Goal: Information Seeking & Learning: Learn about a topic

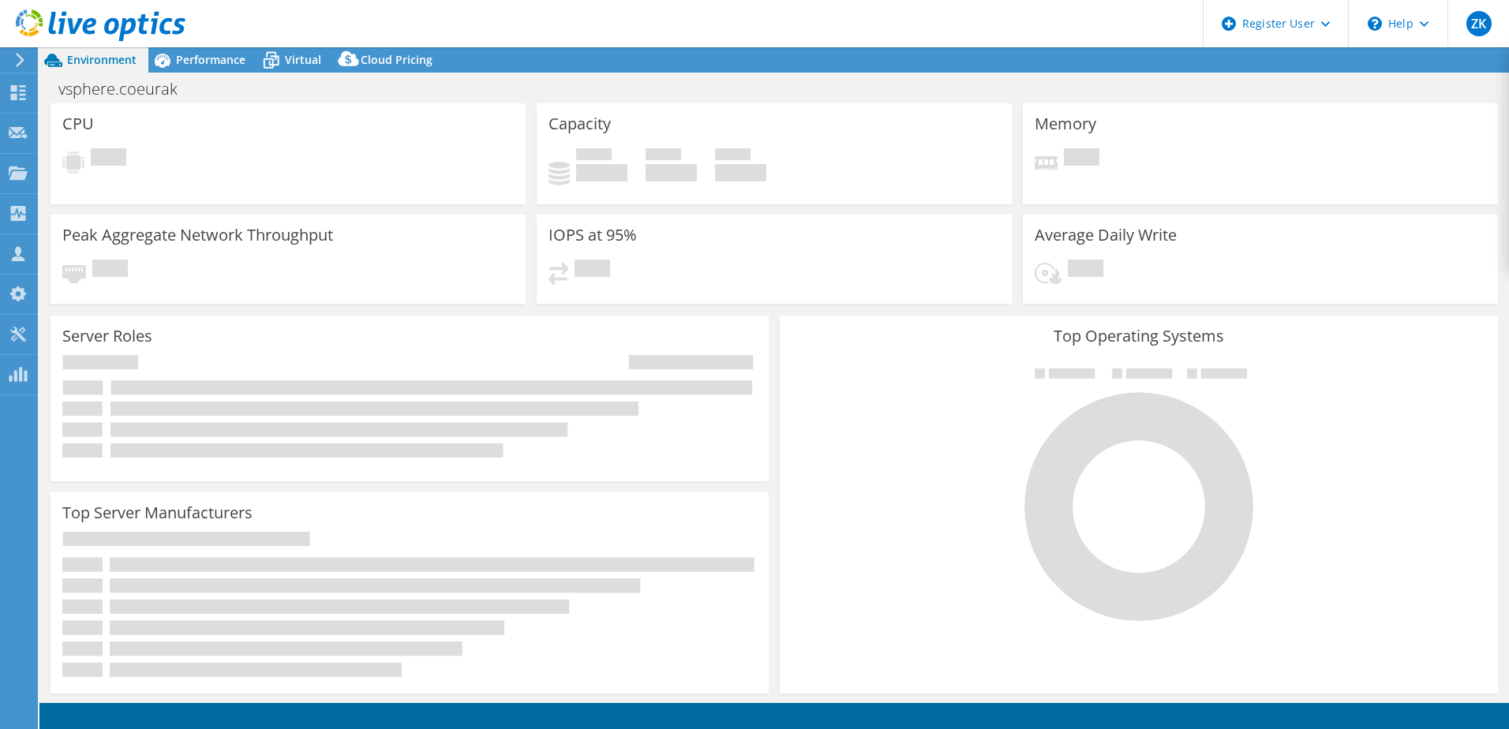
select select "USD"
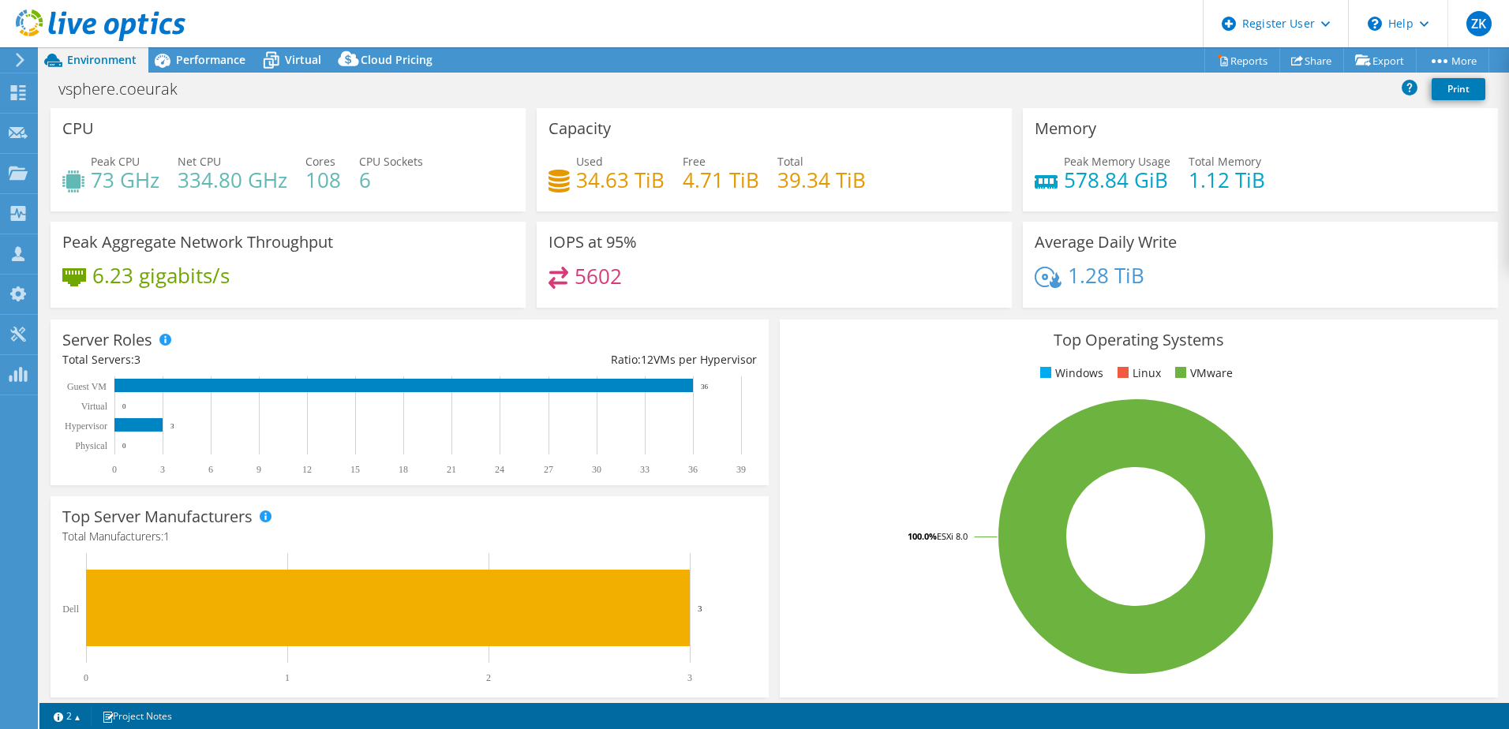
click at [366, 17] on header "ZK Dell User Ziemovit Kopacz Ziemovit.Kopacz@dell.com Dell My Profile Log Out \…" at bounding box center [754, 23] width 1509 height 47
drag, startPoint x: 150, startPoint y: 30, endPoint x: 159, endPoint y: 36, distance: 10.3
click at [150, 30] on icon at bounding box center [101, 25] width 170 height 32
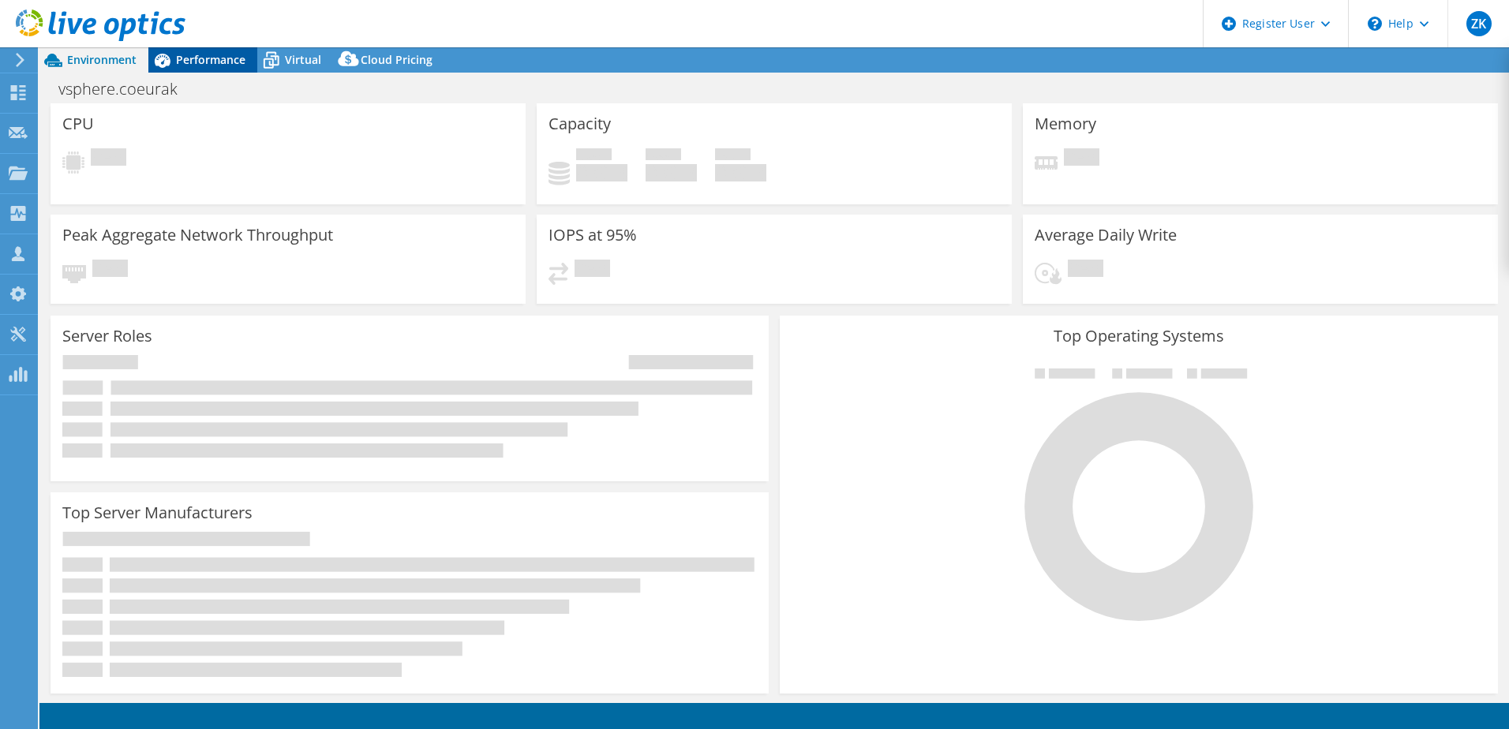
click at [216, 51] on div "Performance" at bounding box center [202, 59] width 109 height 25
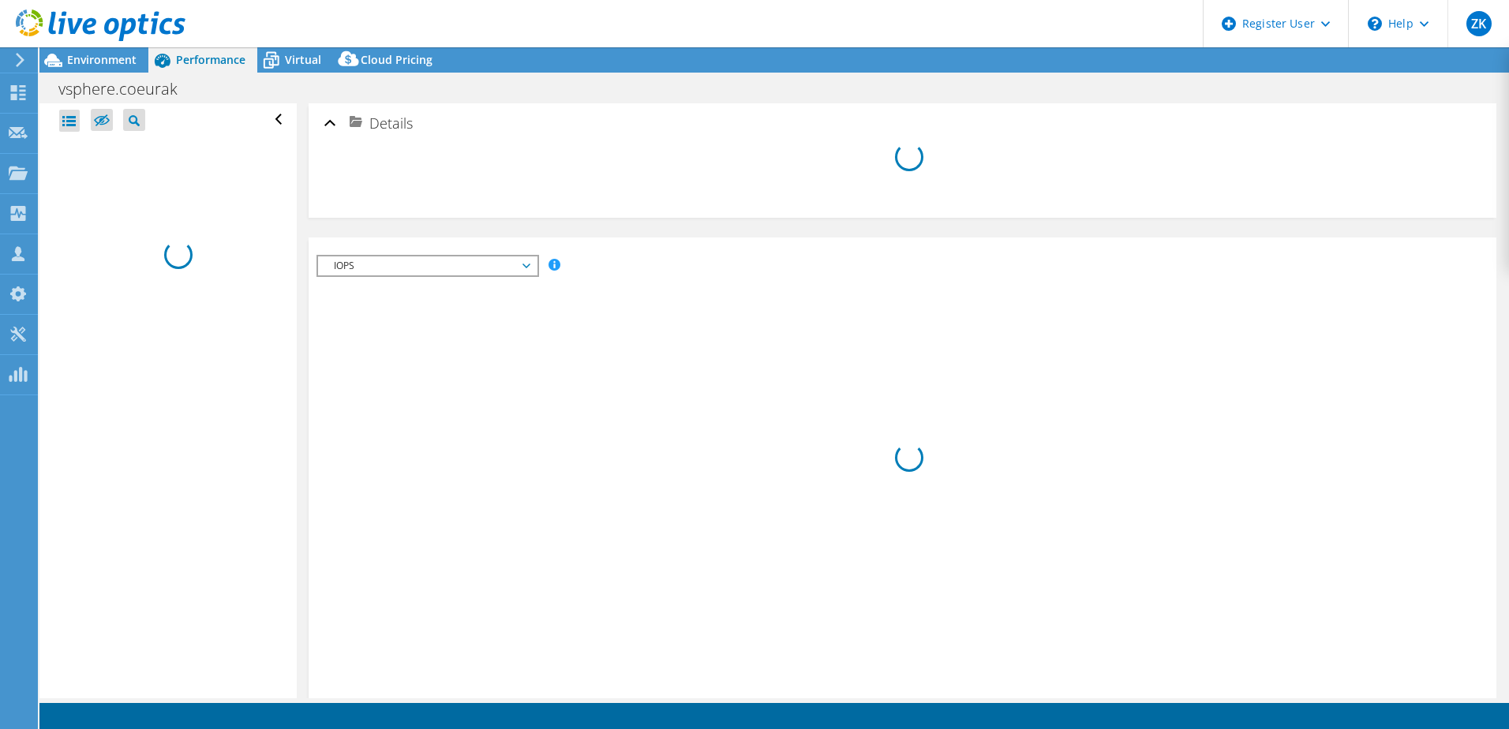
select select "USD"
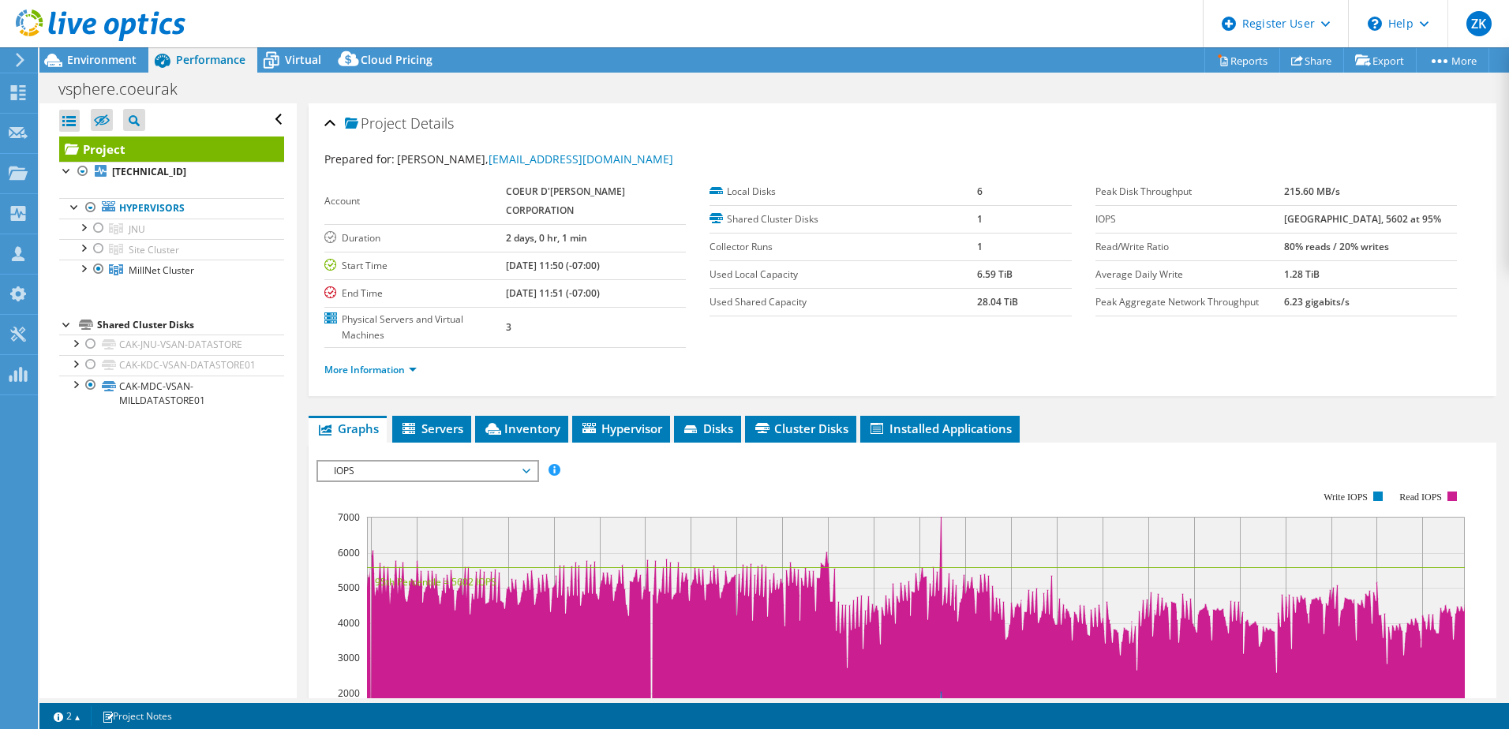
click at [374, 30] on header "ZK Dell User Ziemovit Kopacz Ziemovit.Kopacz@dell.com Dell My Profile Log Out \…" at bounding box center [754, 23] width 1509 height 47
click at [346, 16] on header "ZK Dell User Ziemovit Kopacz Ziemovit.Kopacz@dell.com Dell My Profile Log Out \…" at bounding box center [754, 23] width 1509 height 47
click at [357, 13] on header "ZK Dell User Ziemovit Kopacz Ziemovit.Kopacz@dell.com Dell My Profile Log Out \…" at bounding box center [754, 23] width 1509 height 47
click at [364, 13] on header "ZK Dell User Ziemovit Kopacz Ziemovit.Kopacz@dell.com Dell My Profile Log Out \…" at bounding box center [754, 23] width 1509 height 47
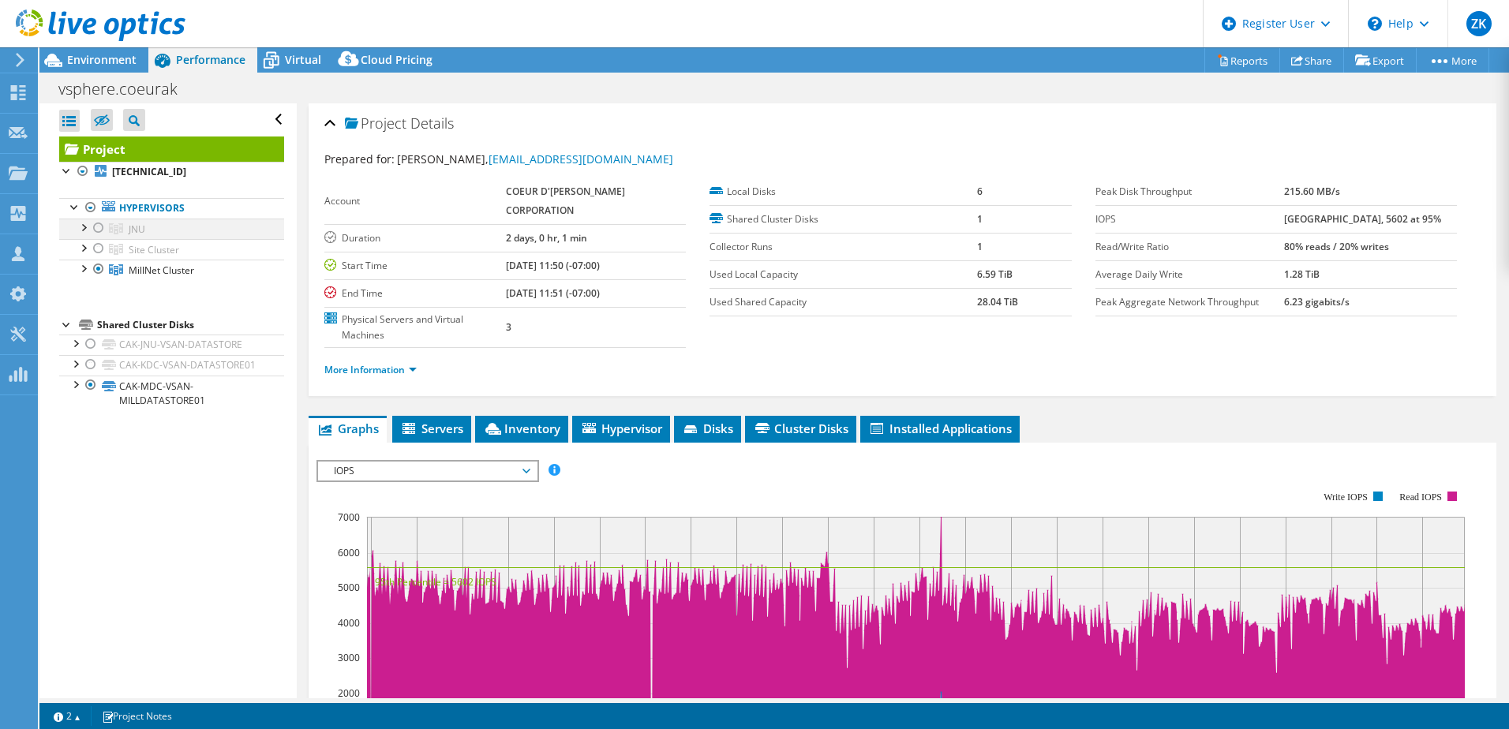
click at [95, 226] on div at bounding box center [99, 228] width 16 height 19
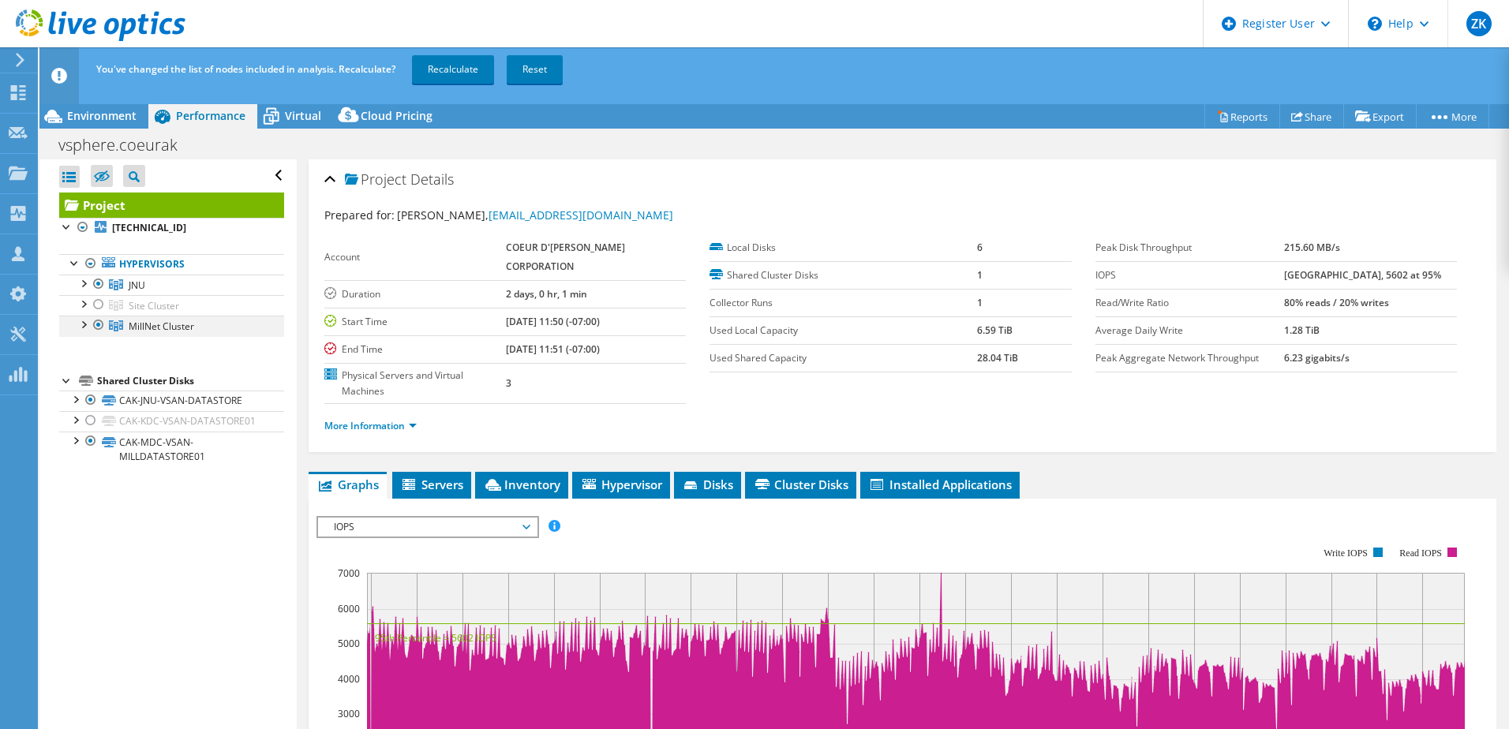
click at [97, 330] on div at bounding box center [99, 325] width 16 height 19
click at [460, 73] on link "Recalculate" at bounding box center [453, 69] width 82 height 28
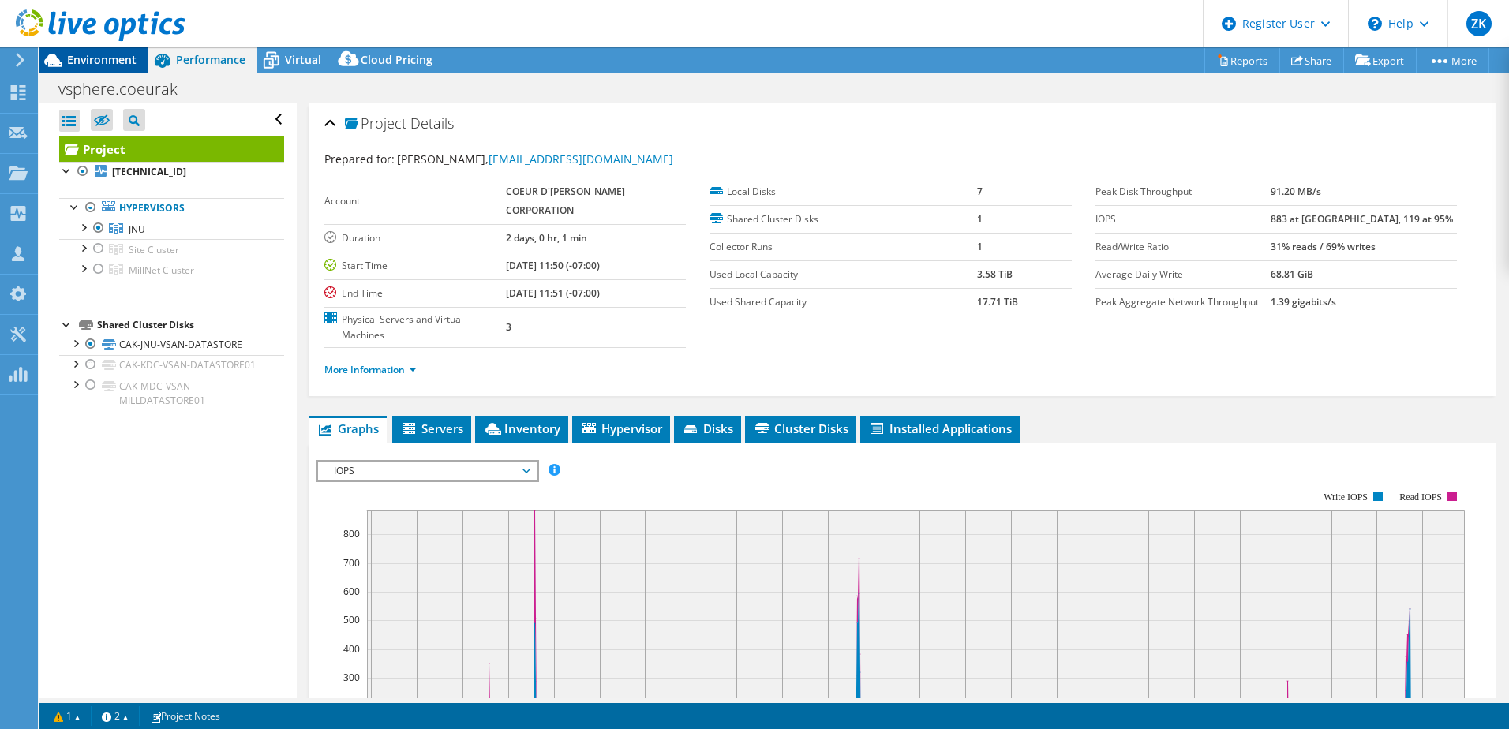
click at [92, 69] on div "Environment" at bounding box center [93, 59] width 109 height 25
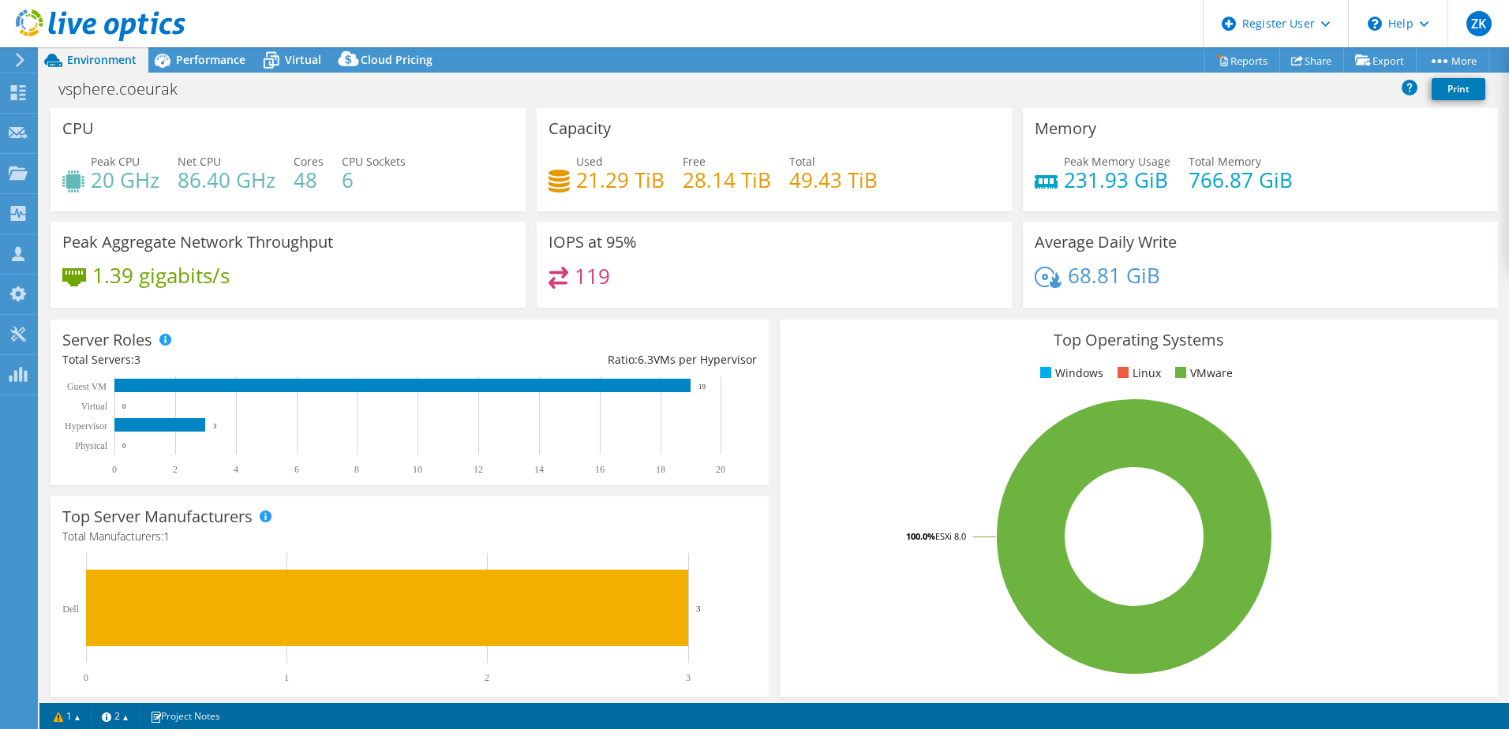
click at [118, 181] on h4 "20 GHz" at bounding box center [125, 179] width 69 height 17
click at [211, 64] on span "Performance" at bounding box center [210, 59] width 69 height 15
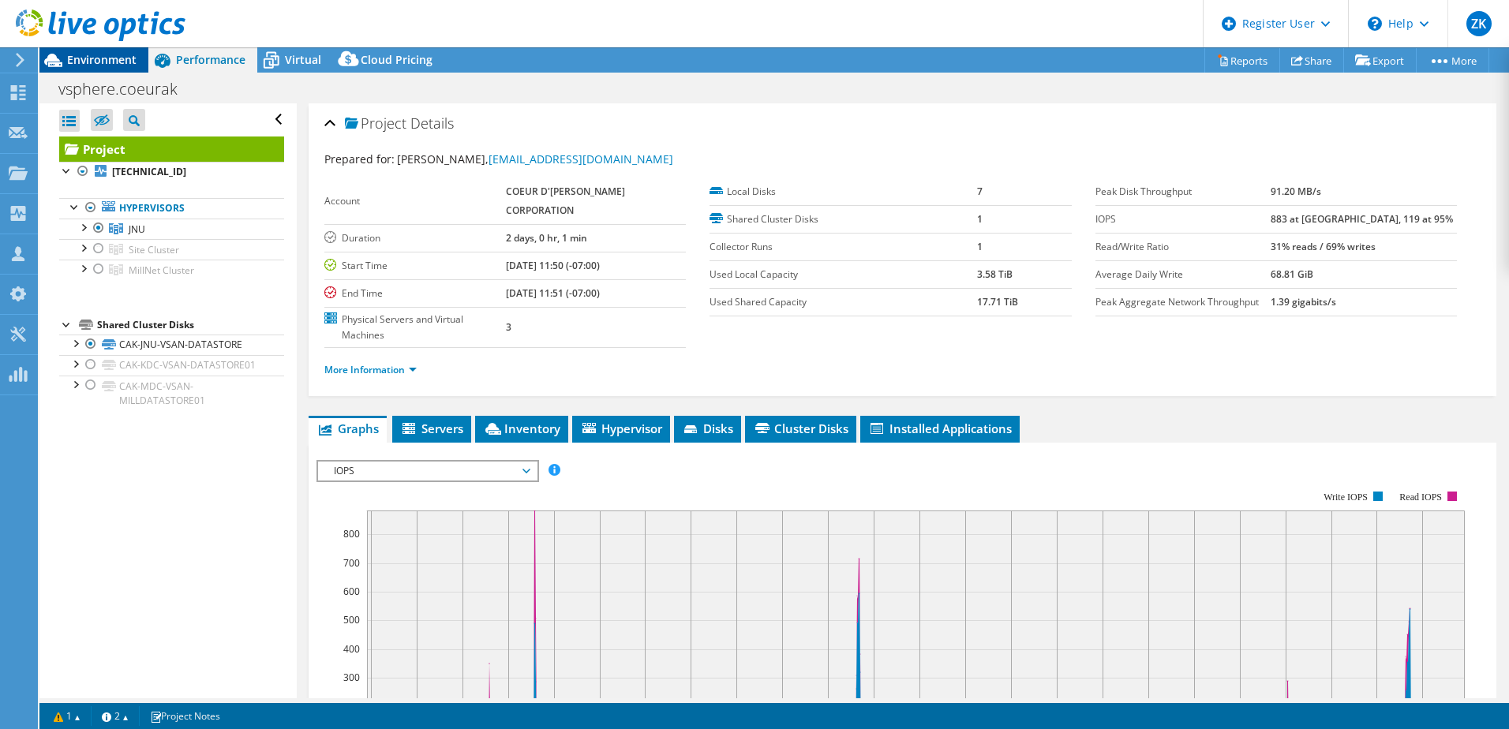
click at [102, 72] on div "Environment" at bounding box center [93, 59] width 109 height 25
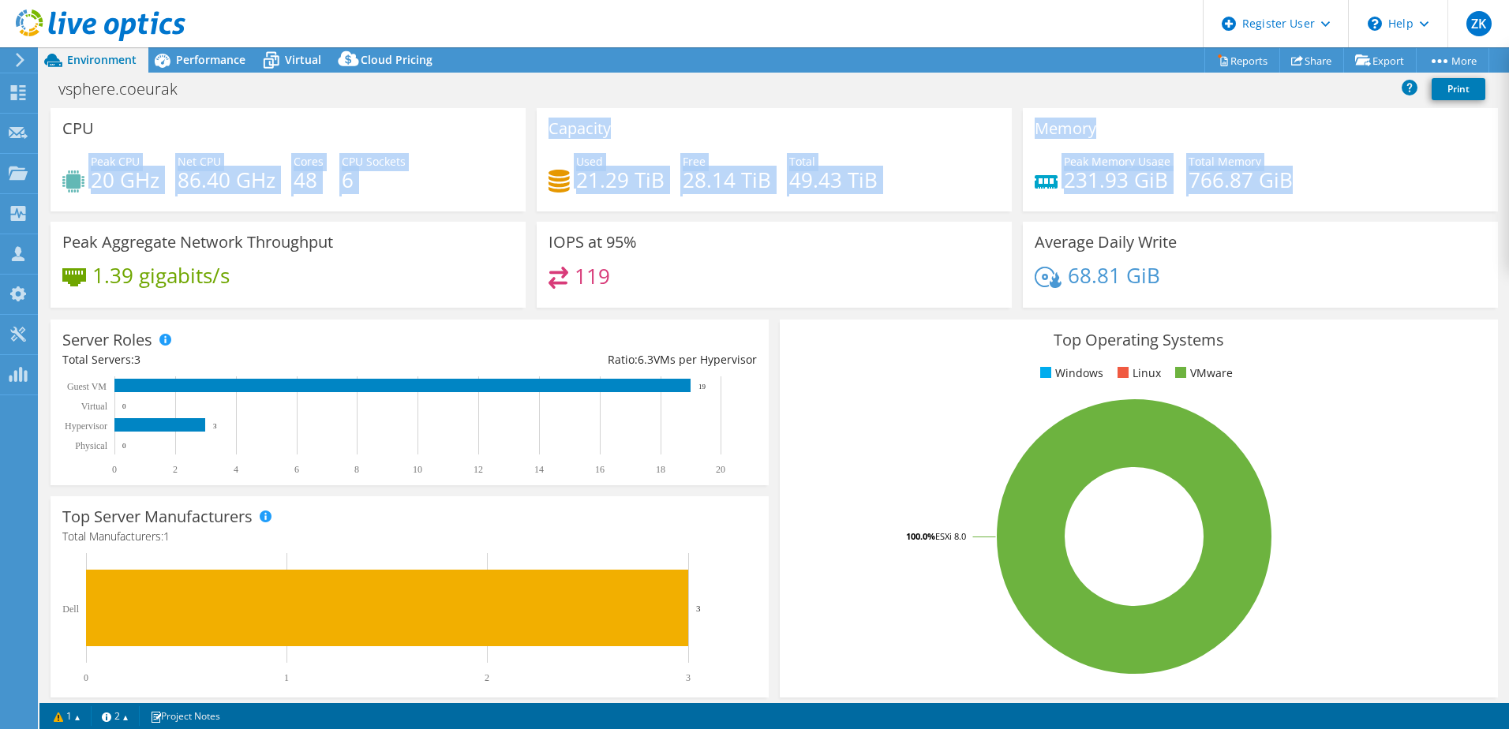
drag, startPoint x: 114, startPoint y: 152, endPoint x: 1285, endPoint y: 192, distance: 1171.7
click at [1285, 192] on div "CPU Peak CPU 20 GHz Net CPU 86.40 GHz Cores 48 CPU Sockets 6 Capacity Used 21.2…" at bounding box center [774, 213] width 1458 height 210
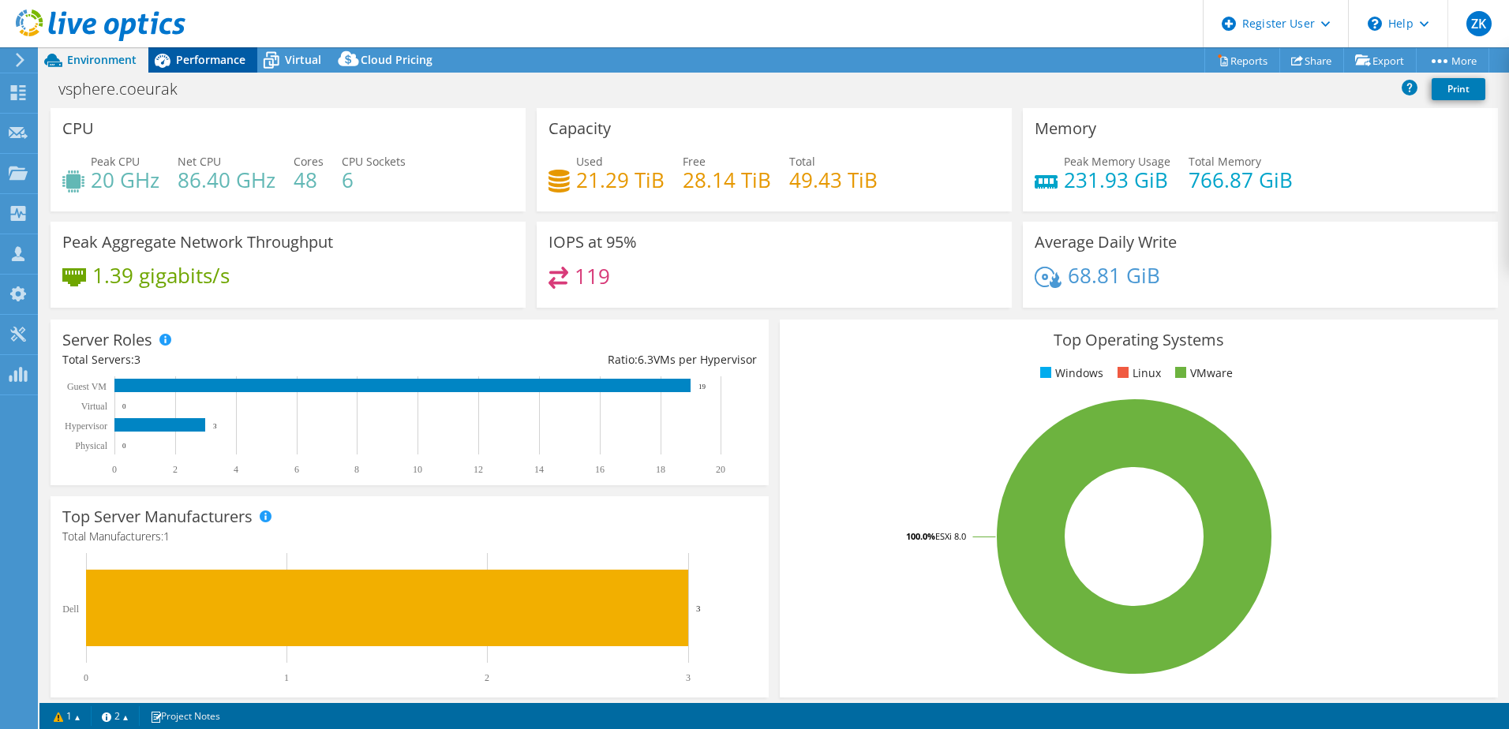
click at [183, 53] on span "Performance" at bounding box center [210, 59] width 69 height 15
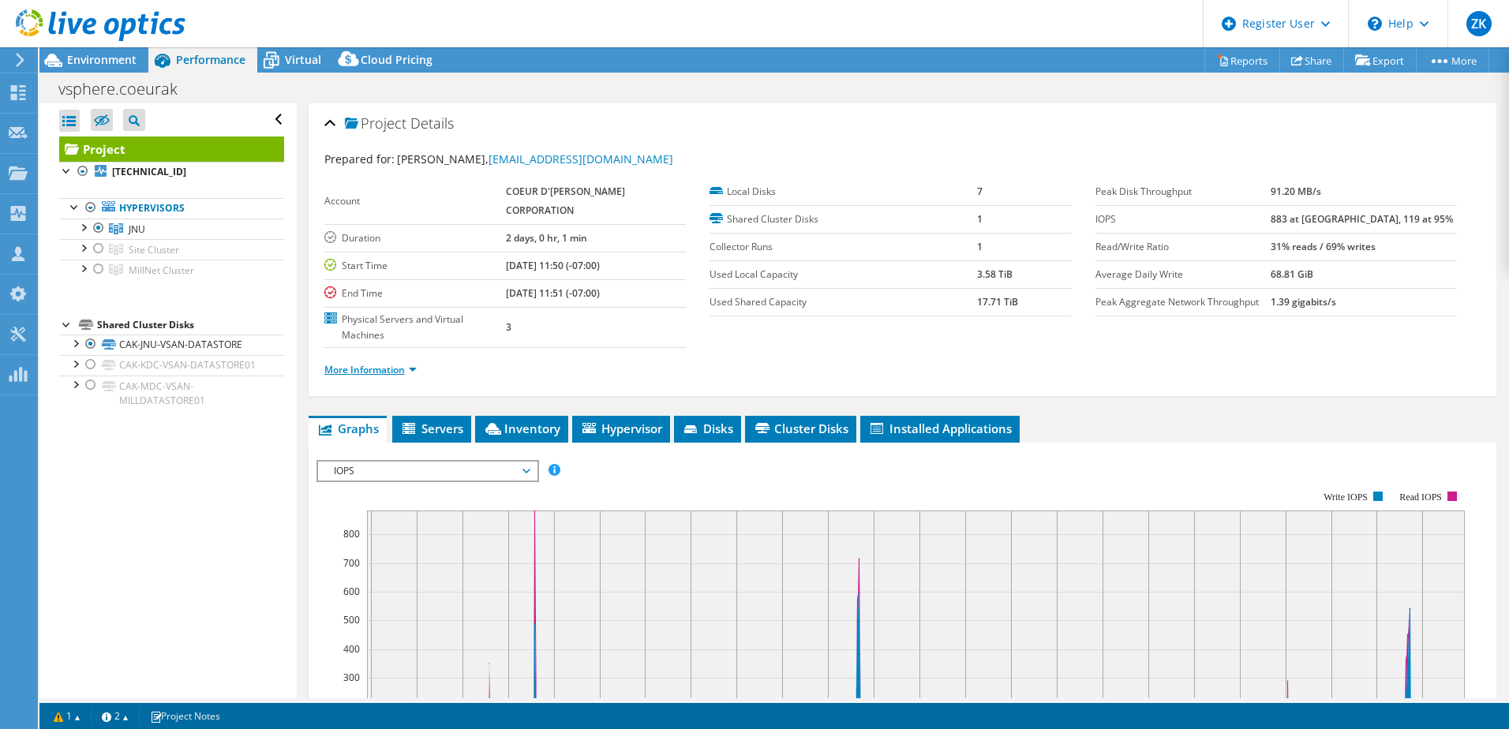
click at [390, 372] on link "More Information" at bounding box center [370, 369] width 92 height 13
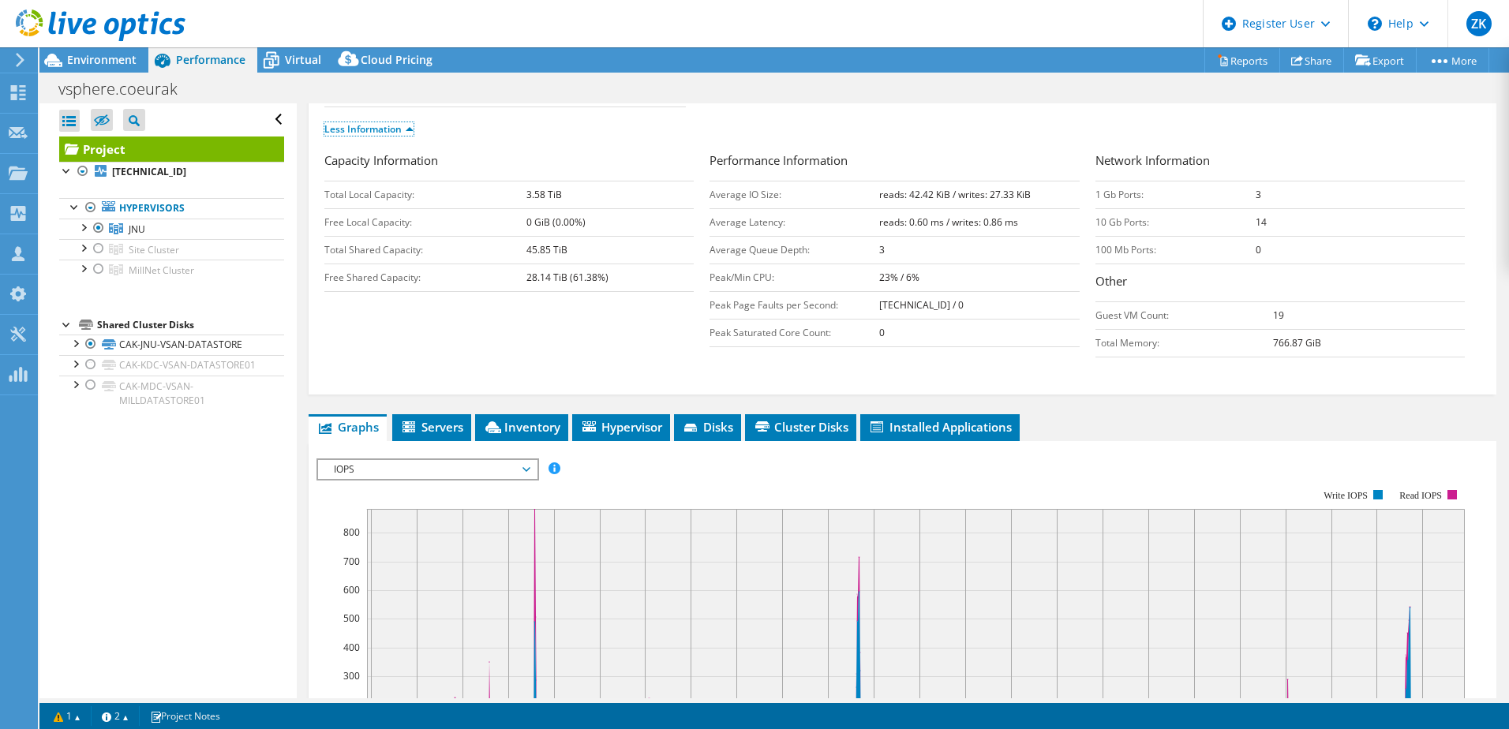
scroll to position [316, 0]
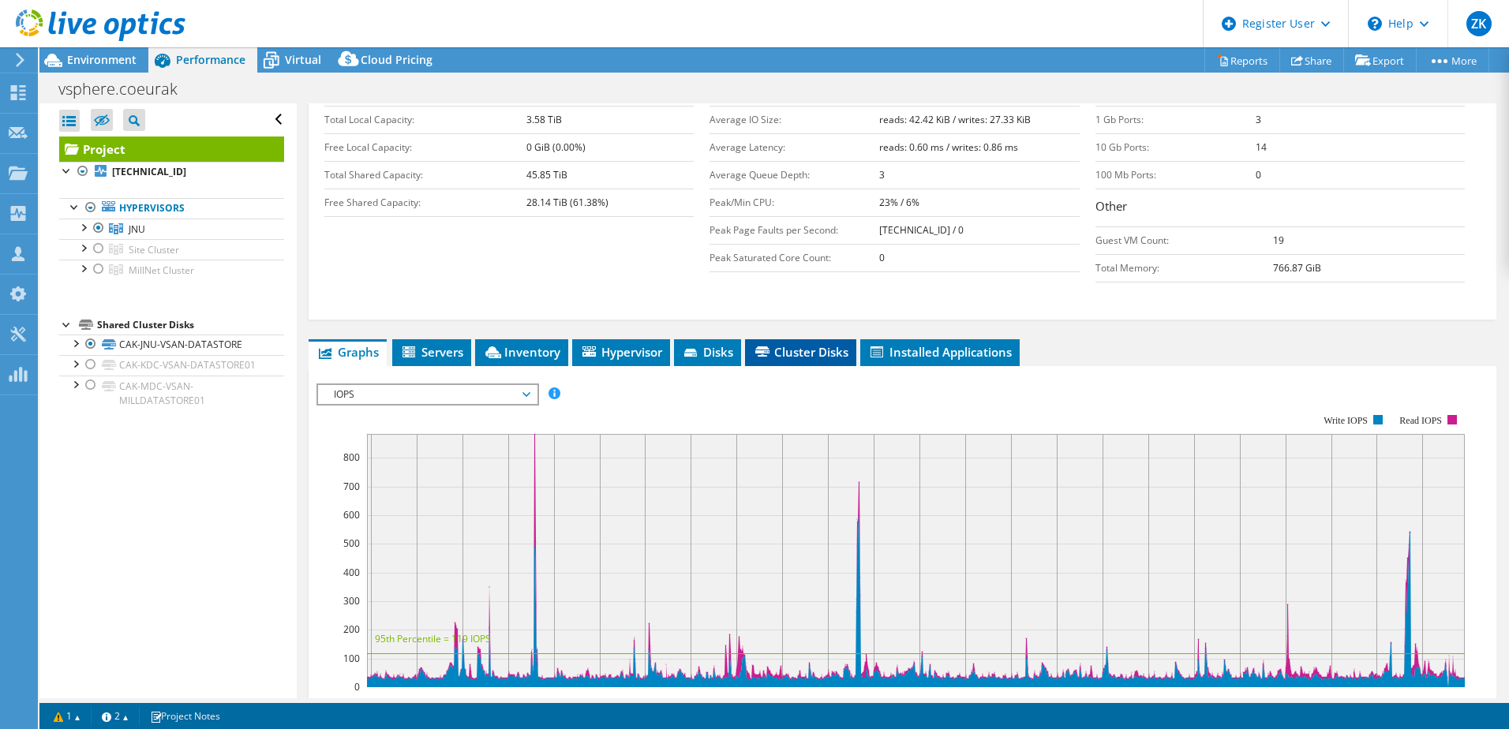
click at [800, 359] on li "Cluster Disks" at bounding box center [800, 352] width 111 height 27
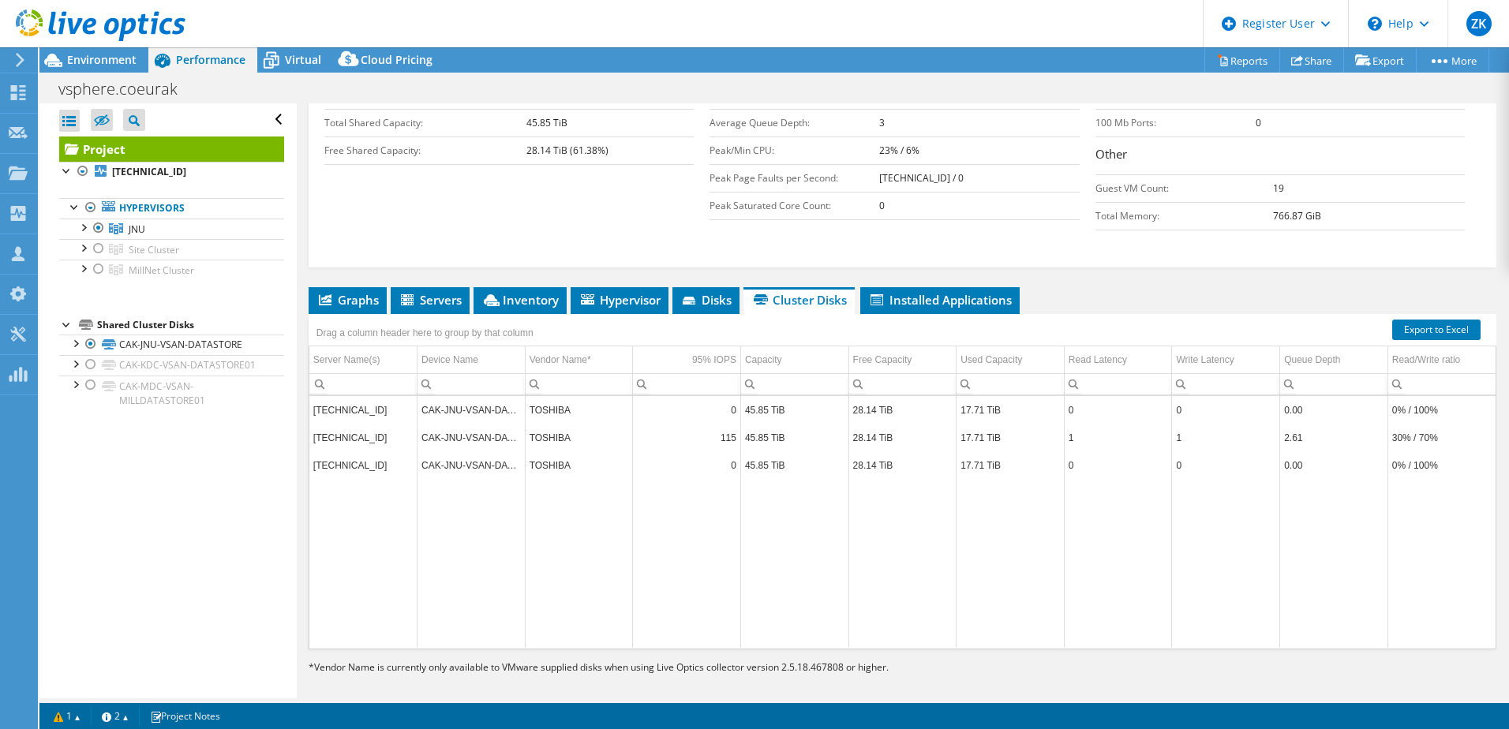
scroll to position [379, 0]
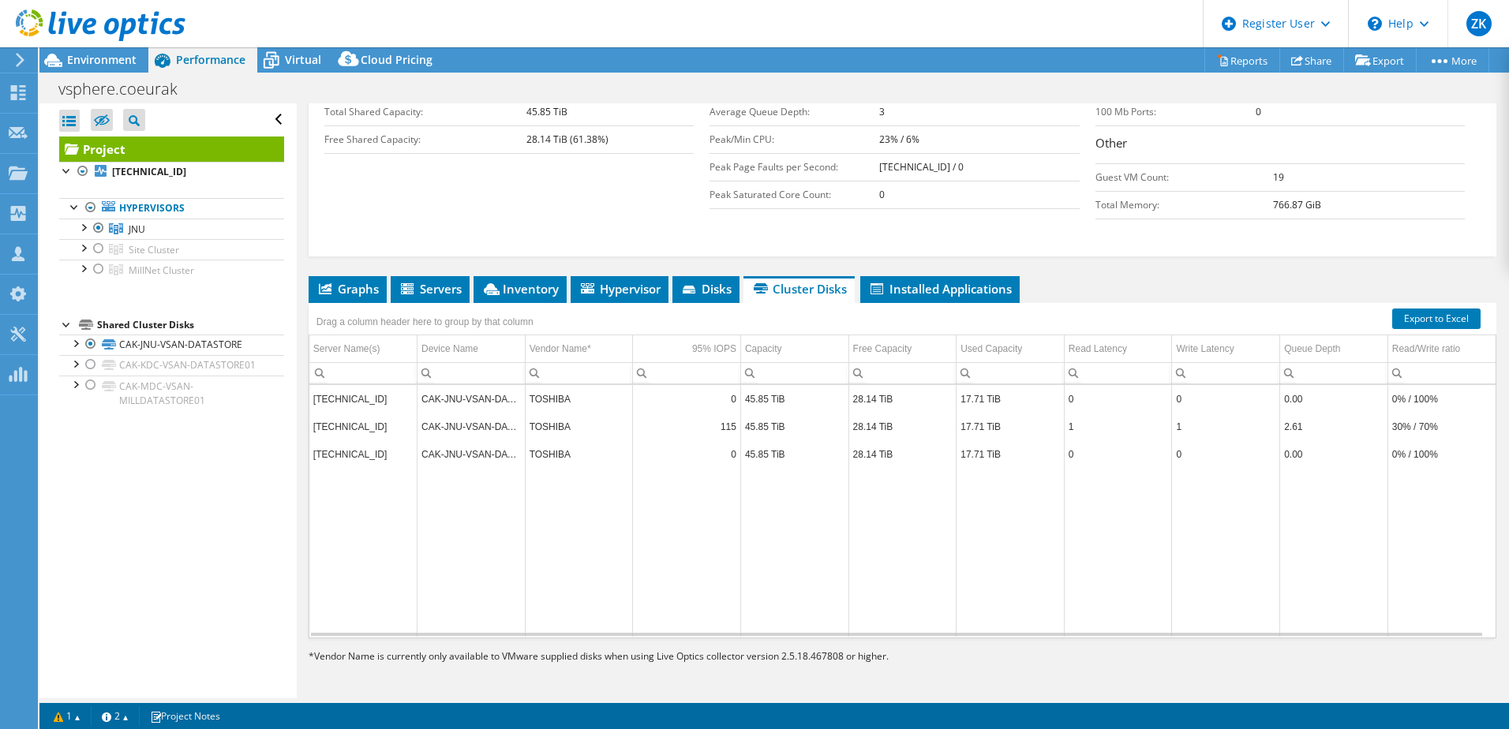
click at [1000, 574] on td "Data grid" at bounding box center [1010, 552] width 108 height 169
click at [545, 398] on td "TOSHIBA" at bounding box center [579, 399] width 108 height 28
click at [504, 305] on div "Drag a column header here to group by that column" at bounding box center [425, 320] width 233 height 34
click at [508, 301] on li "Inventory" at bounding box center [519, 289] width 93 height 27
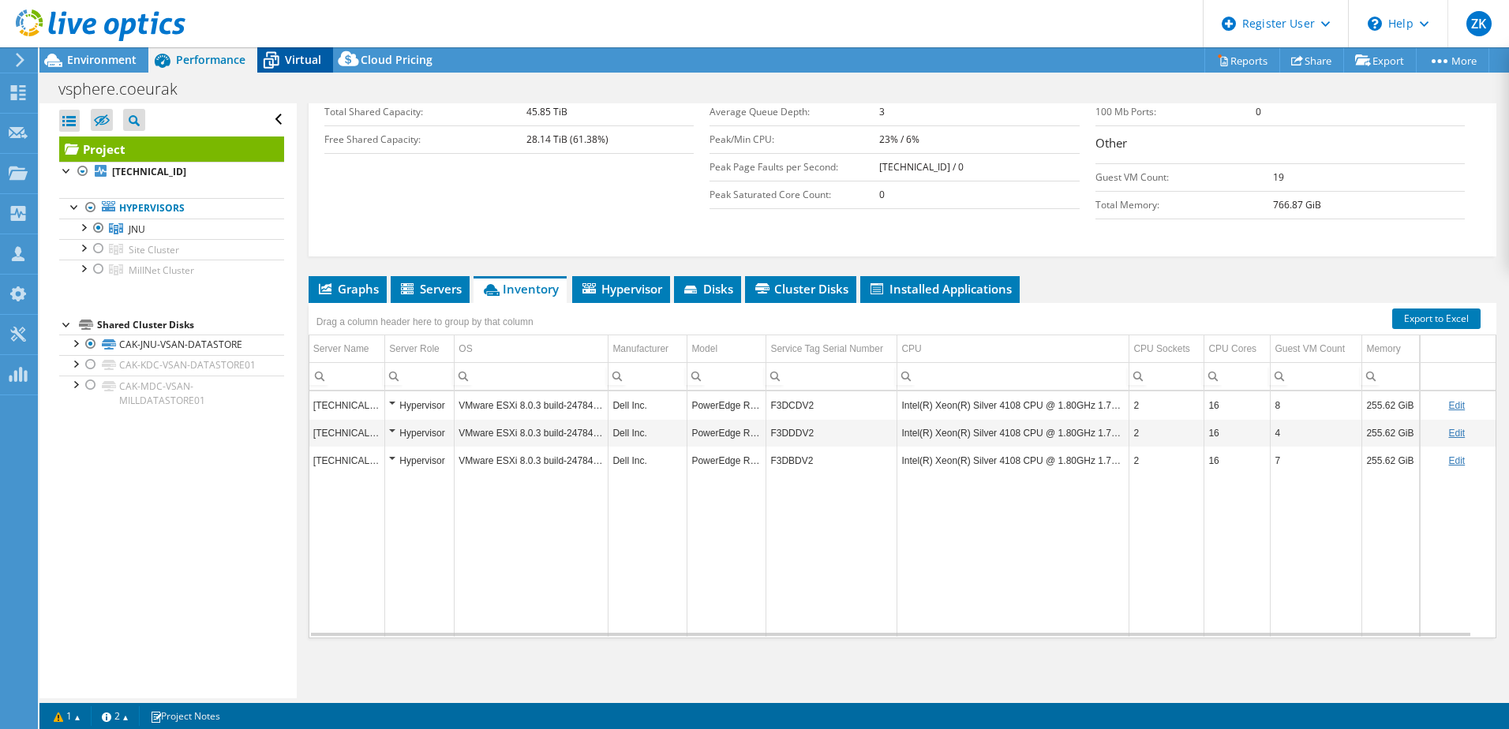
drag, startPoint x: 285, startPoint y: 66, endPoint x: 327, endPoint y: 83, distance: 45.0
click at [285, 66] on span "Virtual" at bounding box center [303, 59] width 36 height 15
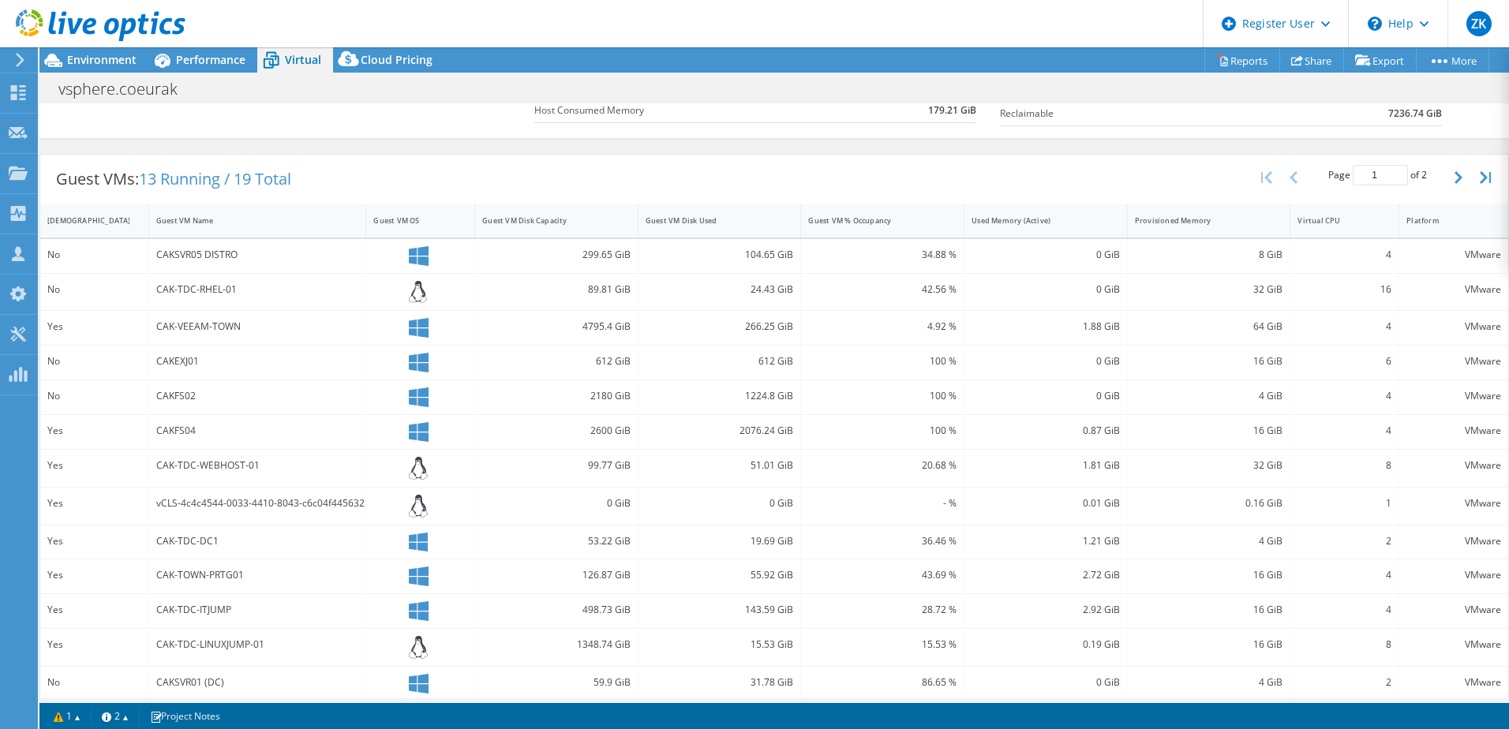
scroll to position [346, 0]
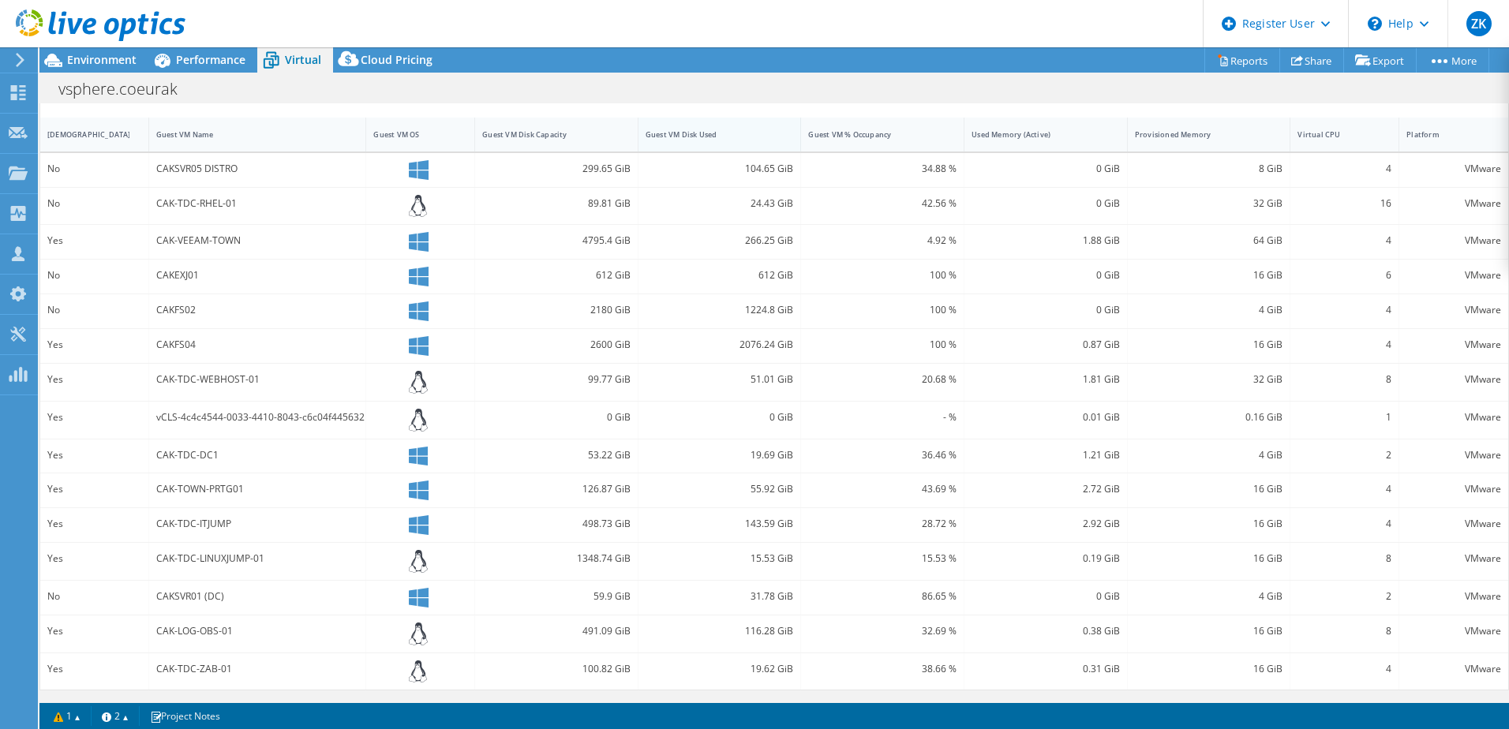
click at [670, 122] on div "Guest VM Disk Used" at bounding box center [710, 134] width 144 height 24
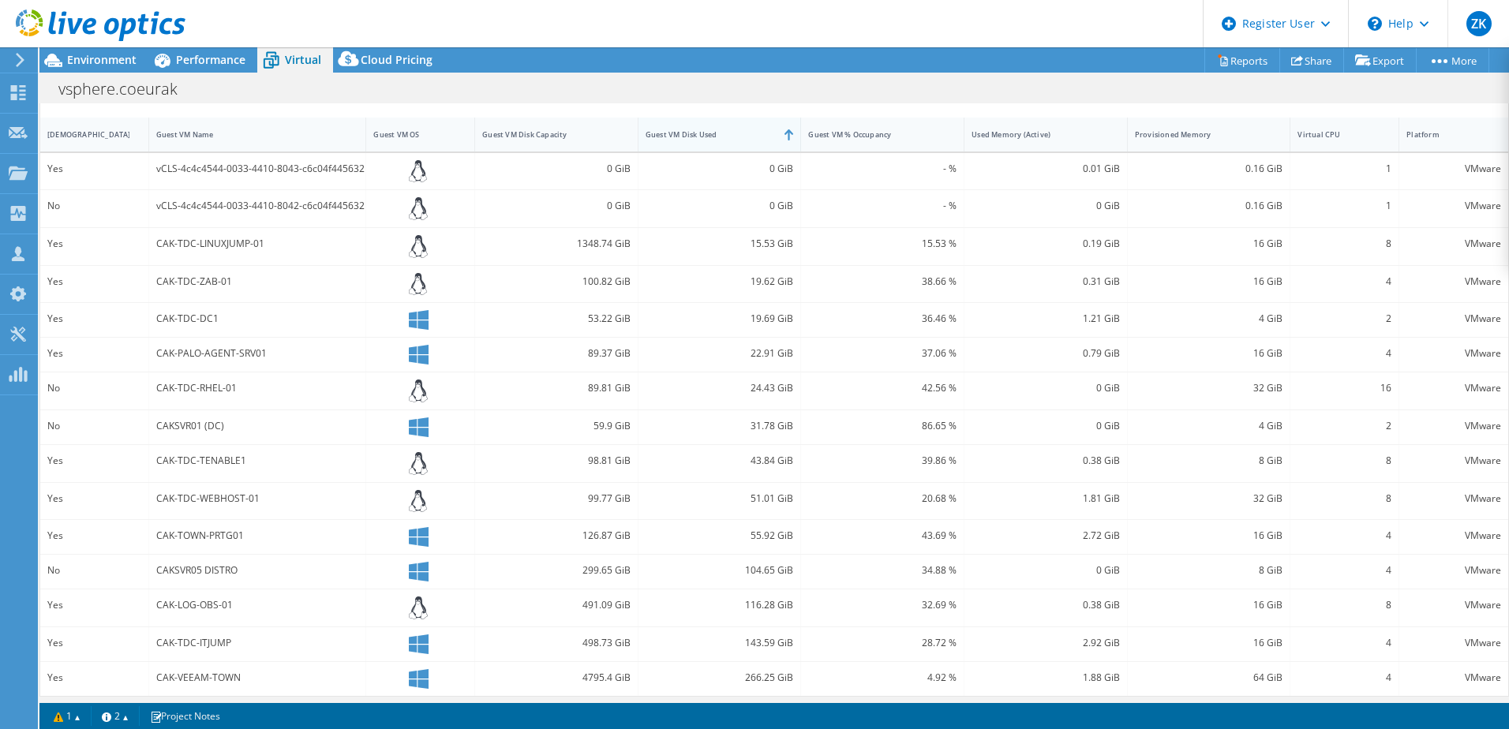
click at [670, 122] on div "Guest VM Disk Used" at bounding box center [710, 134] width 144 height 24
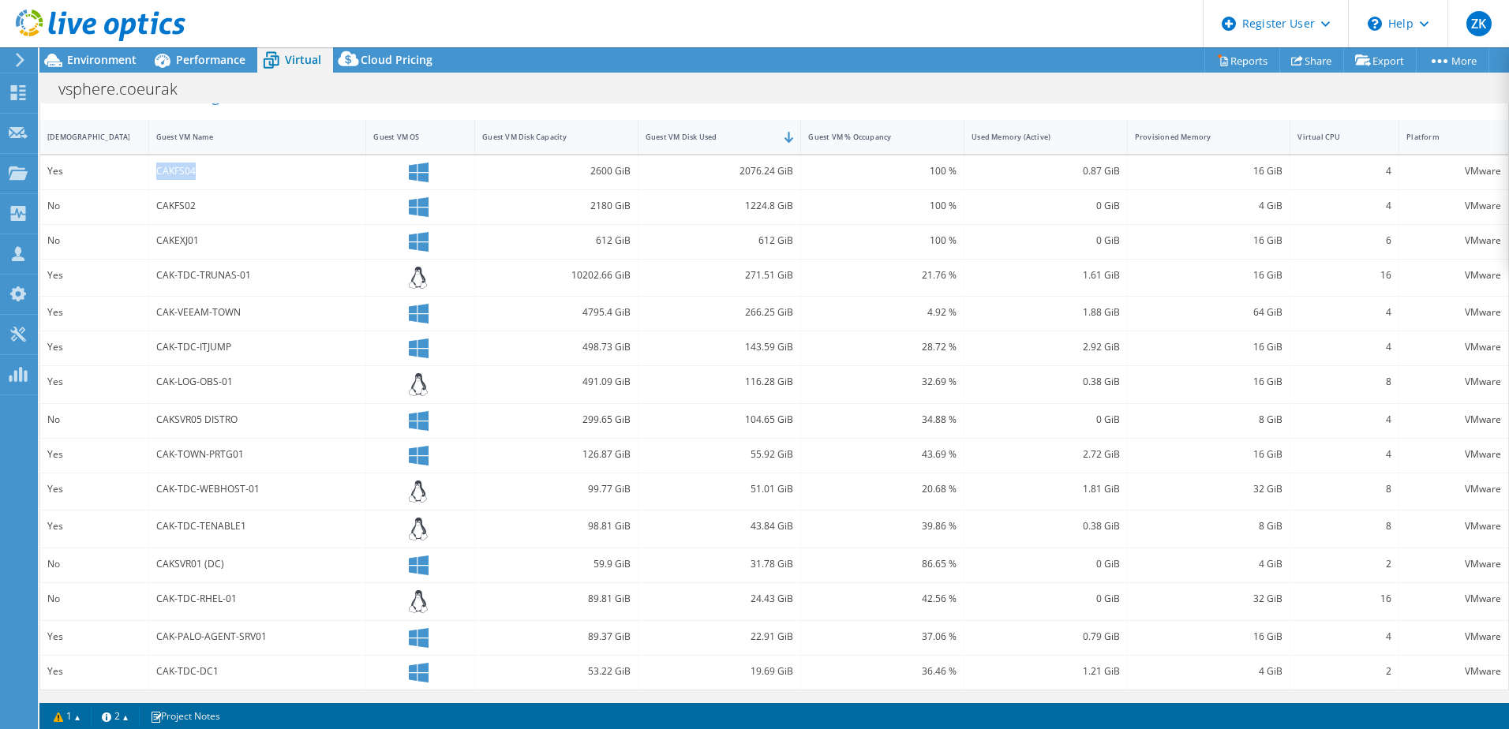
drag, startPoint x: 214, startPoint y: 173, endPoint x: 141, endPoint y: 178, distance: 72.8
click at [141, 178] on div "Yes CAKFS04 2600 GiB 2076.24 GiB 100 % 0.87 GiB 16 GiB 4 VMware" at bounding box center [774, 172] width 1468 height 34
drag, startPoint x: 141, startPoint y: 178, endPoint x: 260, endPoint y: 185, distance: 119.3
click at [260, 185] on div "CAKFS04" at bounding box center [258, 172] width 218 height 34
drag, startPoint x: 802, startPoint y: 209, endPoint x: 526, endPoint y: 166, distance: 280.2
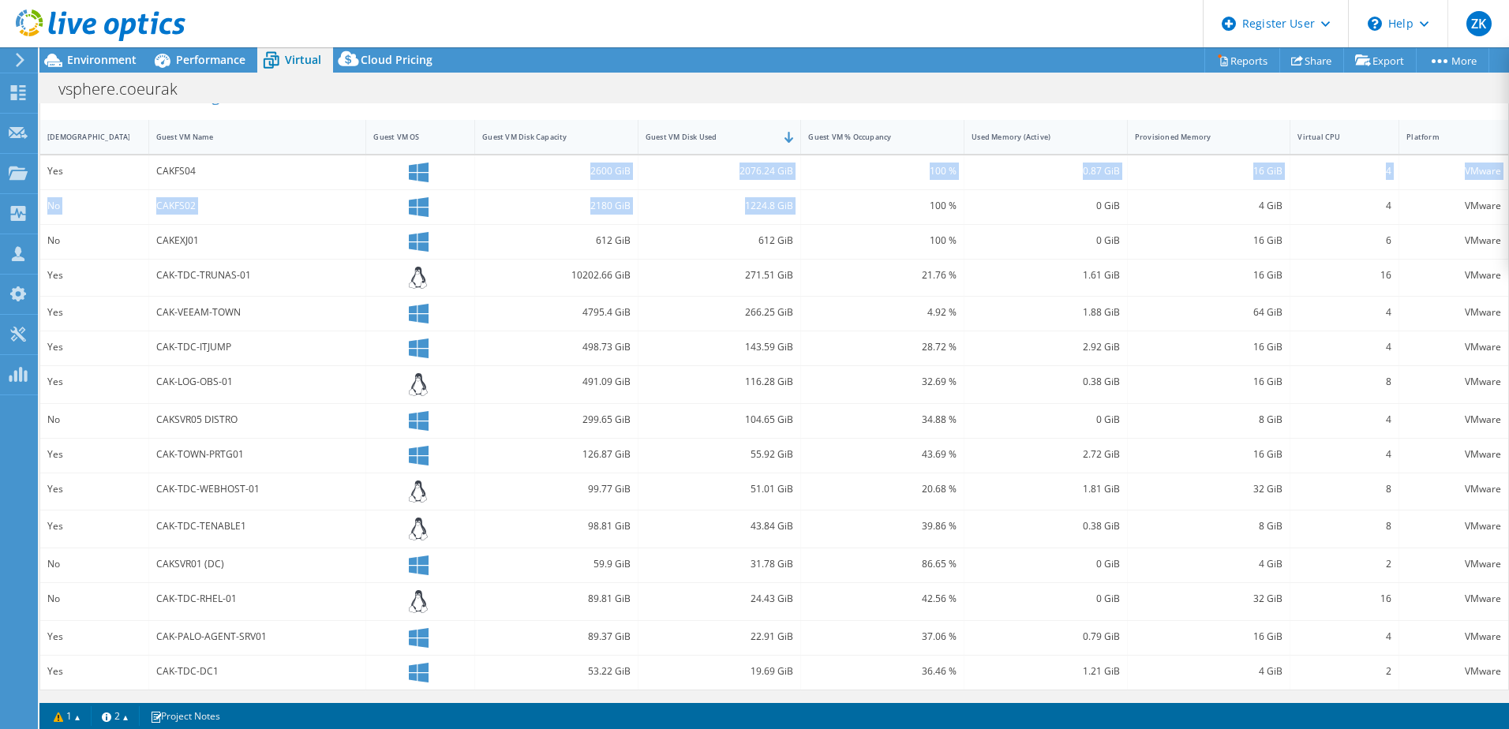
click at [526, 166] on div "Yes CAKFS04 2600 GiB 2076.24 GiB 100 % 0.87 GiB 16 GiB 4 VMware No CAKFS02 2180…" at bounding box center [774, 422] width 1468 height 534
click at [265, 199] on div "CAKFS02" at bounding box center [257, 205] width 203 height 17
click at [312, 190] on div "CAKFS02" at bounding box center [258, 207] width 218 height 34
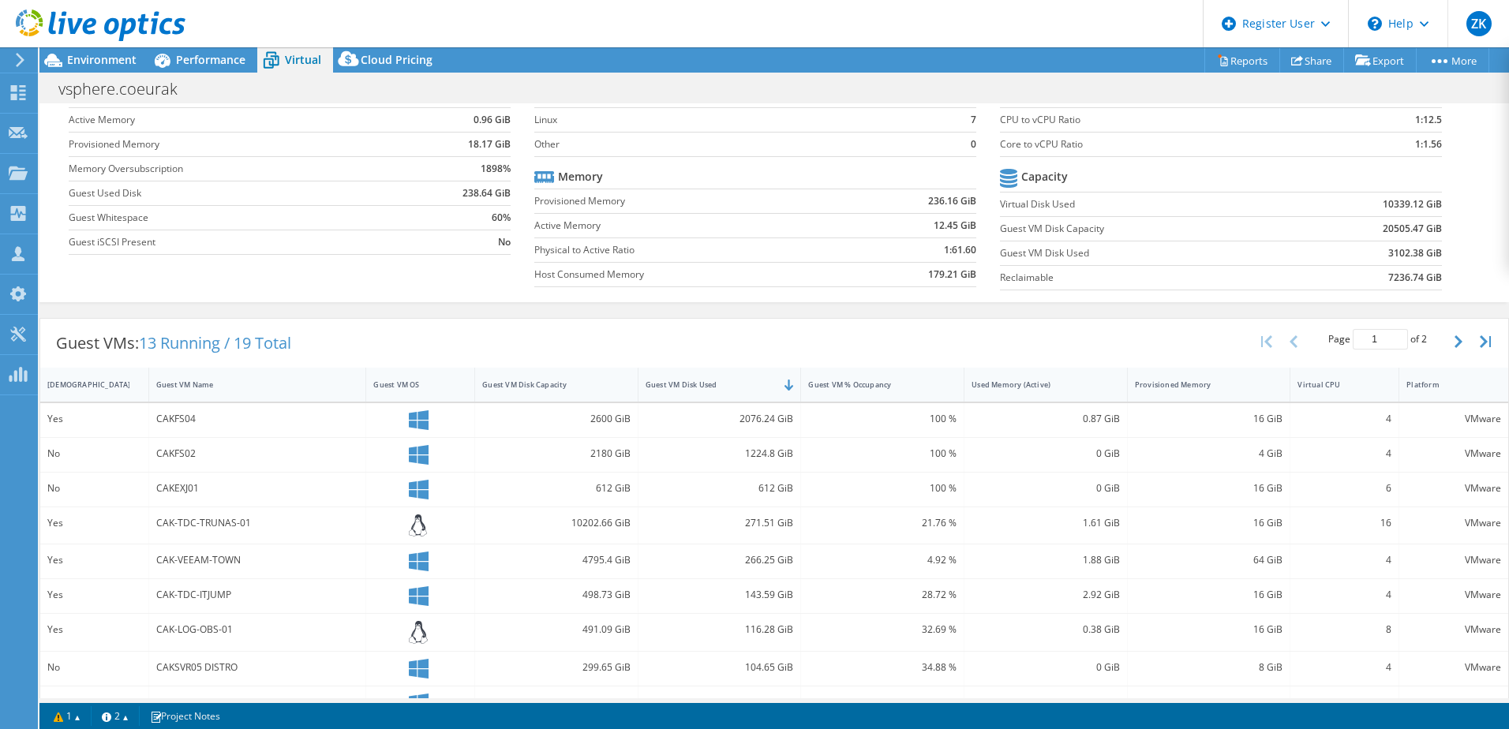
scroll to position [28, 0]
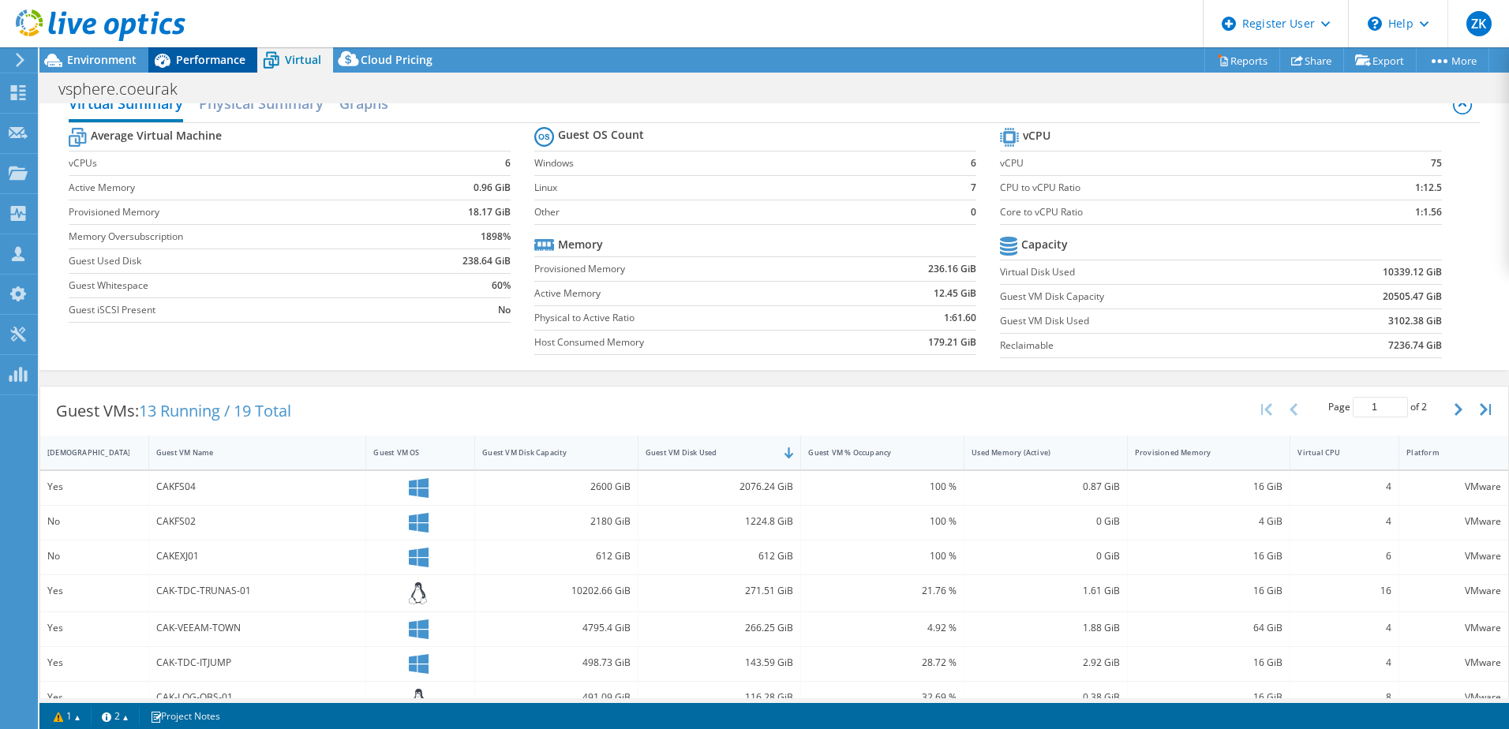
click at [225, 66] on span "Performance" at bounding box center [210, 59] width 69 height 15
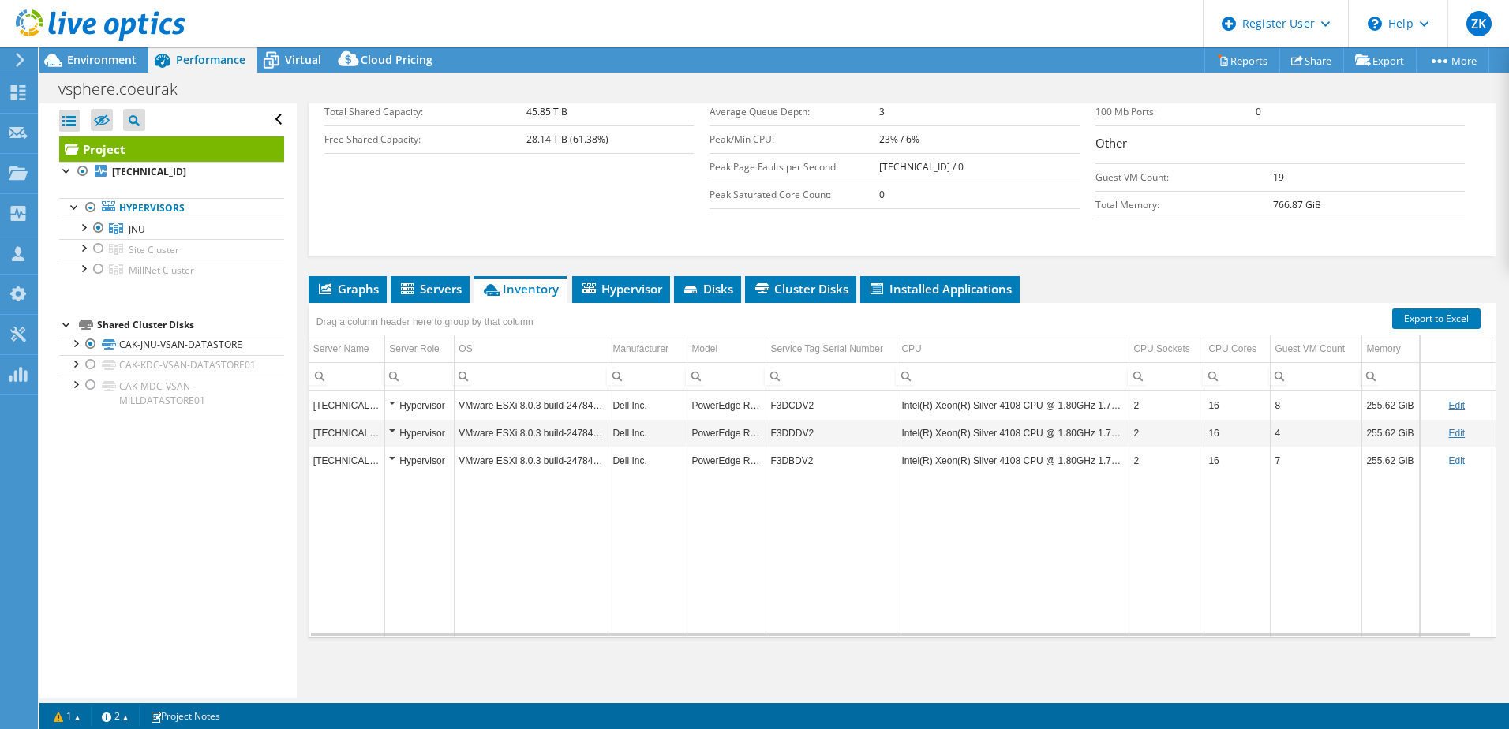
scroll to position [0, 0]
click at [102, 268] on div at bounding box center [99, 269] width 16 height 19
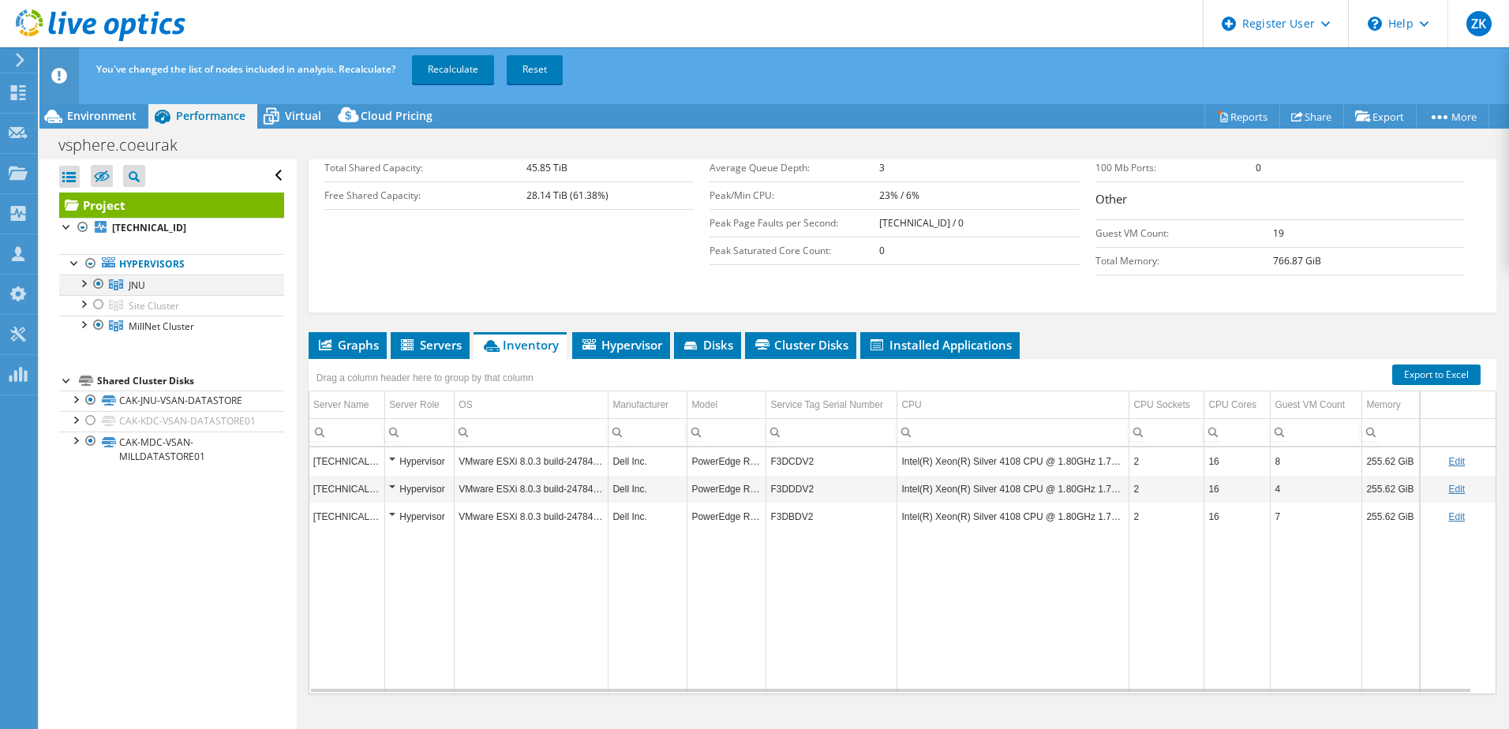
click at [99, 286] on div at bounding box center [99, 284] width 16 height 19
click at [455, 69] on link "Recalculate" at bounding box center [453, 69] width 82 height 28
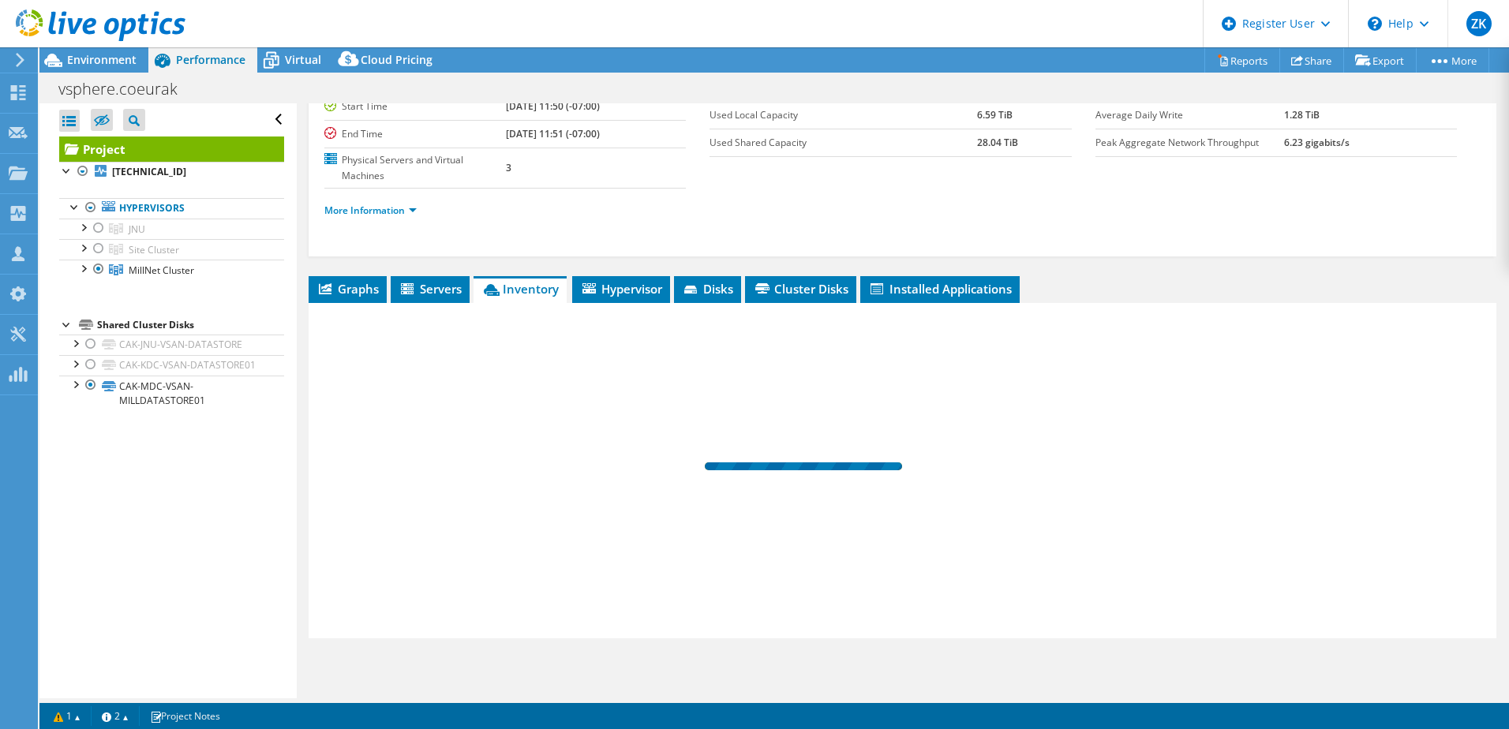
scroll to position [159, 0]
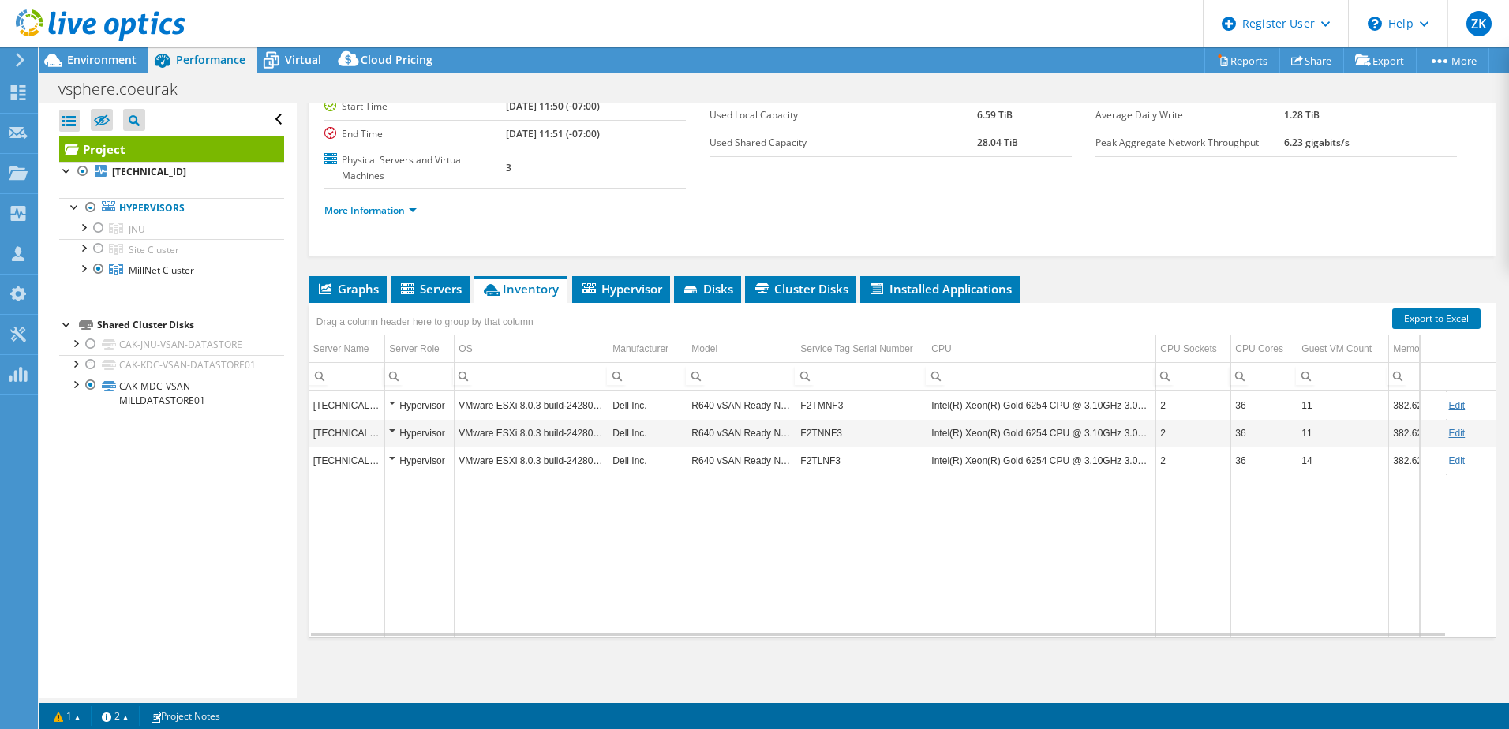
click at [108, 52] on div at bounding box center [92, 26] width 185 height 53
click at [108, 58] on span "Environment" at bounding box center [101, 59] width 69 height 15
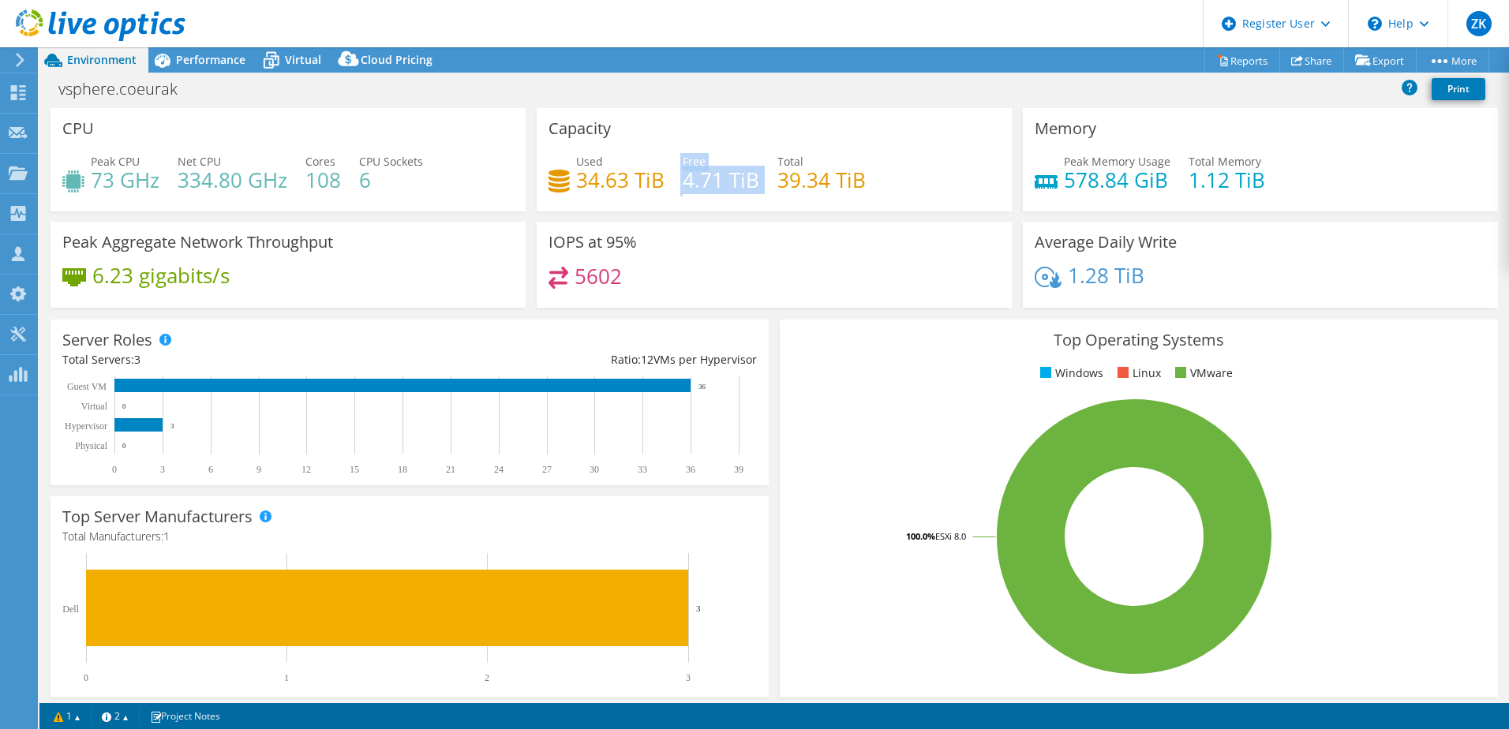
drag, startPoint x: 669, startPoint y: 178, endPoint x: 762, endPoint y: 178, distance: 93.1
click at [762, 178] on div "Used 34.63 TiB Free 4.71 TiB Total 39.34 TiB" at bounding box center [773, 178] width 451 height 51
drag, startPoint x: 762, startPoint y: 178, endPoint x: 750, endPoint y: 194, distance: 20.4
click at [750, 194] on div "Used 34.63 TiB Free 4.71 TiB Total 39.34 TiB" at bounding box center [773, 178] width 451 height 51
click at [771, 192] on div "Used 34.63 TiB Free 4.71 TiB Total 39.34 TiB" at bounding box center [773, 178] width 451 height 51
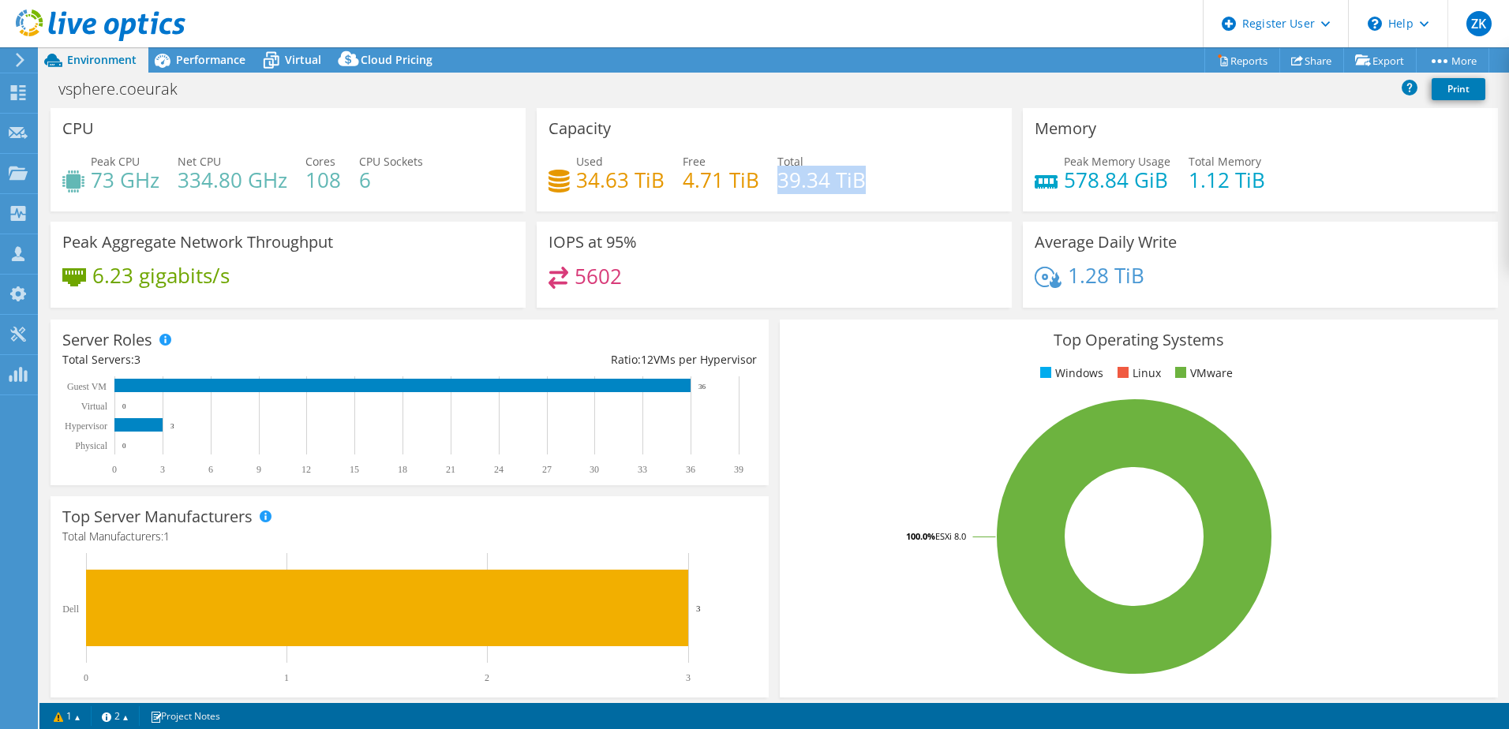
drag, startPoint x: 774, startPoint y: 185, endPoint x: 907, endPoint y: 181, distance: 132.6
click at [907, 181] on div "Used 34.63 TiB Free 4.71 TiB Total 39.34 TiB" at bounding box center [773, 178] width 451 height 51
drag, startPoint x: 1062, startPoint y: 179, endPoint x: 1315, endPoint y: 196, distance: 253.1
click at [1315, 196] on div "Peak Memory Usage 578.84 GiB Total Memory 1.12 TiB" at bounding box center [1259, 178] width 451 height 51
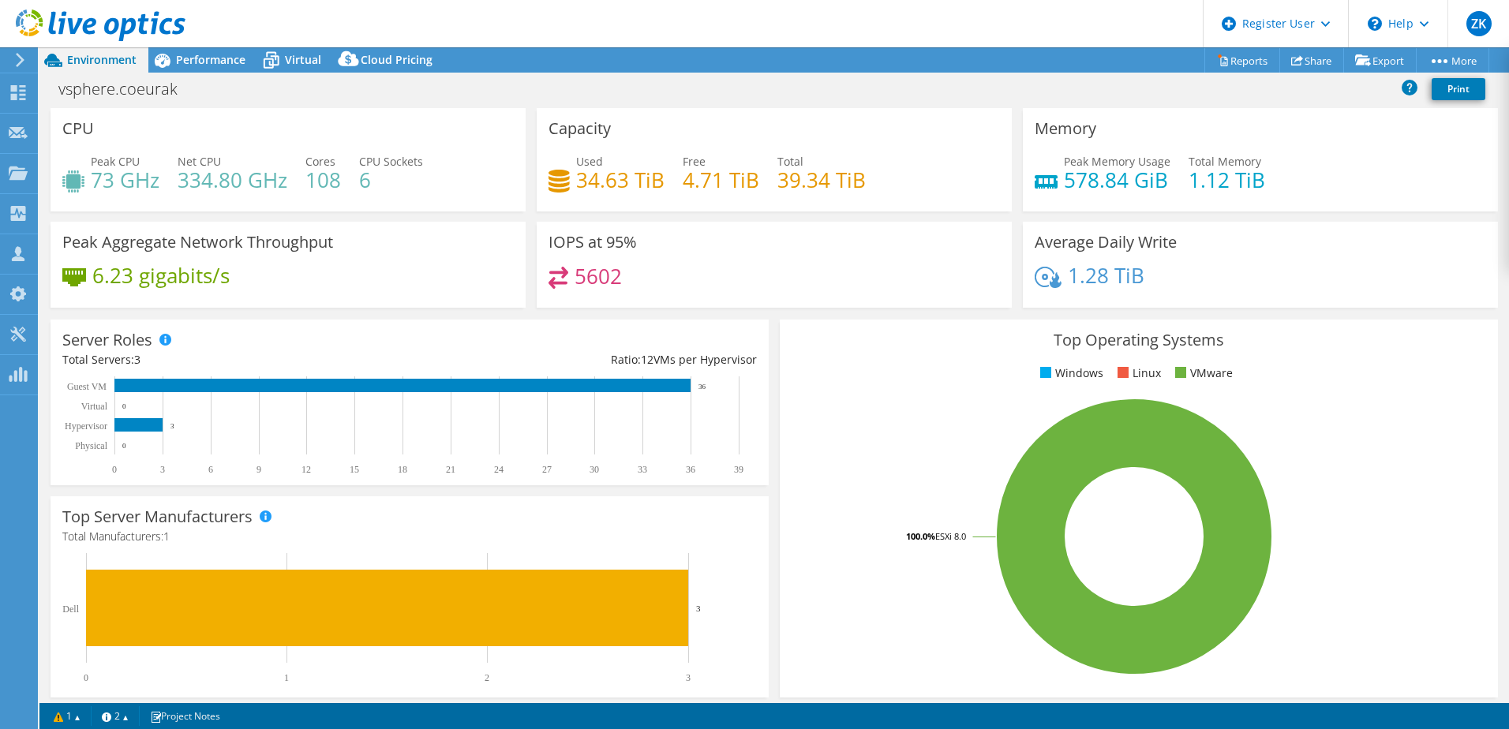
drag, startPoint x: 1315, startPoint y: 196, endPoint x: 1264, endPoint y: 190, distance: 50.9
click at [1263, 190] on div "Peak Memory Usage 578.84 GiB Total Memory 1.12 TiB" at bounding box center [1259, 178] width 451 height 51
drag, startPoint x: 173, startPoint y: 178, endPoint x: 301, endPoint y: 169, distance: 128.2
click at [301, 169] on div "Peak CPU 73 GHz Net CPU 334.80 GHz Cores 108 CPU Sockets 6" at bounding box center [287, 178] width 451 height 51
drag, startPoint x: 301, startPoint y: 169, endPoint x: 406, endPoint y: 181, distance: 106.5
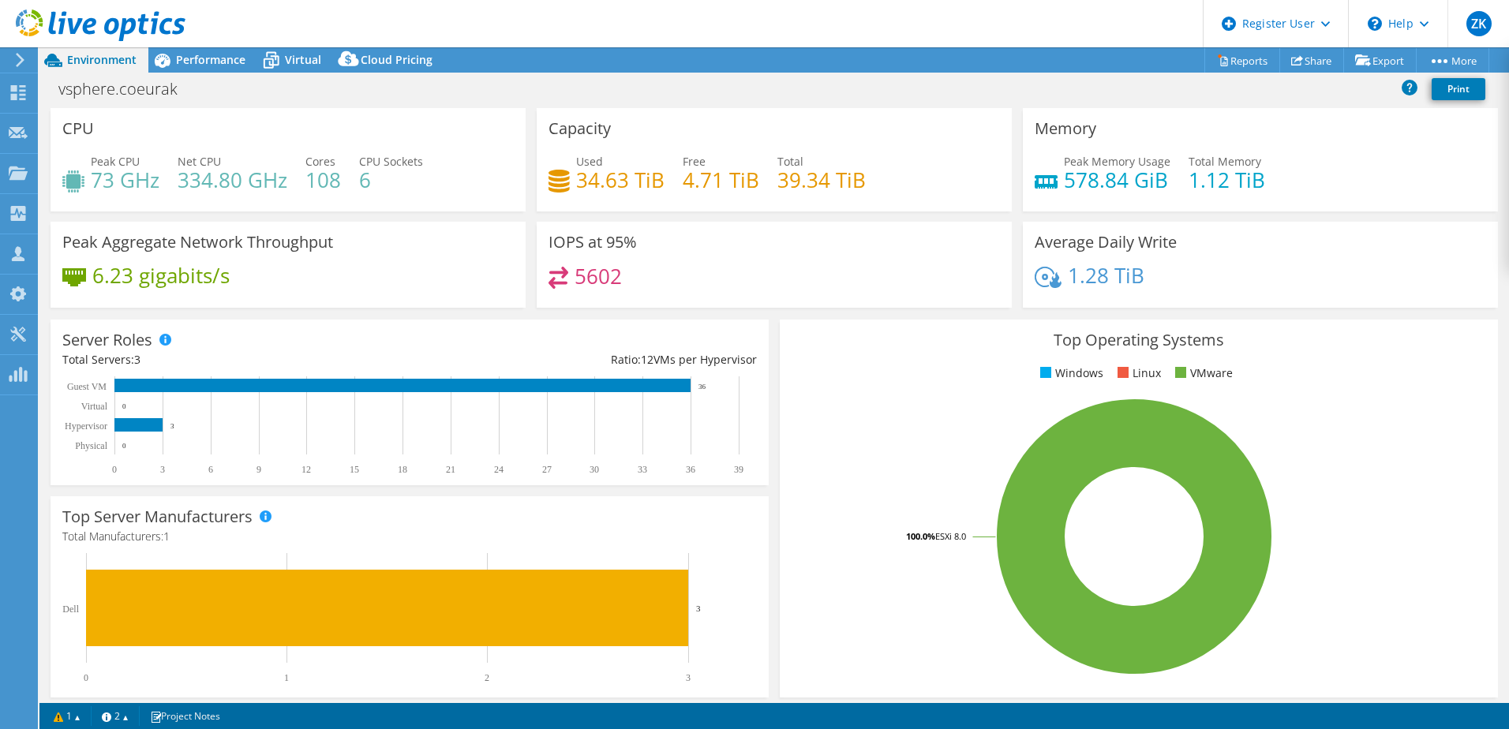
click at [406, 181] on h4 "6" at bounding box center [391, 179] width 64 height 17
click at [297, 60] on span "Virtual" at bounding box center [303, 59] width 36 height 15
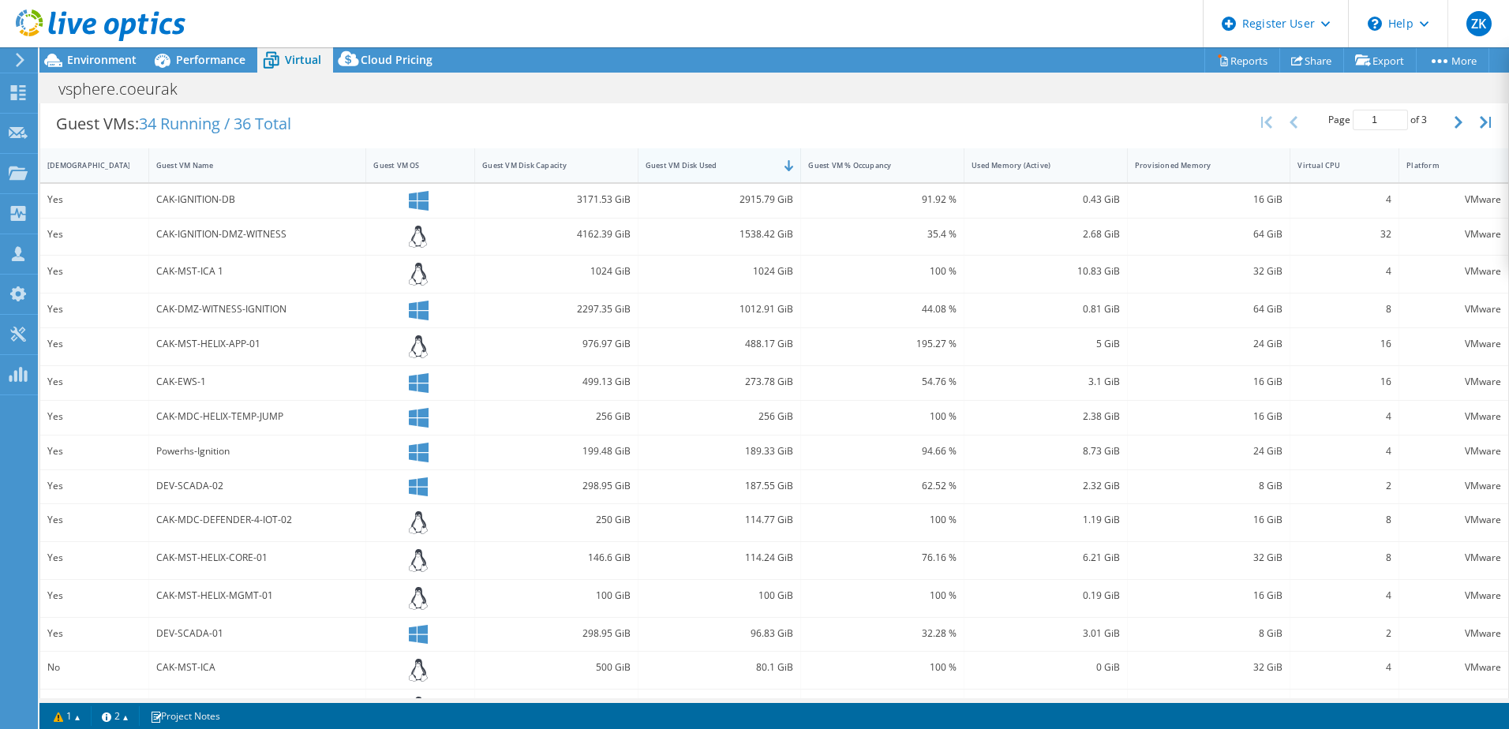
scroll to position [316, 0]
drag, startPoint x: 221, startPoint y: 204, endPoint x: 238, endPoint y: 208, distance: 17.8
click at [238, 208] on div "CAK-IGNITION-DB" at bounding box center [258, 200] width 218 height 34
click at [626, 97] on div "vsphere.coeurak Print" at bounding box center [773, 88] width 1469 height 29
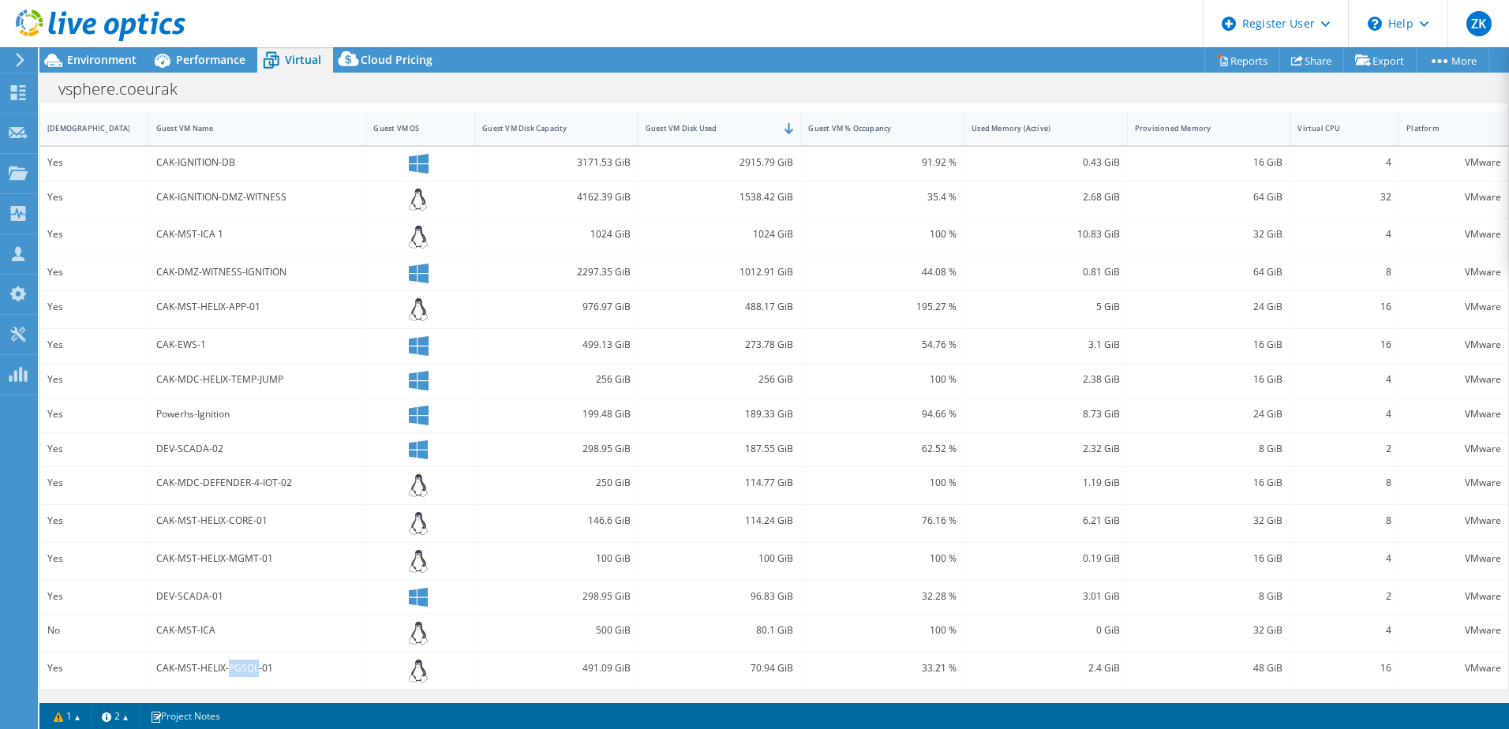
drag, startPoint x: 225, startPoint y: 669, endPoint x: 257, endPoint y: 683, distance: 35.0
click at [257, 683] on div "CAK-MST-HELIX-PGSQL-01" at bounding box center [258, 671] width 218 height 37
drag, startPoint x: 257, startPoint y: 683, endPoint x: 375, endPoint y: 691, distance: 117.9
click at [375, 691] on div "Guest VMs: 34 Running / 36 Total Page 1 of 3 5 rows 10 rows 20 rows 25 rows 50 …" at bounding box center [773, 376] width 1469 height 645
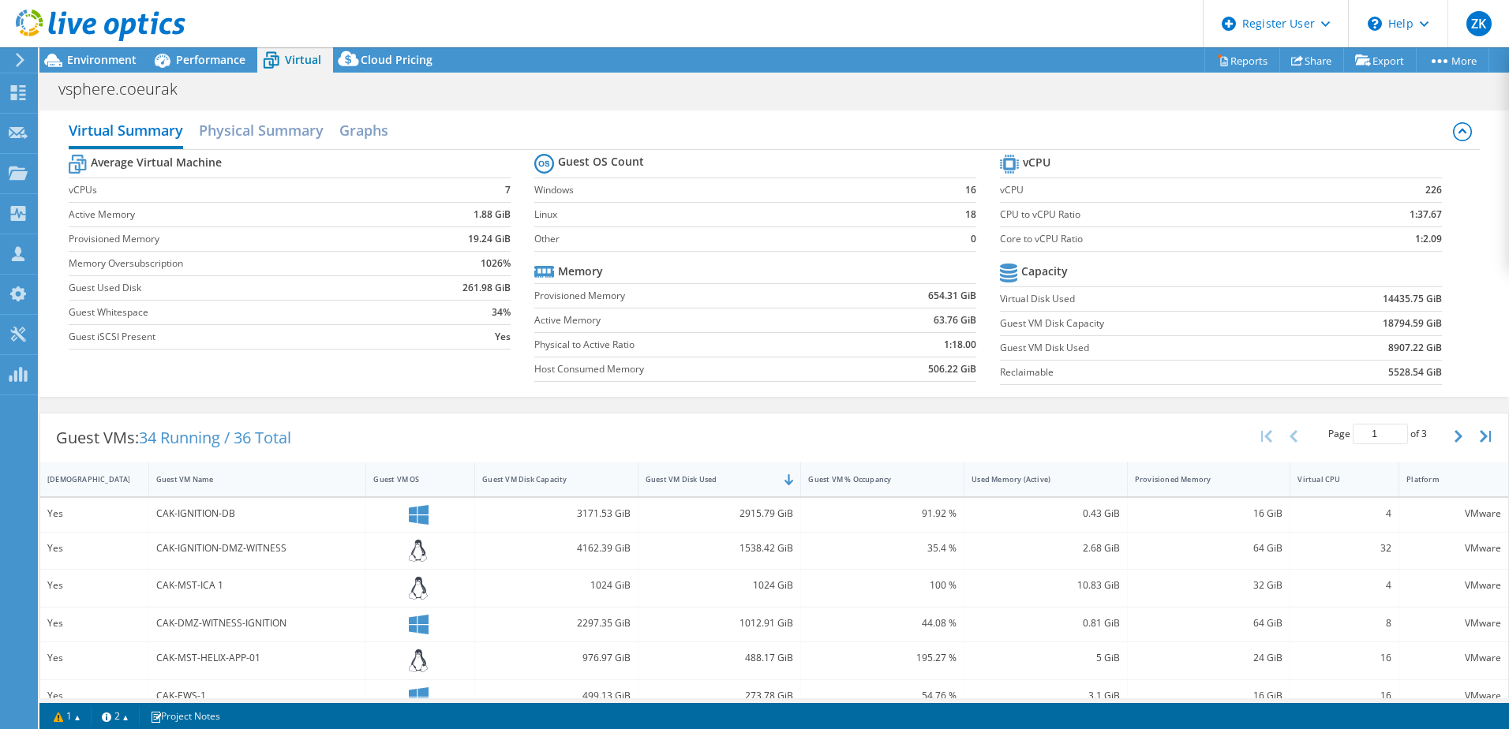
scroll to position [0, 0]
click at [204, 73] on div "vsphere.coeurak Print" at bounding box center [773, 88] width 1469 height 31
click at [208, 62] on span "Performance" at bounding box center [210, 59] width 69 height 15
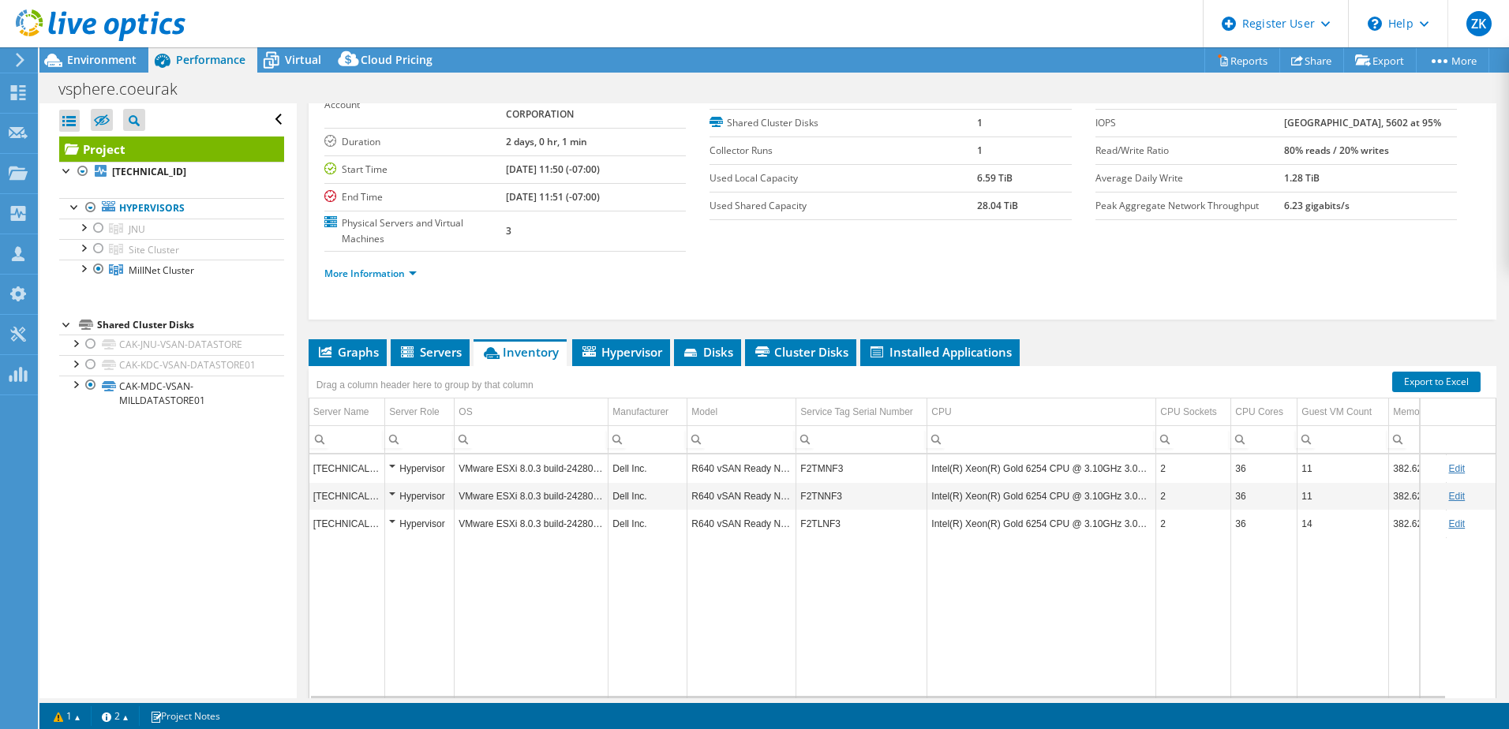
scroll to position [80, 0]
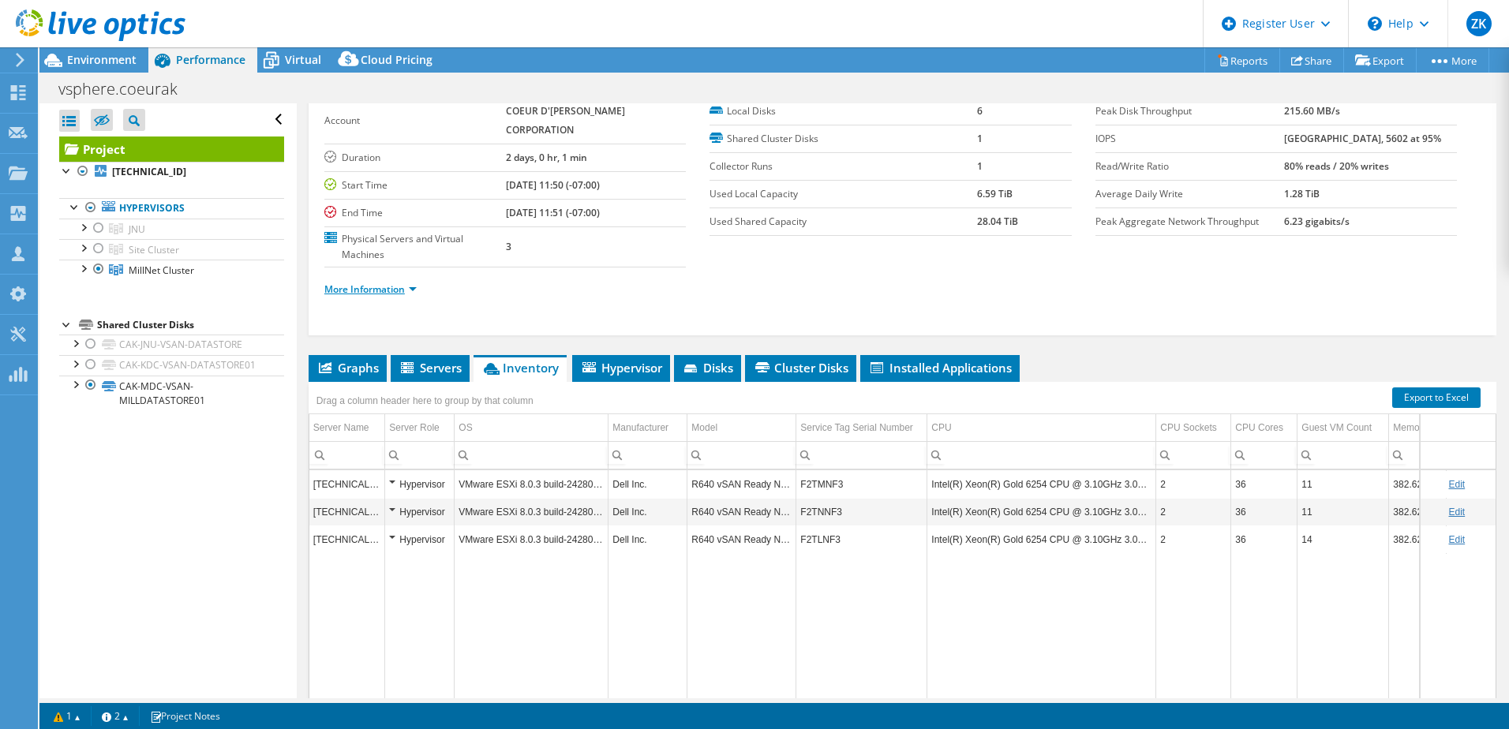
click at [365, 282] on link "More Information" at bounding box center [370, 288] width 92 height 13
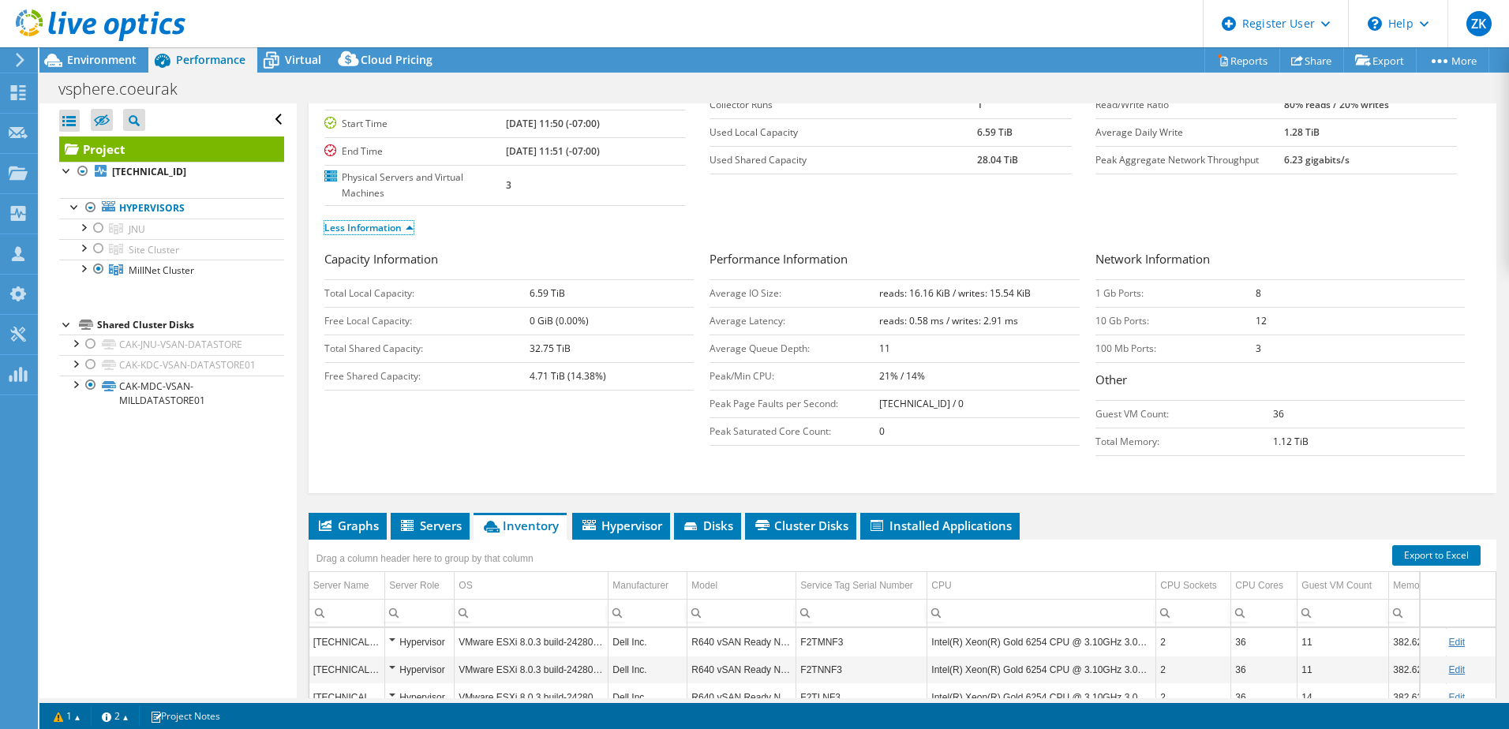
scroll to position [0, 0]
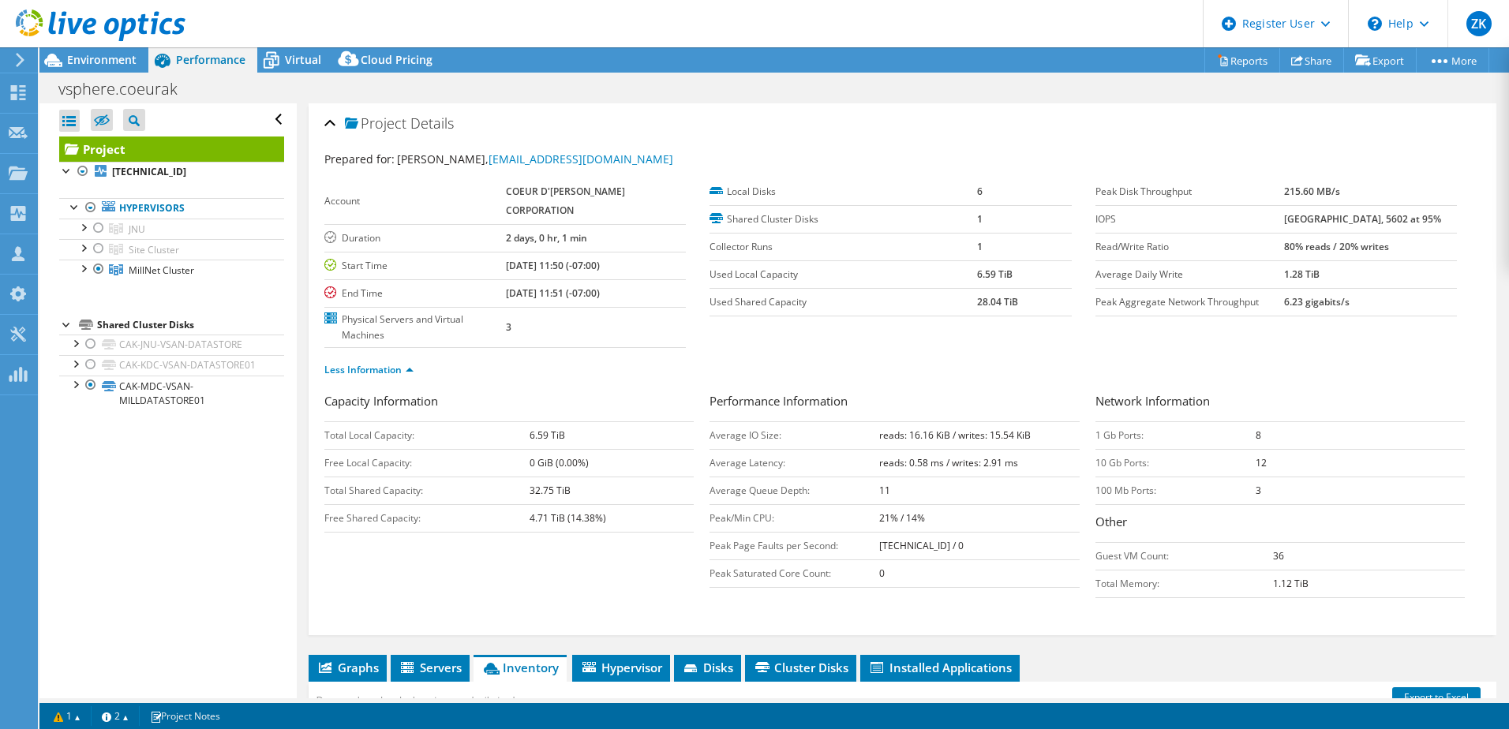
click at [488, 7] on header "ZK Dell User Ziemovit Kopacz Ziemovit.Kopacz@dell.com Dell My Profile Log Out \…" at bounding box center [754, 23] width 1509 height 47
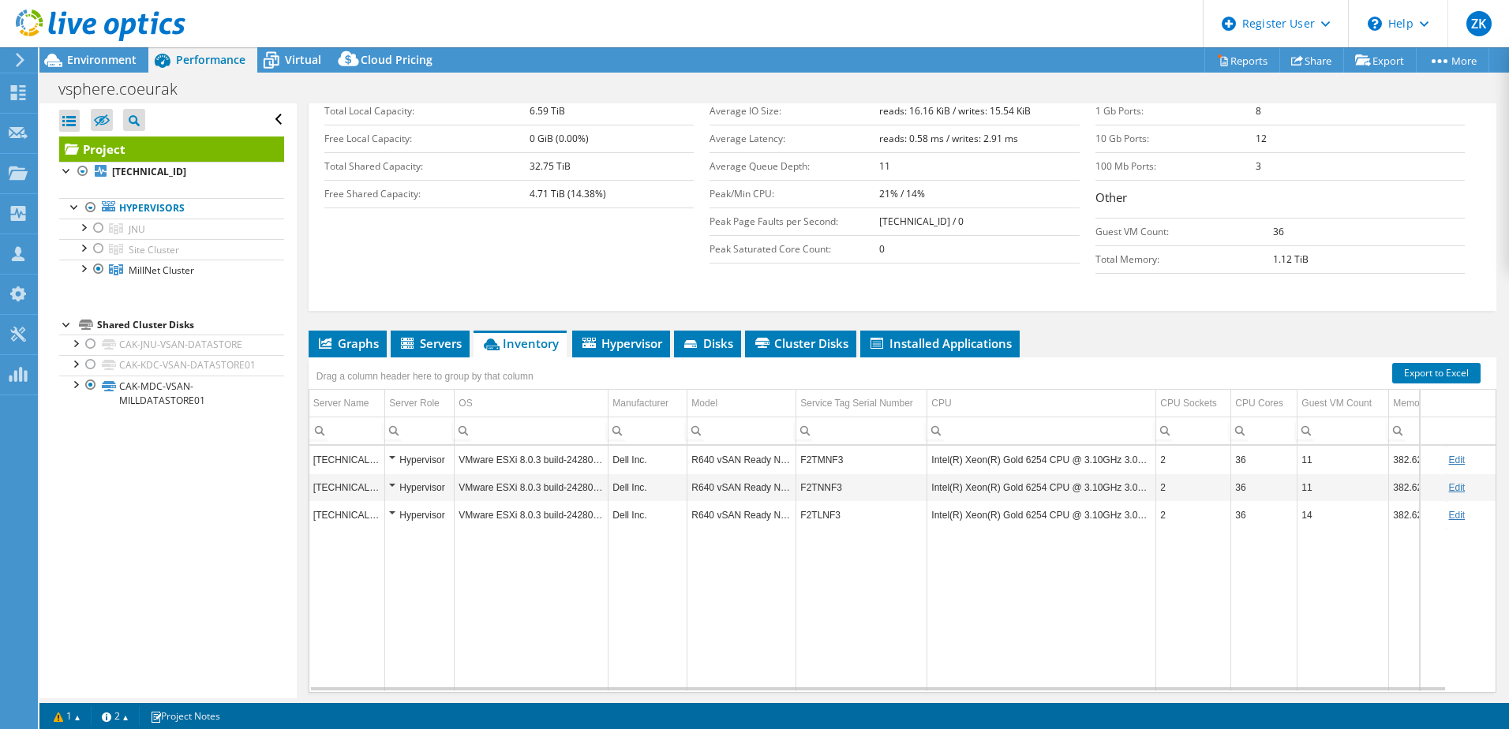
scroll to position [379, 0]
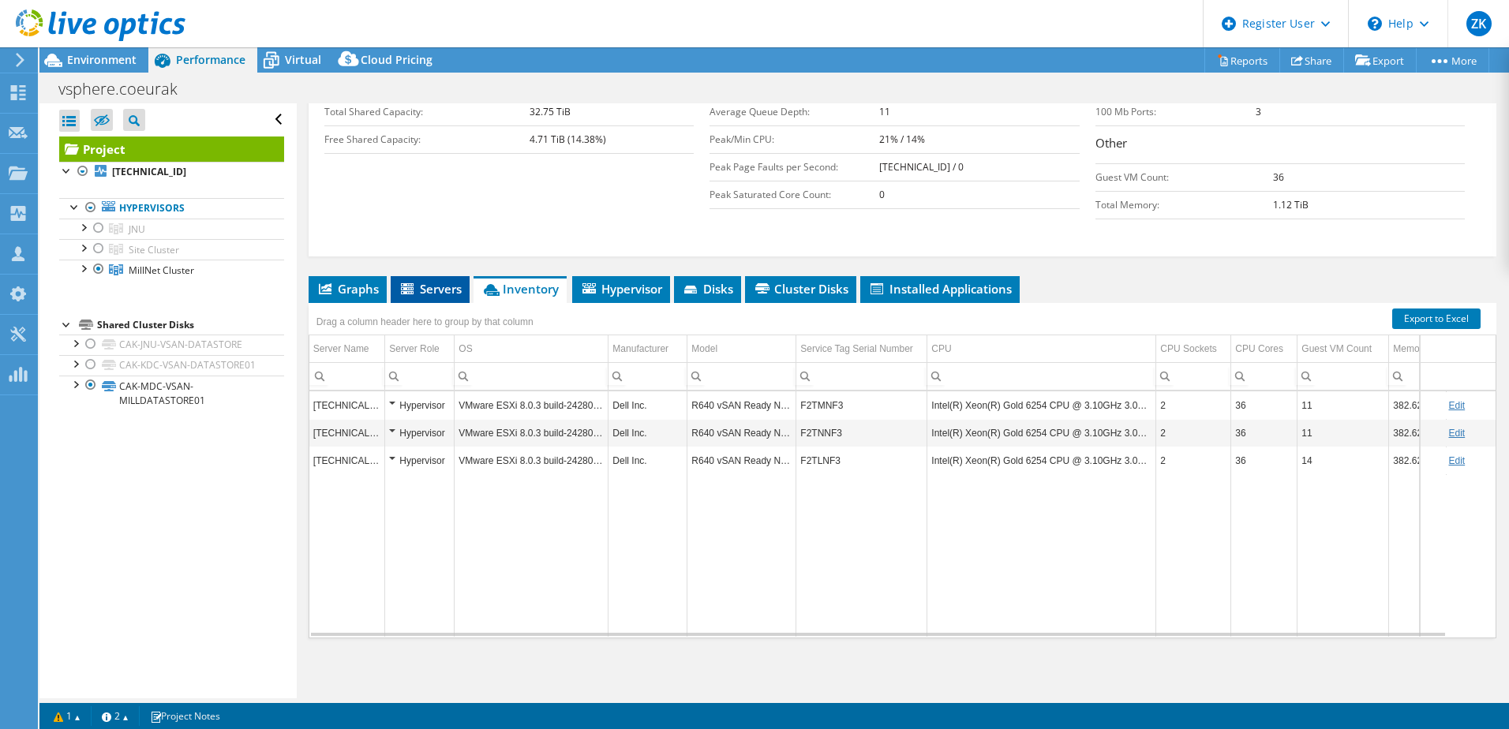
click at [413, 289] on icon at bounding box center [409, 289] width 16 height 13
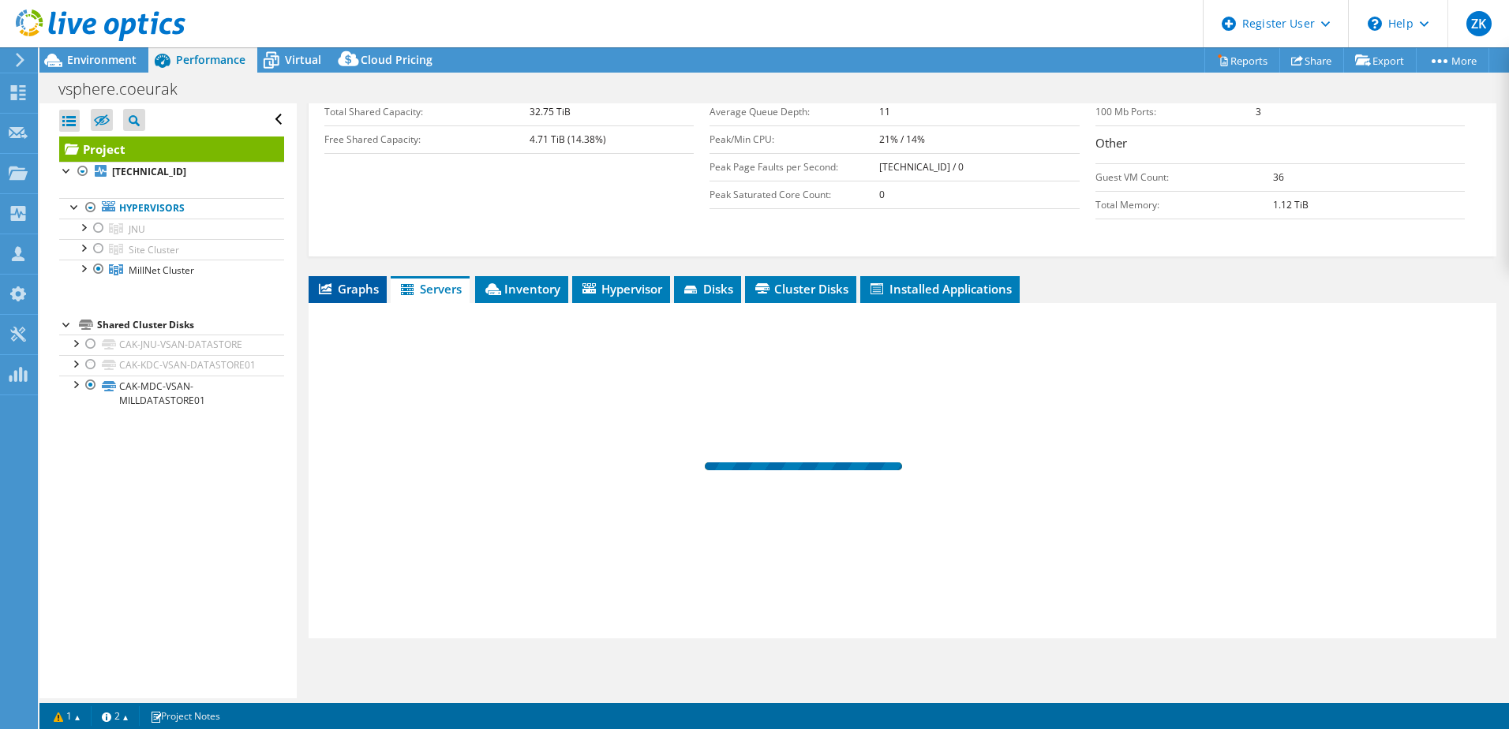
click at [375, 283] on span "Graphs" at bounding box center [347, 289] width 62 height 16
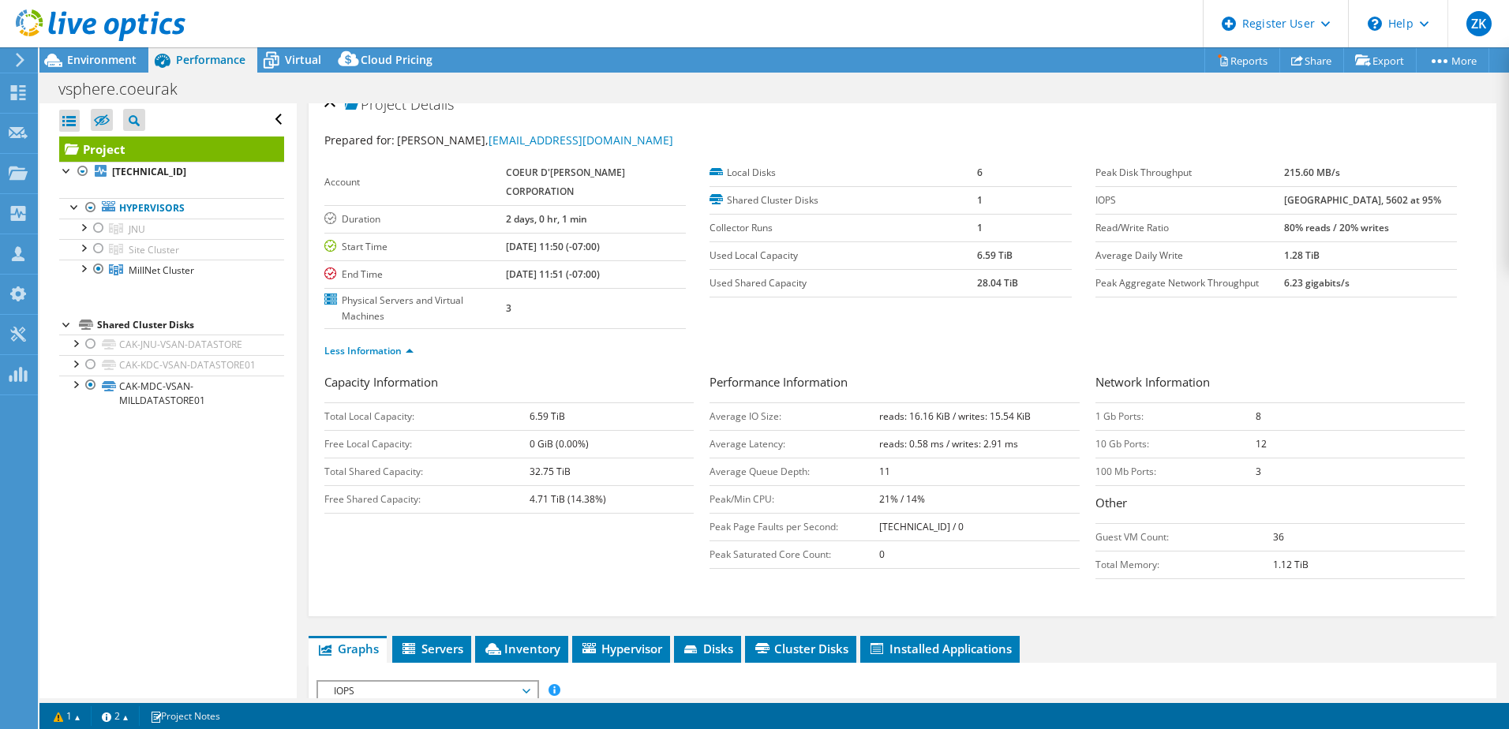
scroll to position [0, 0]
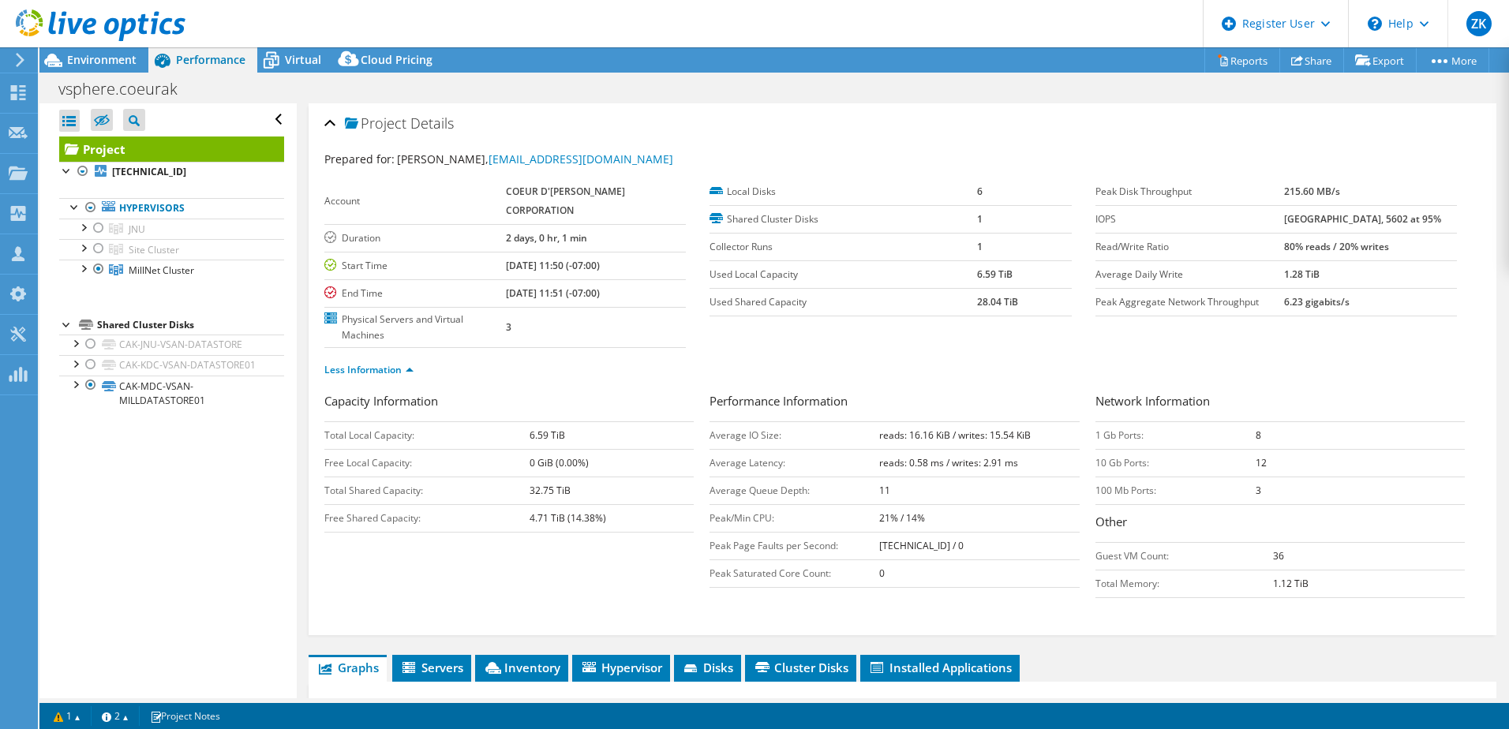
click at [412, 27] on header "ZK Dell User Ziemovit Kopacz Ziemovit.Kopacz@dell.com Dell My Profile Log Out \…" at bounding box center [754, 23] width 1509 height 47
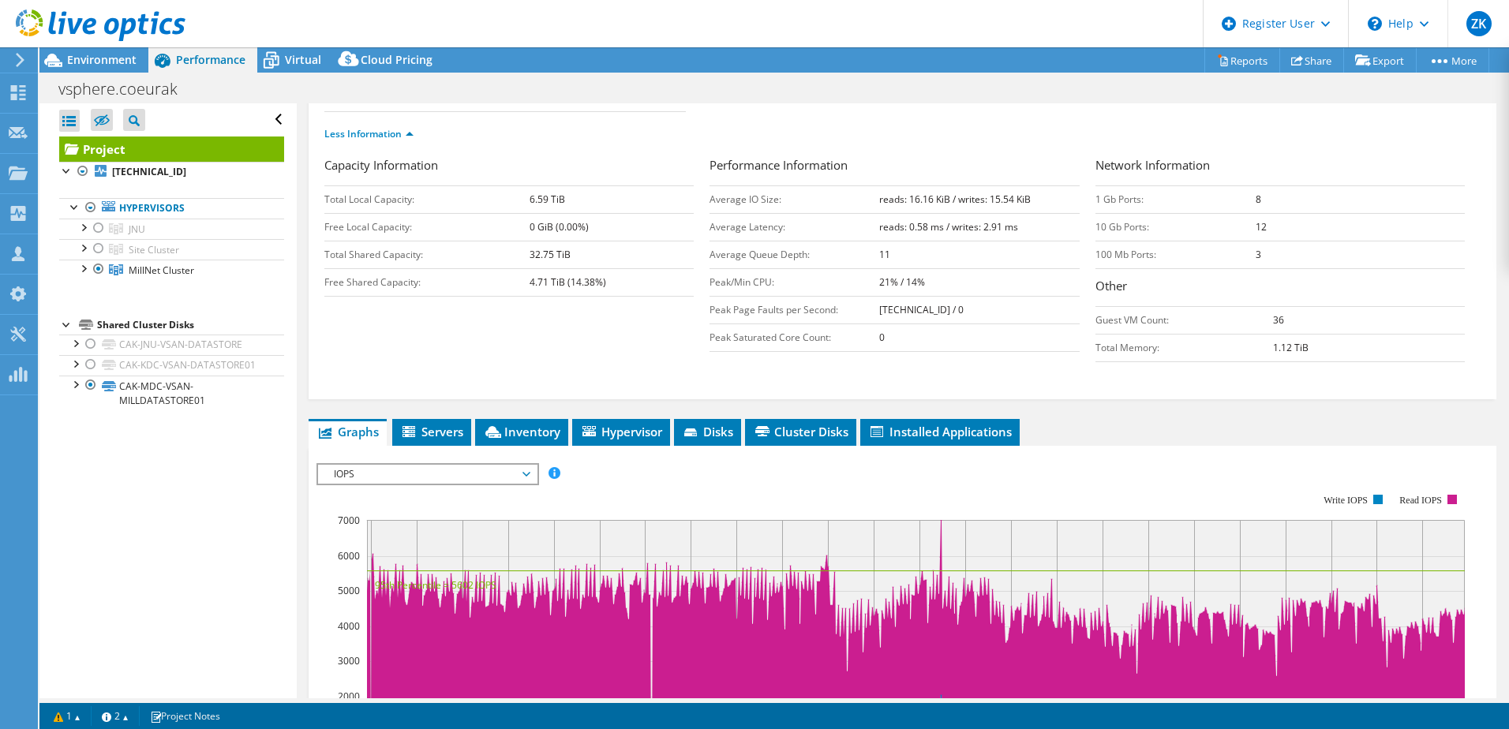
scroll to position [237, 0]
click at [498, 428] on icon at bounding box center [493, 431] width 16 height 12
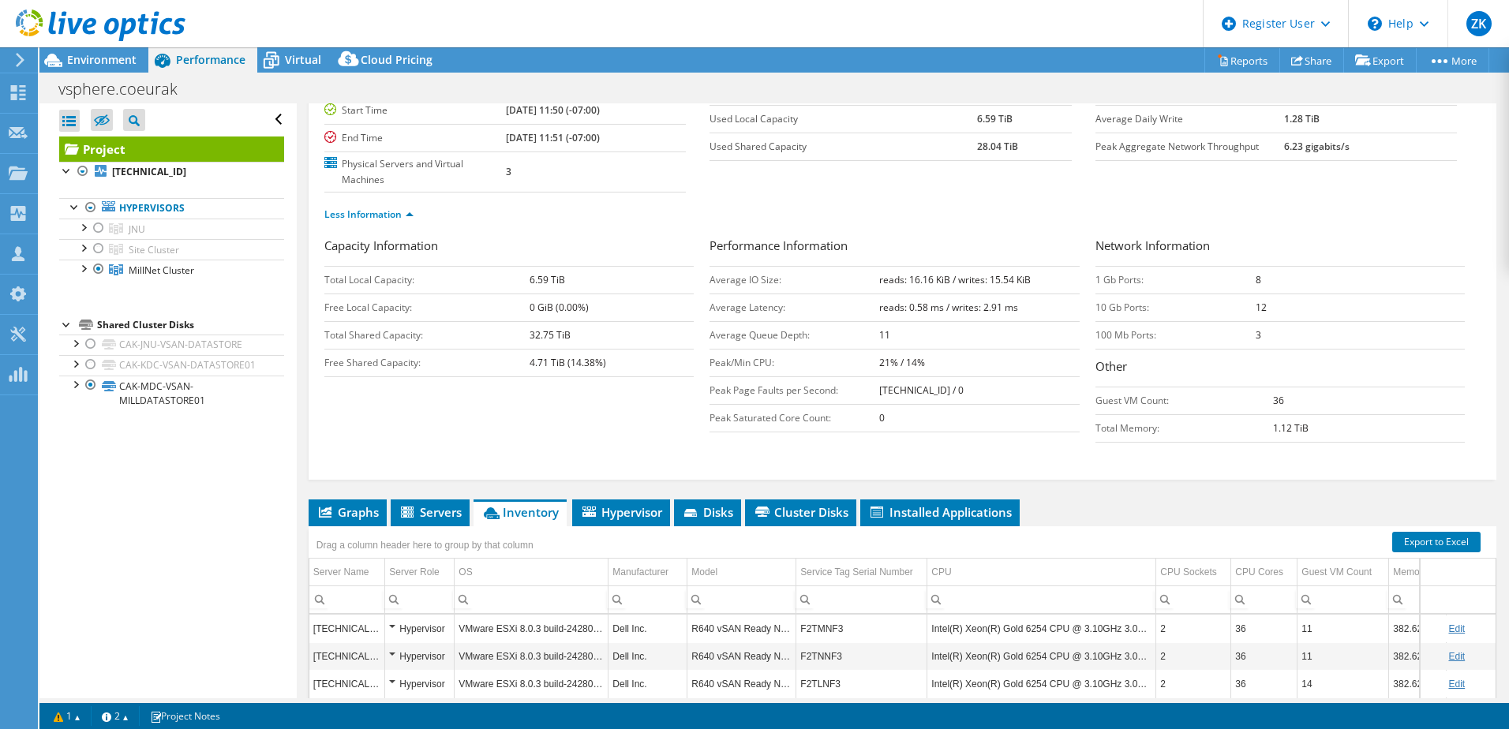
scroll to position [158, 0]
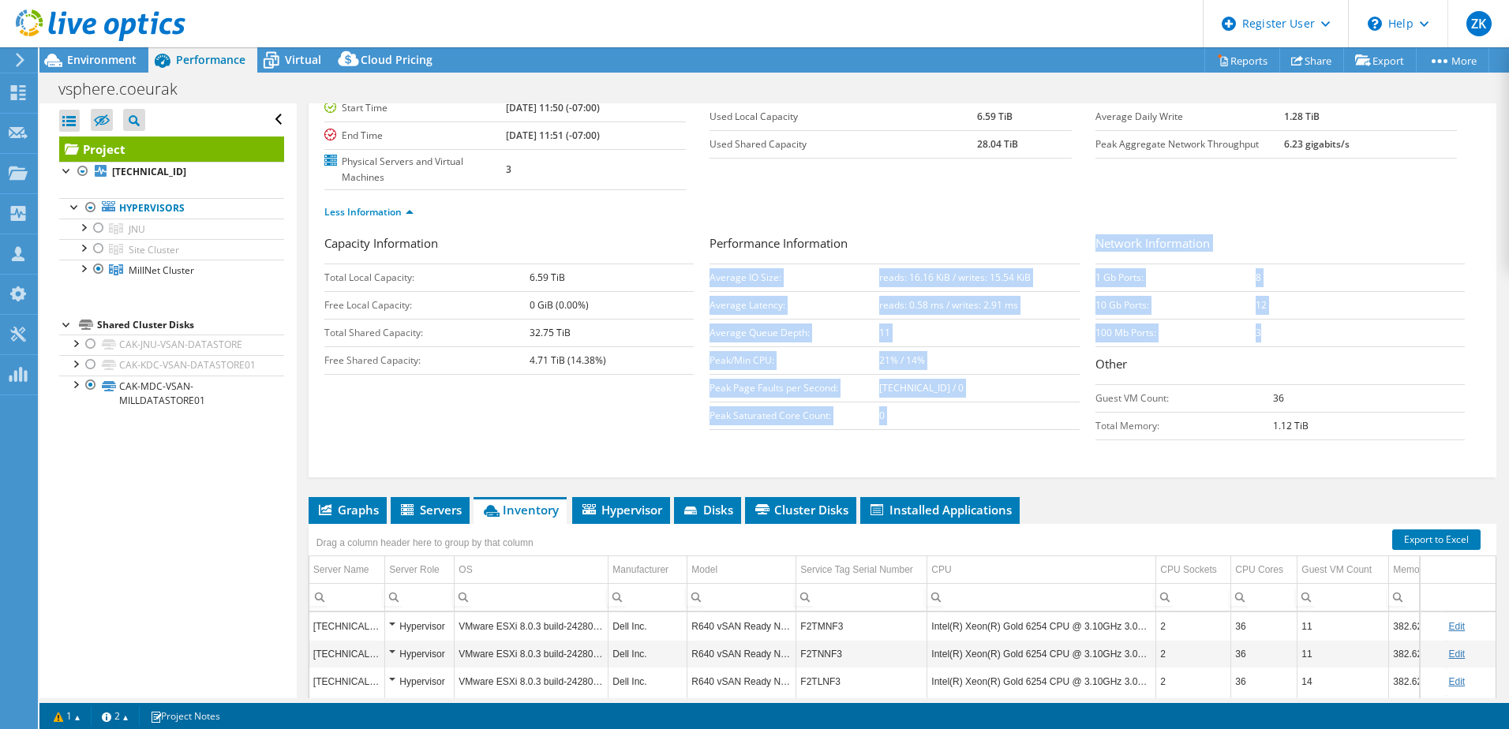
drag, startPoint x: 1273, startPoint y: 327, endPoint x: 1077, endPoint y: 277, distance: 202.1
click at [1077, 277] on div "Capacity Information Total Local Capacity: 6.59 TiB Free Local Capacity: 0 GiB …" at bounding box center [902, 341] width 1156 height 214
click at [1347, 341] on td "3" at bounding box center [1359, 333] width 209 height 28
click at [1183, 312] on td "10 Gb Ports:" at bounding box center [1175, 305] width 161 height 28
drag, startPoint x: 1061, startPoint y: 307, endPoint x: 1274, endPoint y: 326, distance: 214.7
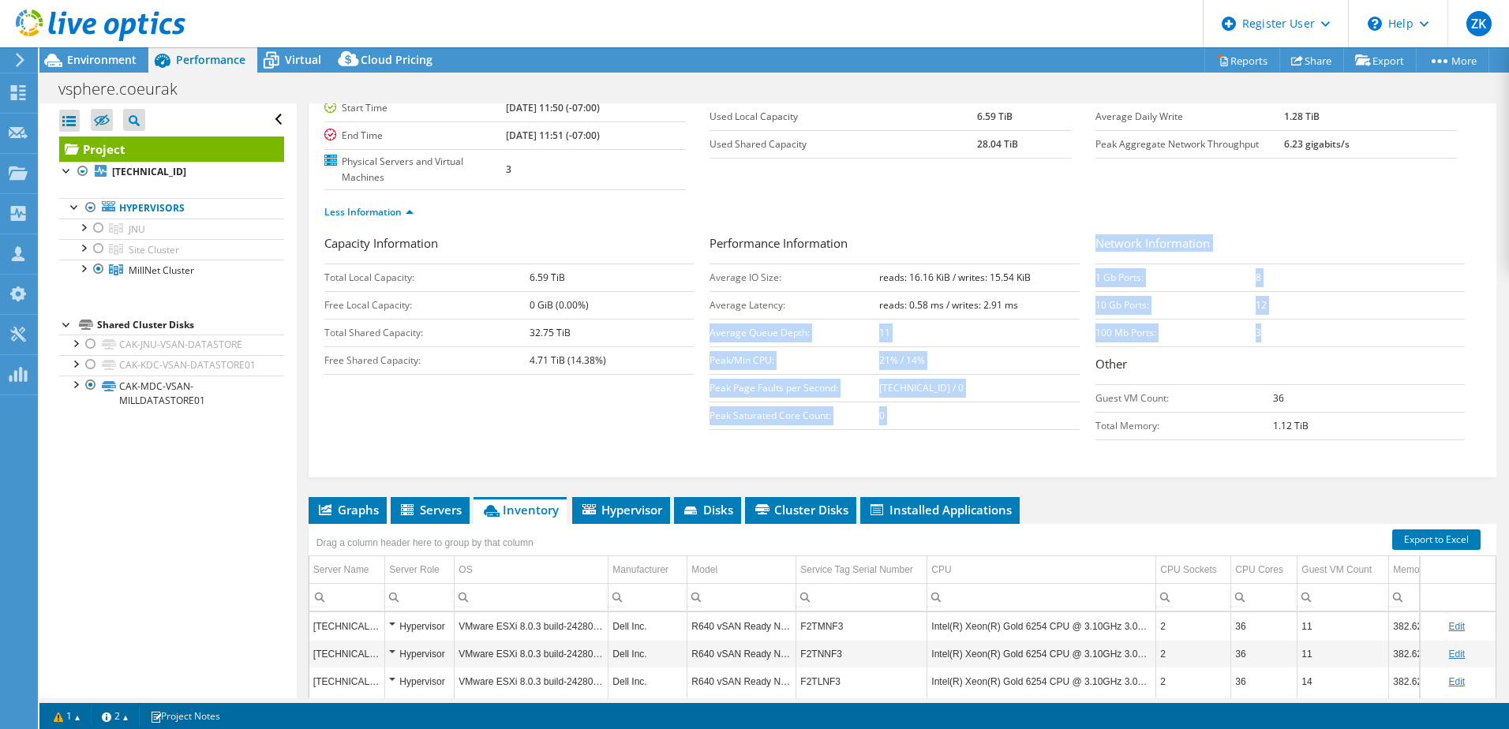
click at [1274, 326] on div "Capacity Information Total Local Capacity: 6.59 TiB Free Local Capacity: 0 GiB …" at bounding box center [902, 341] width 1156 height 214
drag, startPoint x: 1274, startPoint y: 326, endPoint x: 1274, endPoint y: 311, distance: 15.0
click at [1275, 322] on td "3" at bounding box center [1359, 333] width 209 height 28
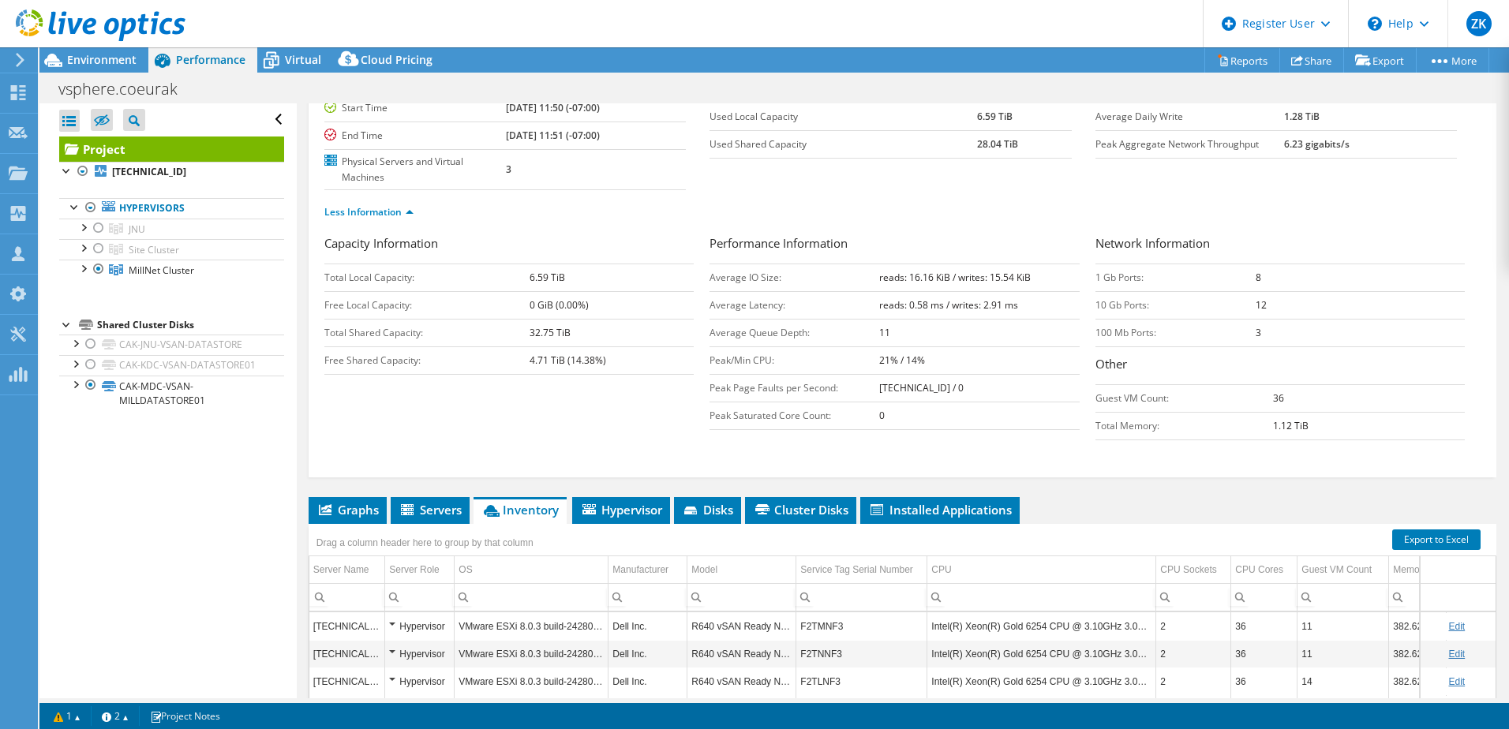
drag, startPoint x: 1267, startPoint y: 300, endPoint x: 1141, endPoint y: 310, distance: 126.7
click at [1141, 310] on tr "10 Gb Ports: 12" at bounding box center [1279, 305] width 369 height 28
click at [1384, 353] on div "Network Information 1 Gb Ports: 8 10 Gb Ports: 12 100 Mb Ports: 3 Other Guest V…" at bounding box center [1287, 337] width 385 height 206
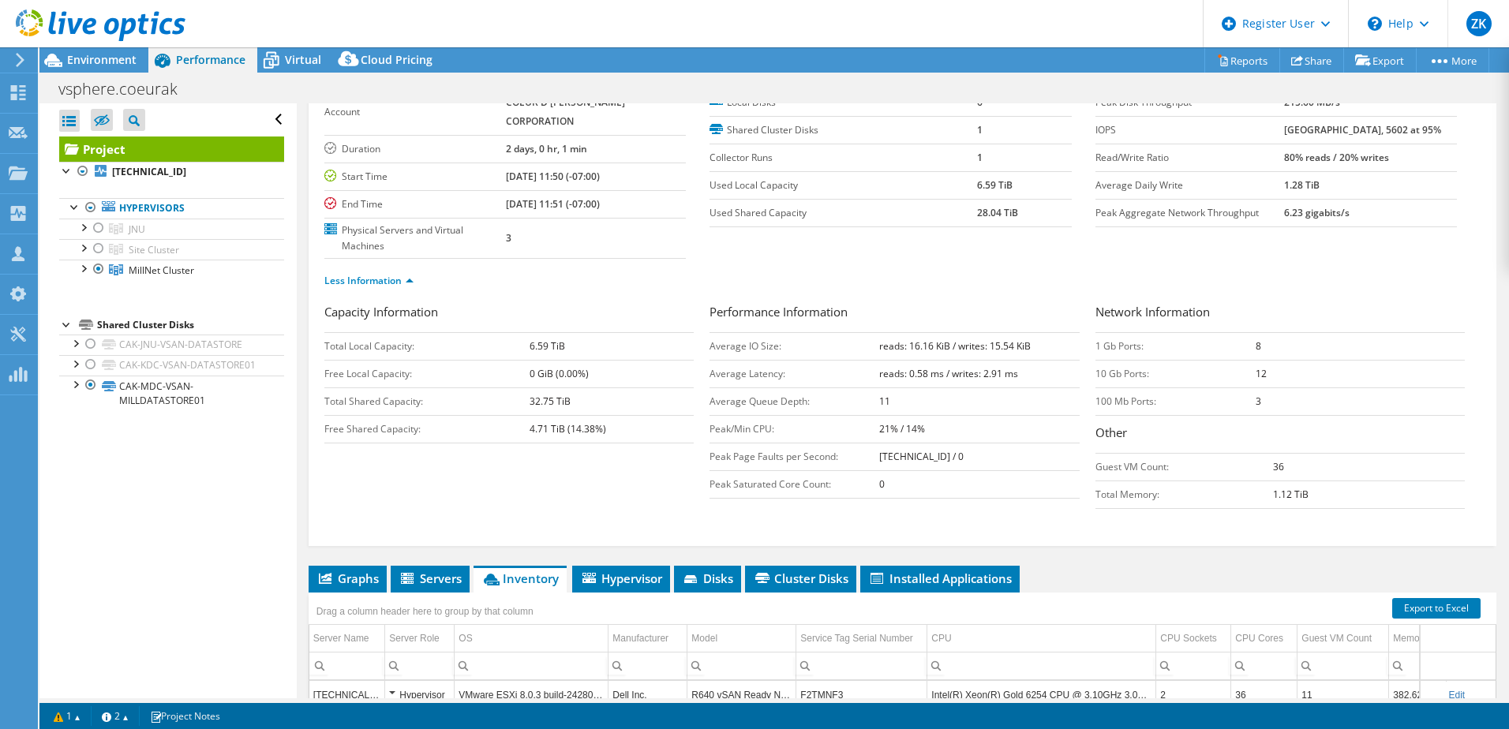
scroll to position [0, 0]
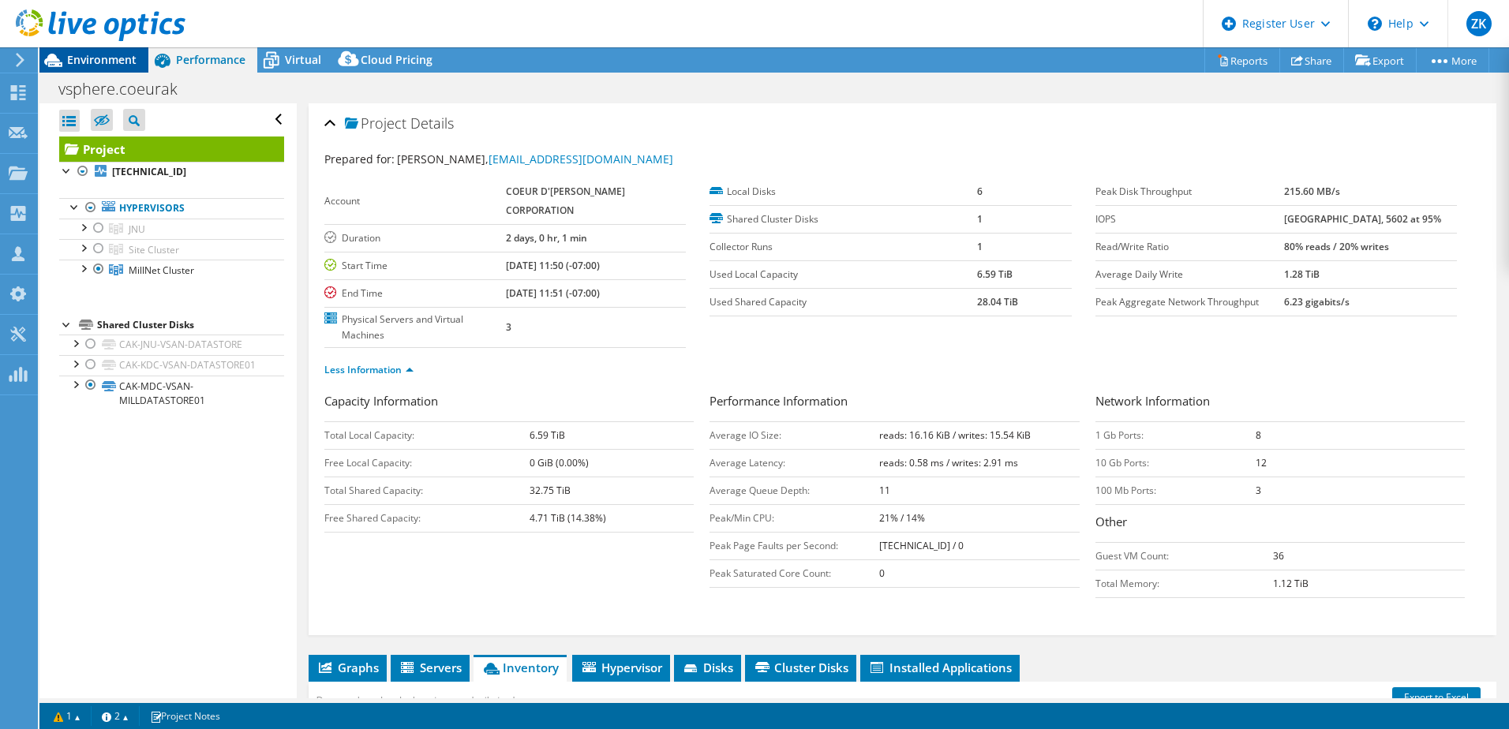
click at [112, 62] on span "Environment" at bounding box center [101, 59] width 69 height 15
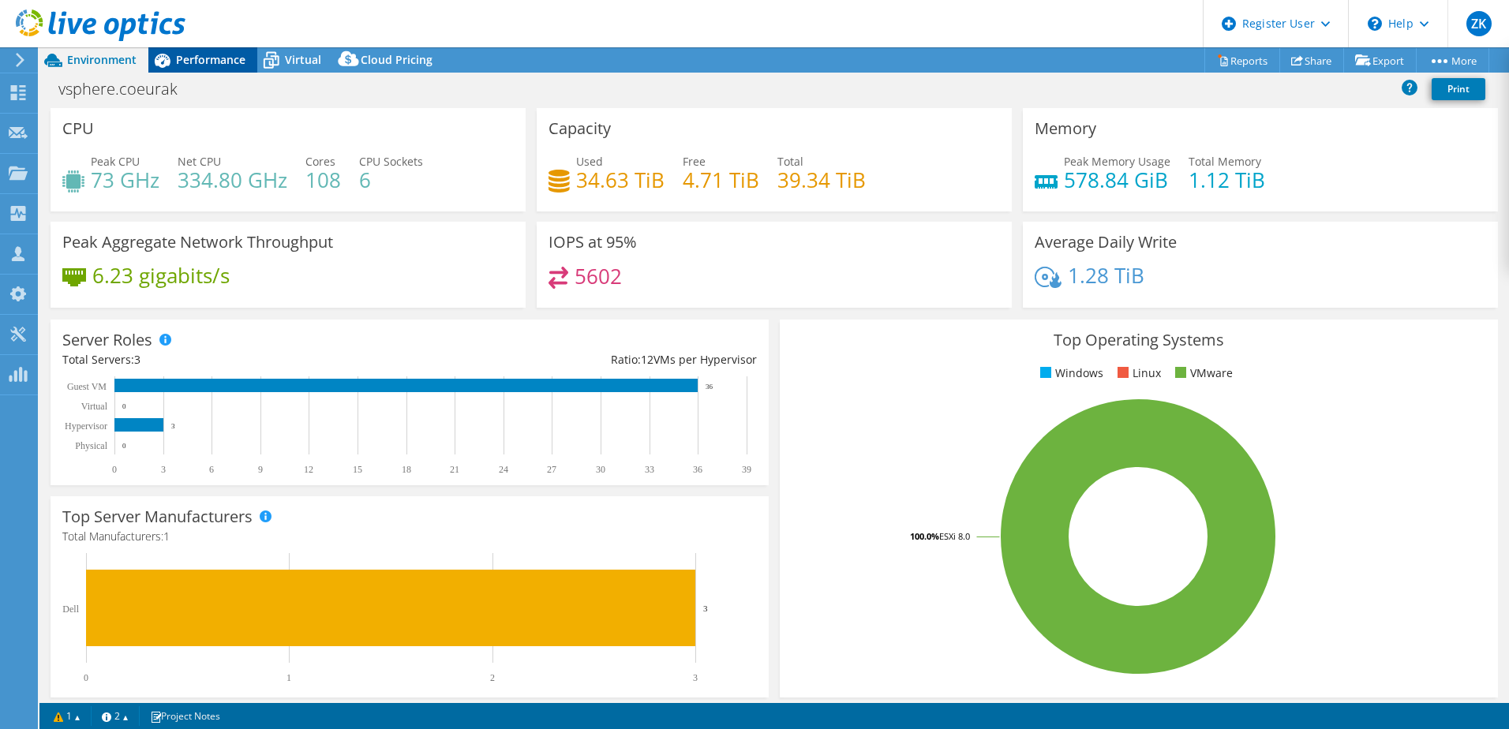
click at [193, 64] on span "Performance" at bounding box center [210, 59] width 69 height 15
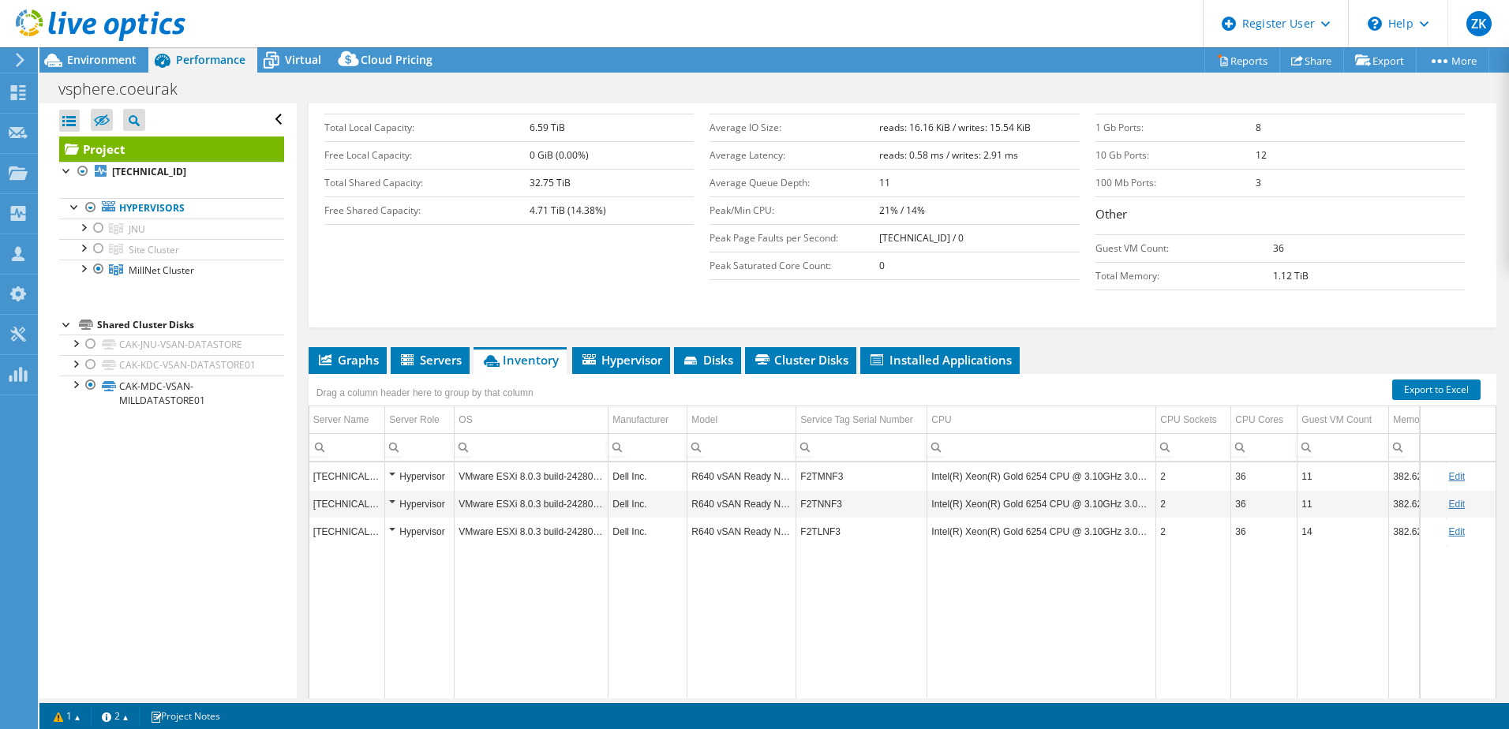
scroll to position [316, 0]
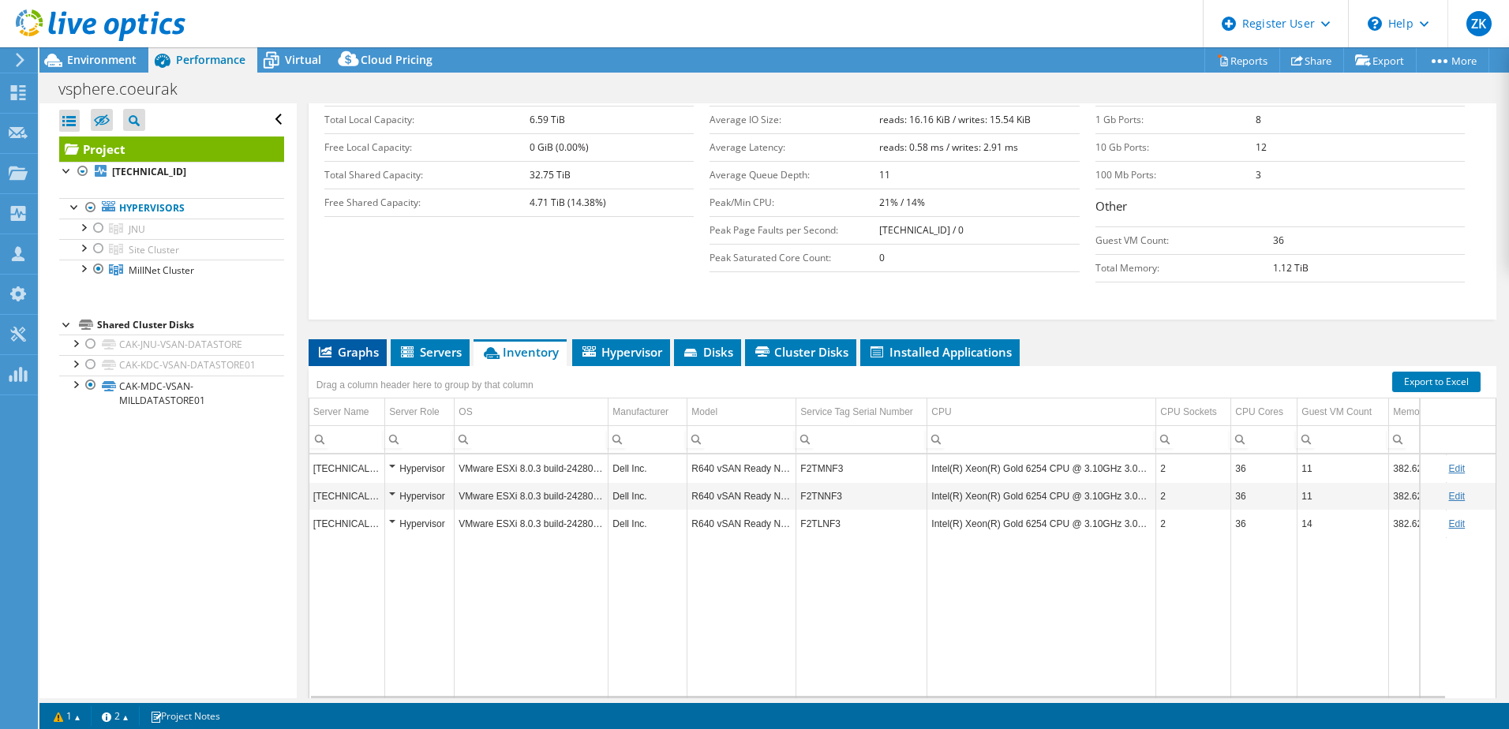
click at [335, 361] on li "Graphs" at bounding box center [348, 352] width 78 height 27
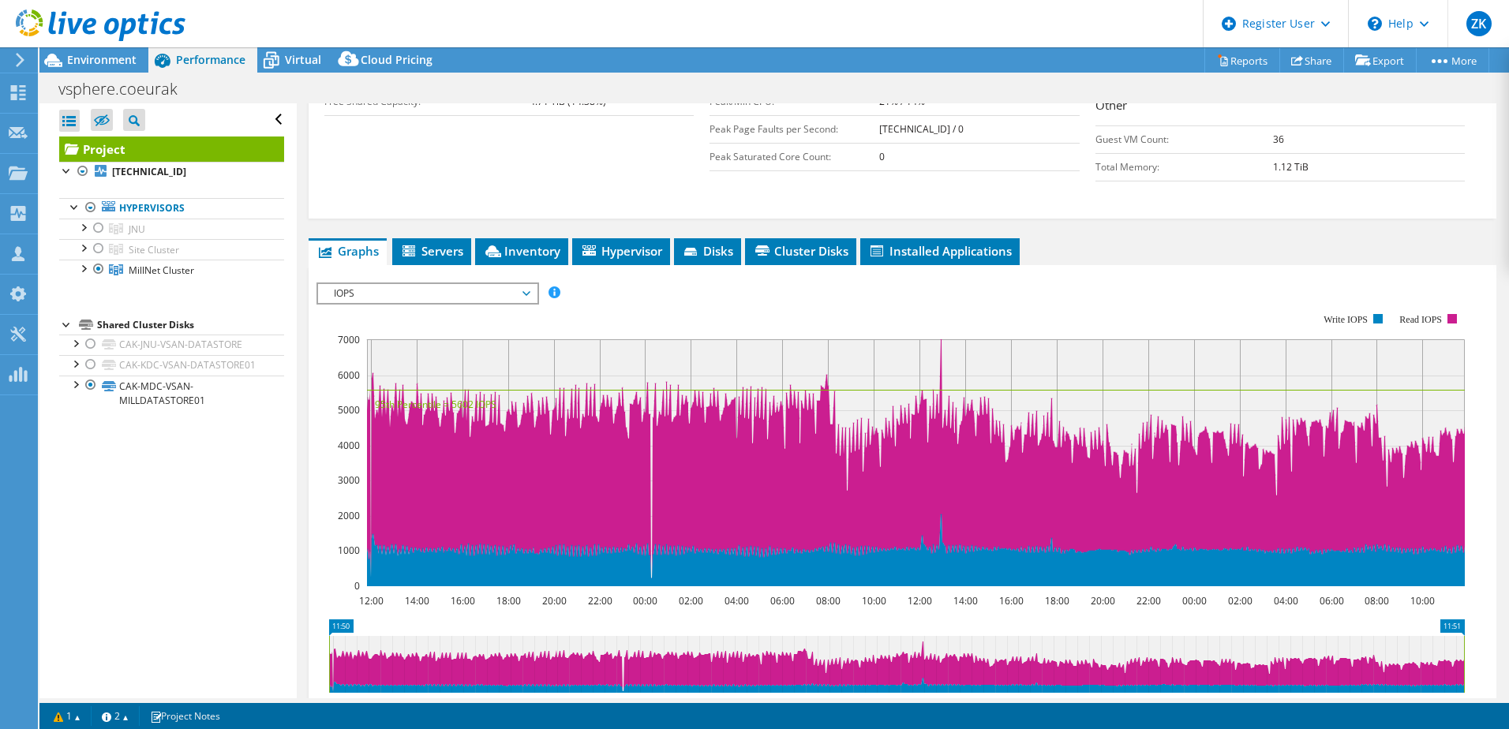
scroll to position [552, 0]
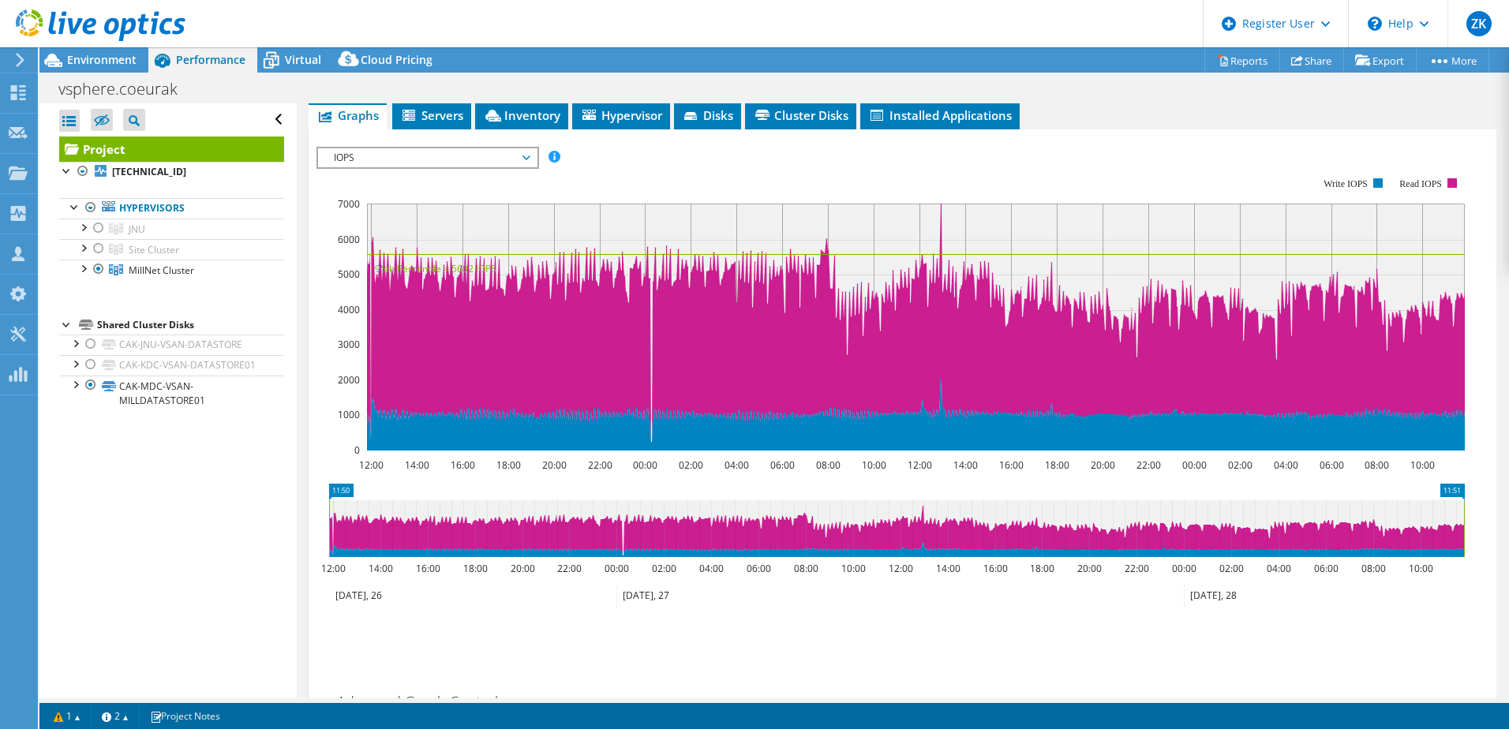
click at [436, 161] on span "IOPS" at bounding box center [427, 157] width 203 height 19
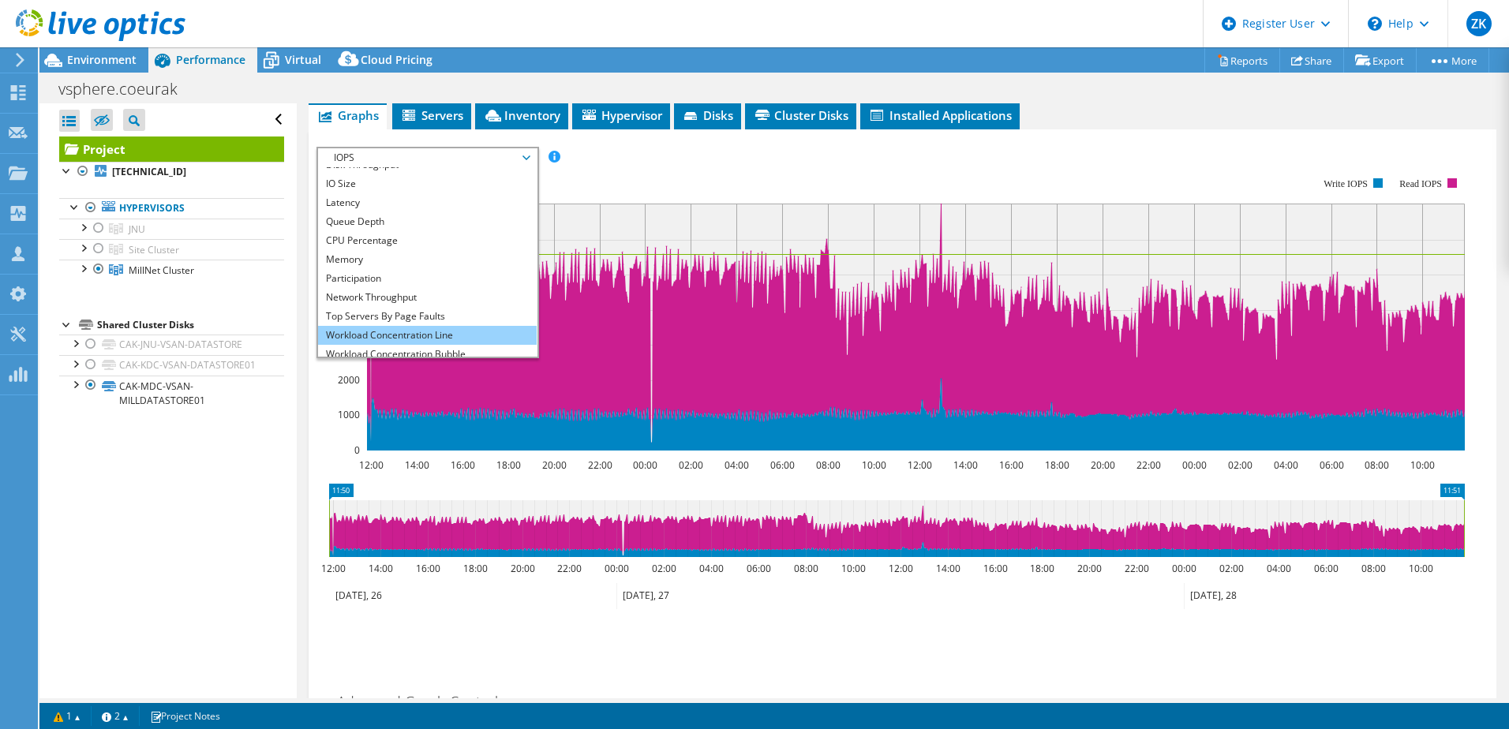
scroll to position [57, 0]
click at [391, 348] on li "All" at bounding box center [427, 347] width 219 height 19
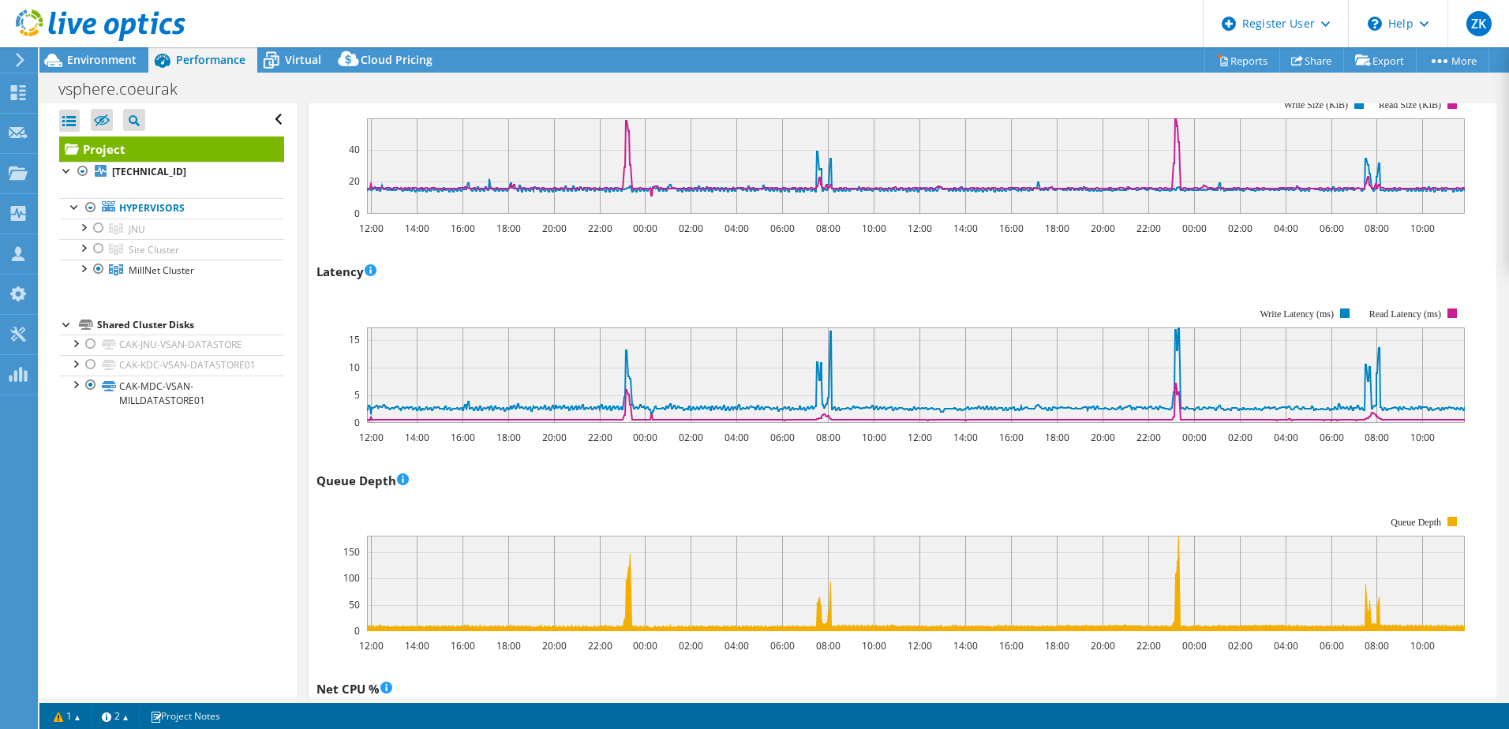
scroll to position [1105, 0]
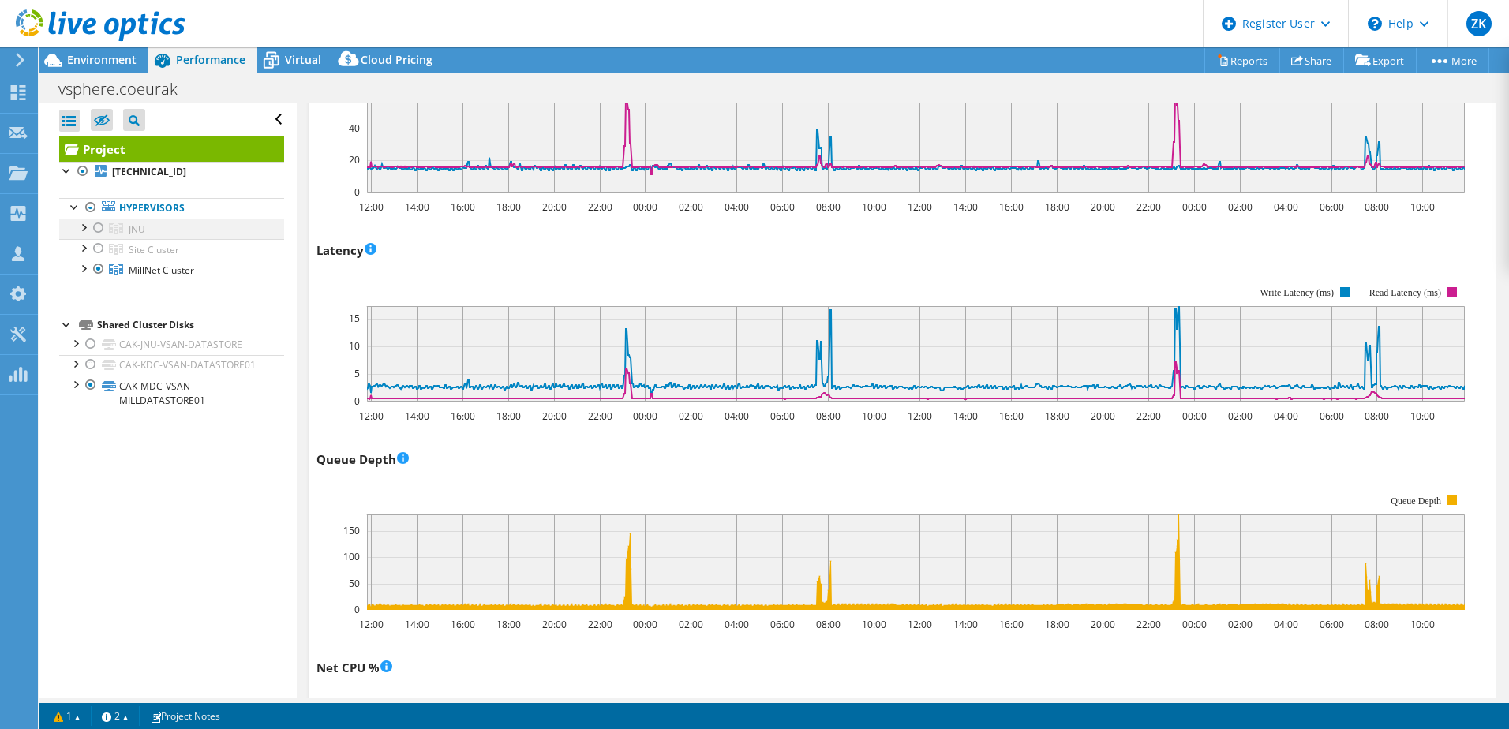
click at [100, 223] on div at bounding box center [99, 228] width 16 height 19
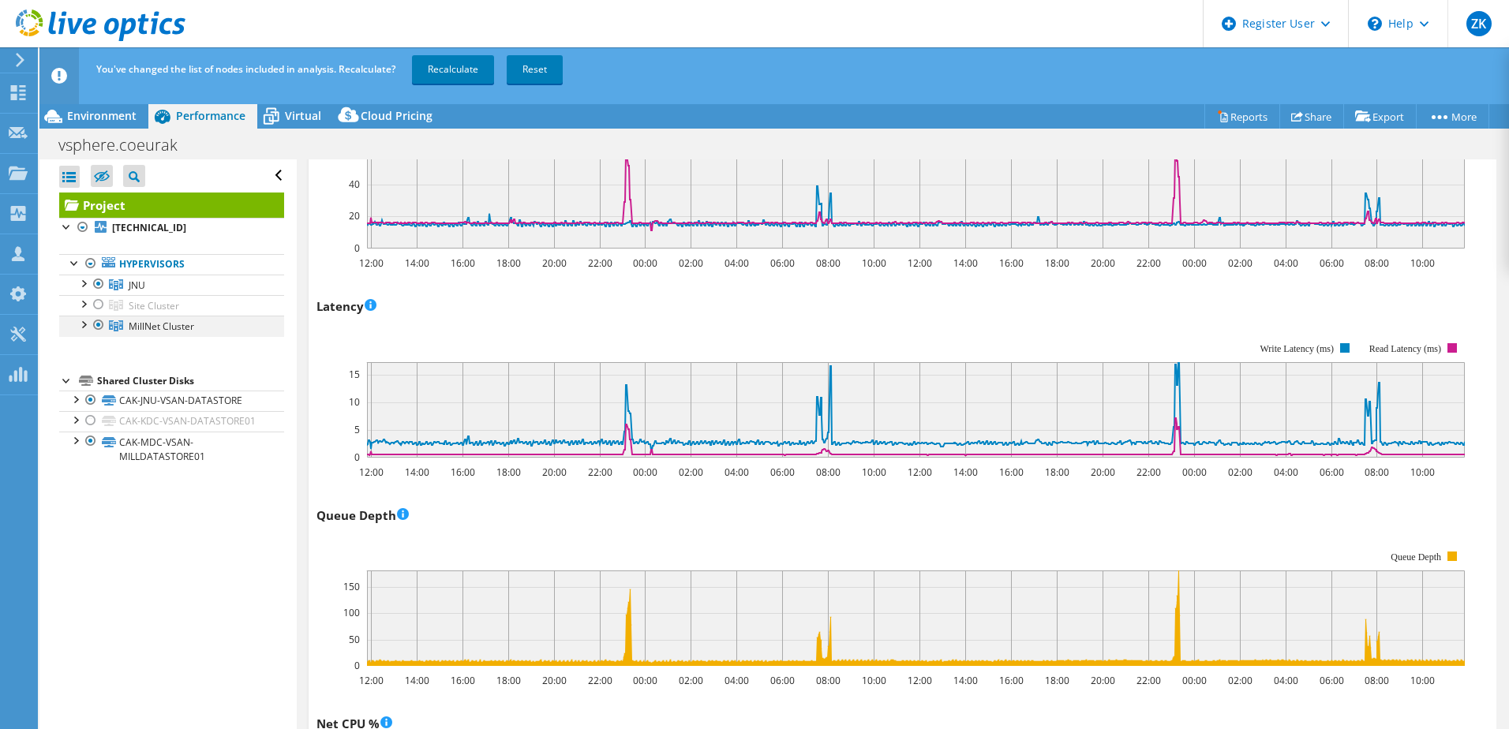
click at [96, 324] on div at bounding box center [99, 325] width 16 height 19
click at [456, 80] on link "Recalculate" at bounding box center [453, 69] width 82 height 28
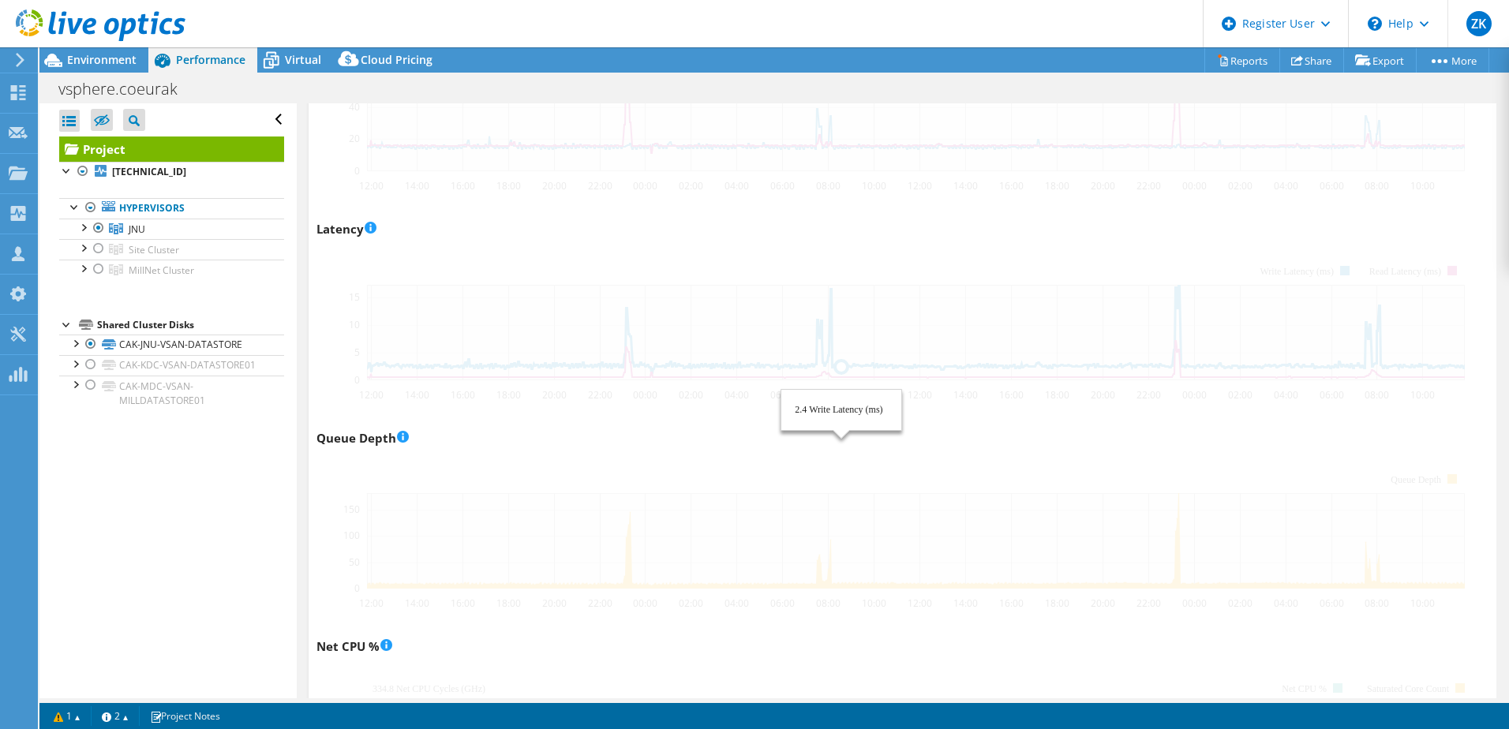
scroll to position [866, 0]
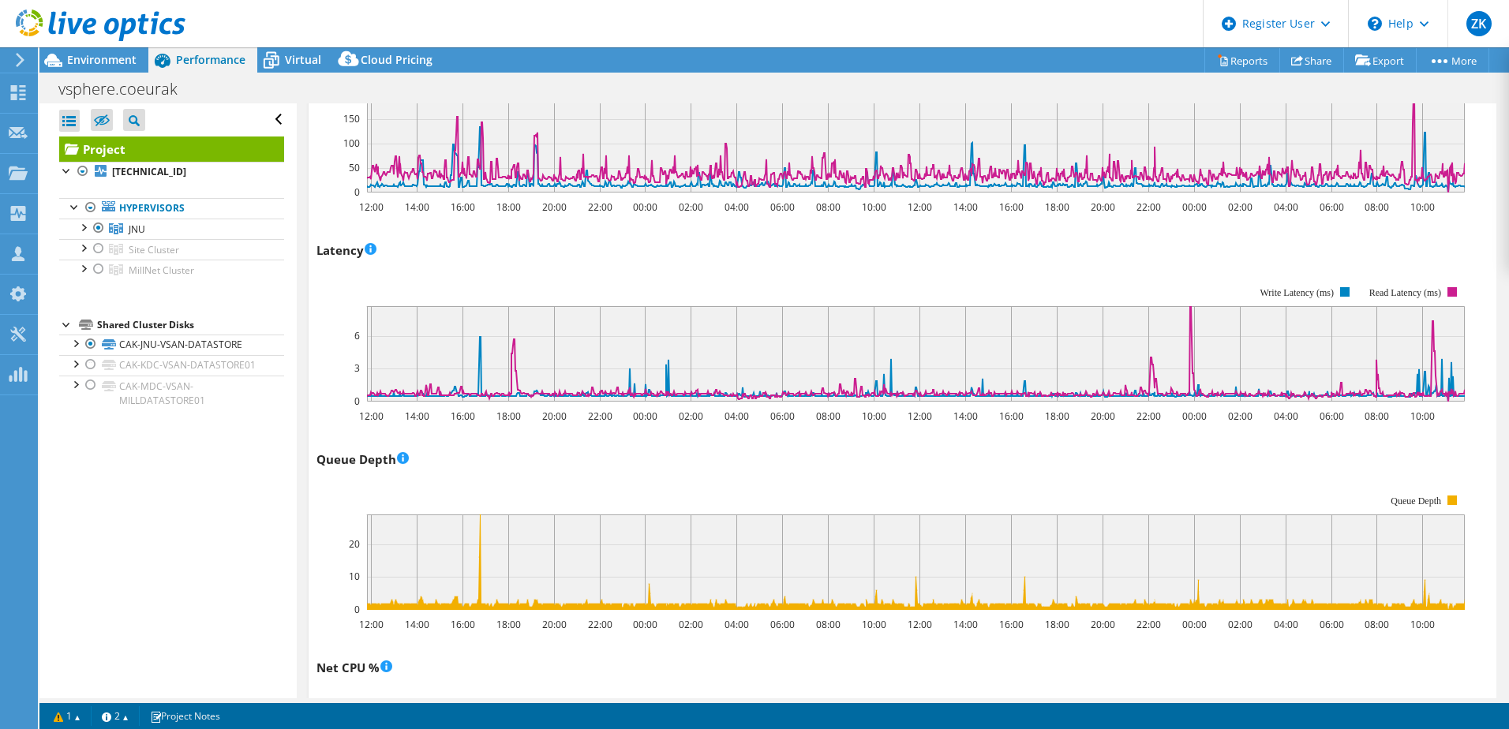
click at [315, 331] on section "IOPS Disk Throughput IO Size Latency Queue Depth CPU Percentage Memory Page Fau…" at bounding box center [903, 669] width 1188 height 2185
drag, startPoint x: 315, startPoint y: 331, endPoint x: 296, endPoint y: 309, distance: 29.7
click at [315, 331] on section "IOPS Disk Throughput IO Size Latency Queue Depth CPU Percentage Memory Page Fau…" at bounding box center [903, 669] width 1188 height 2185
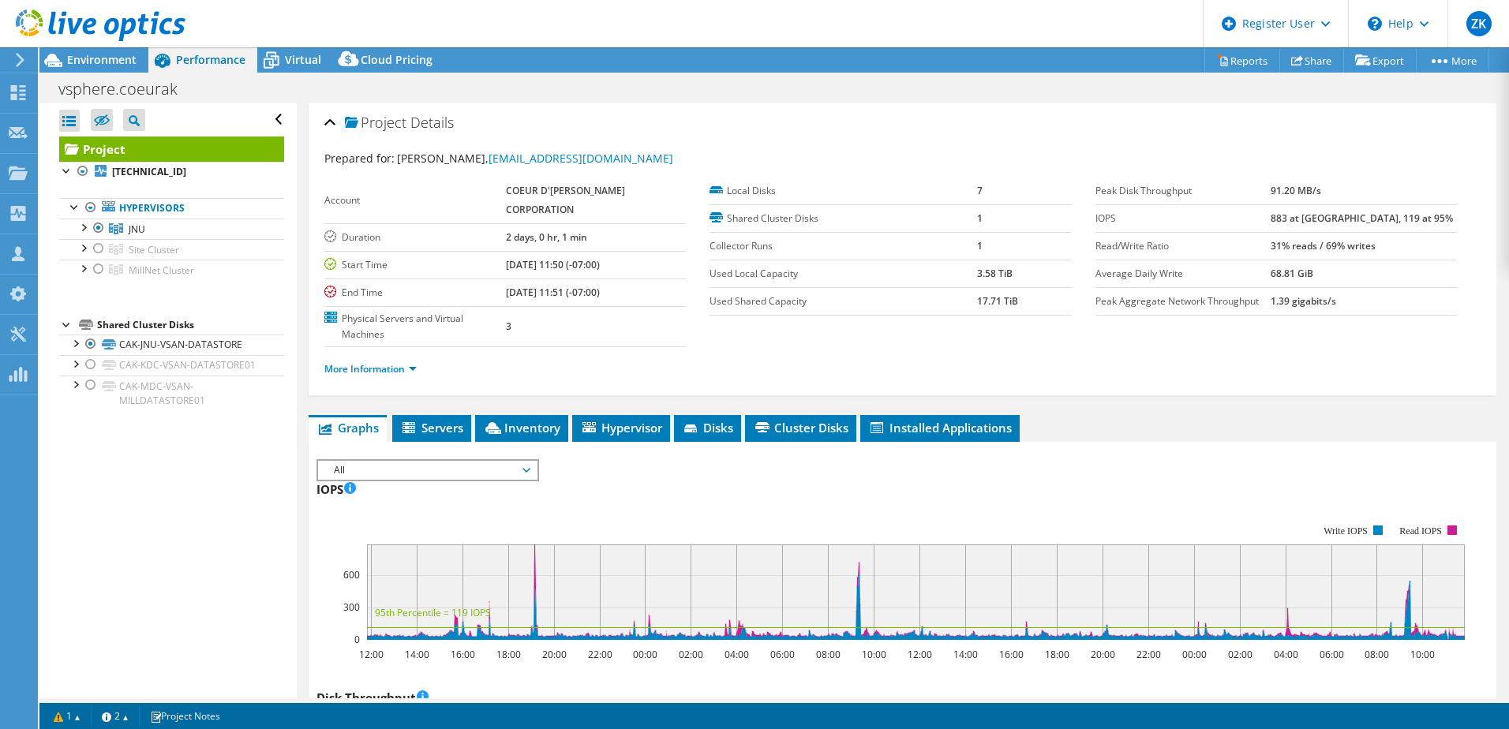
scroll to position [0, 0]
click at [106, 60] on span "Environment" at bounding box center [101, 59] width 69 height 15
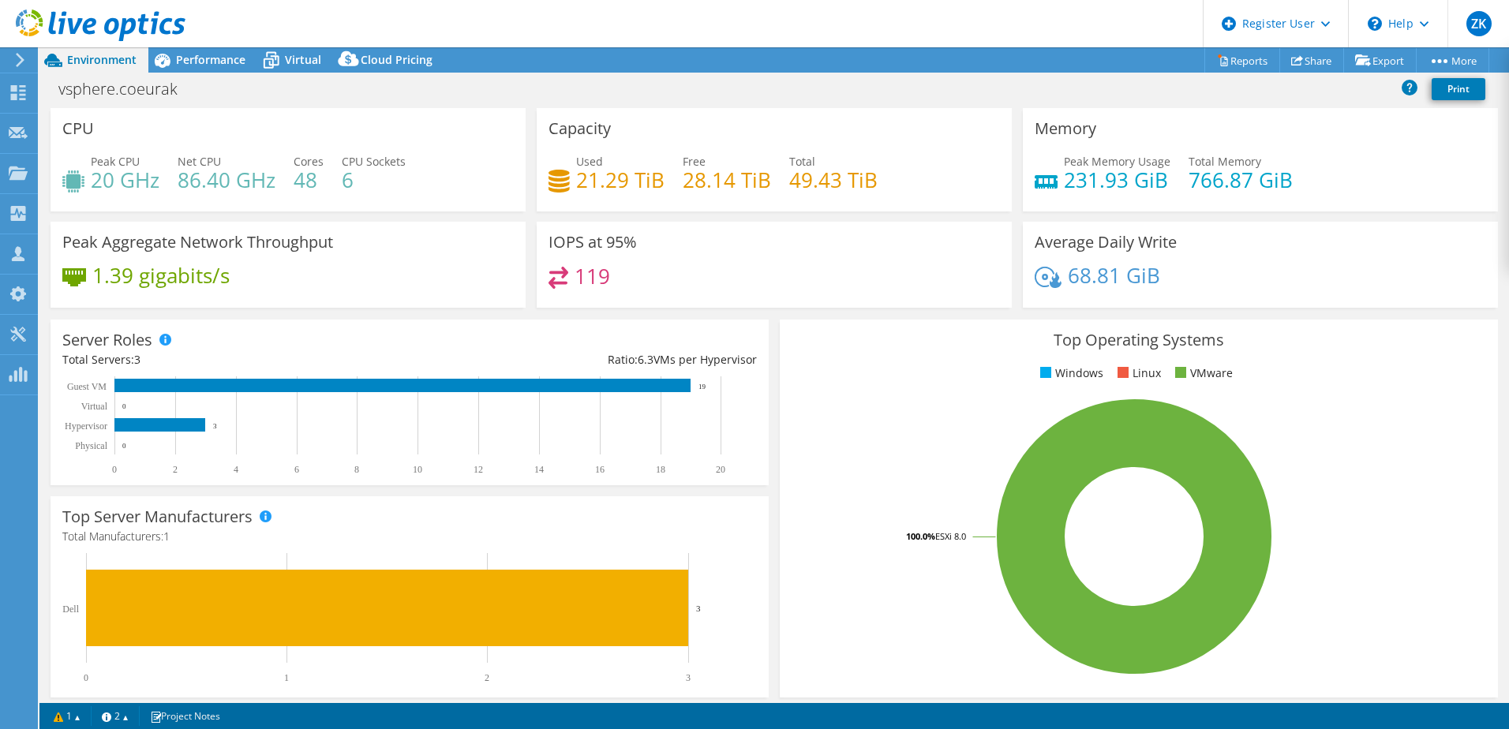
select select "USD"
